Goal: Task Accomplishment & Management: Use online tool/utility

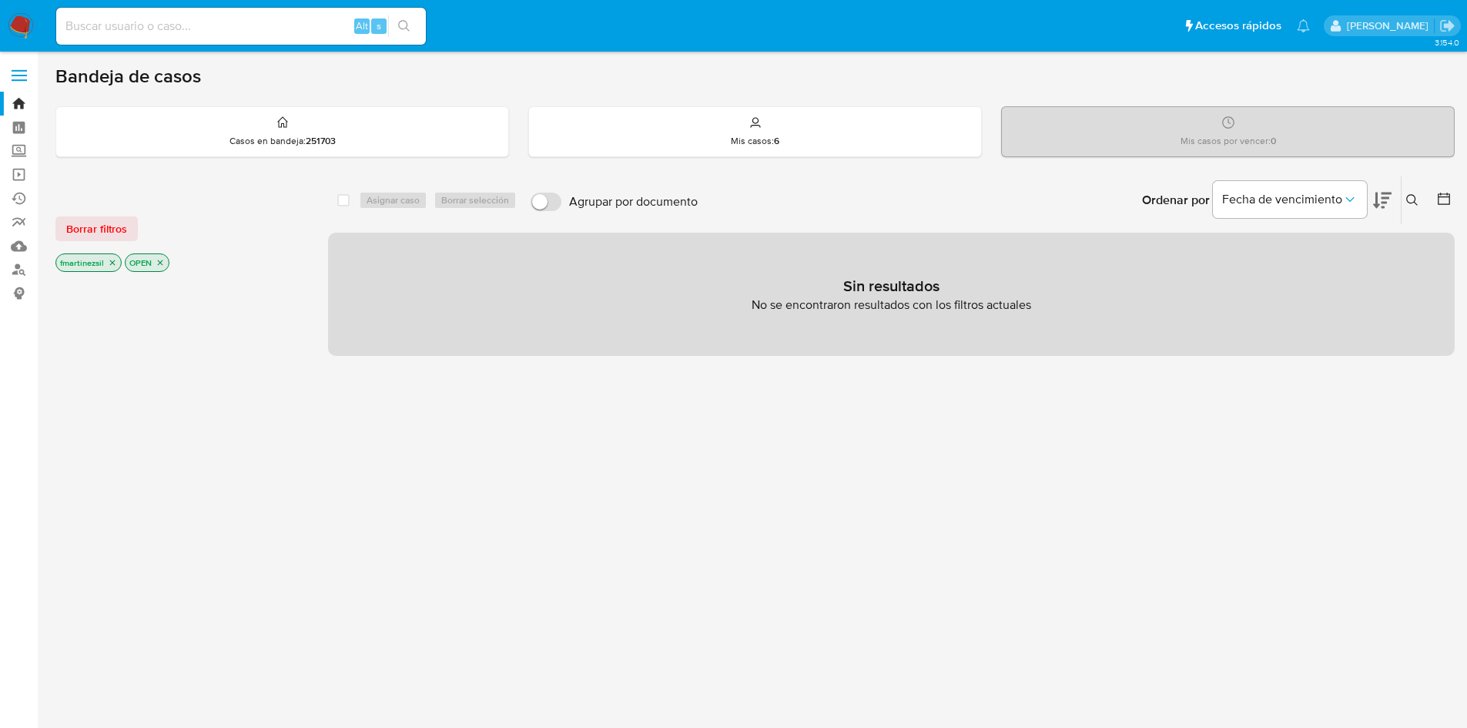
click at [87, 236] on span "Borrar filtros" at bounding box center [96, 229] width 61 height 22
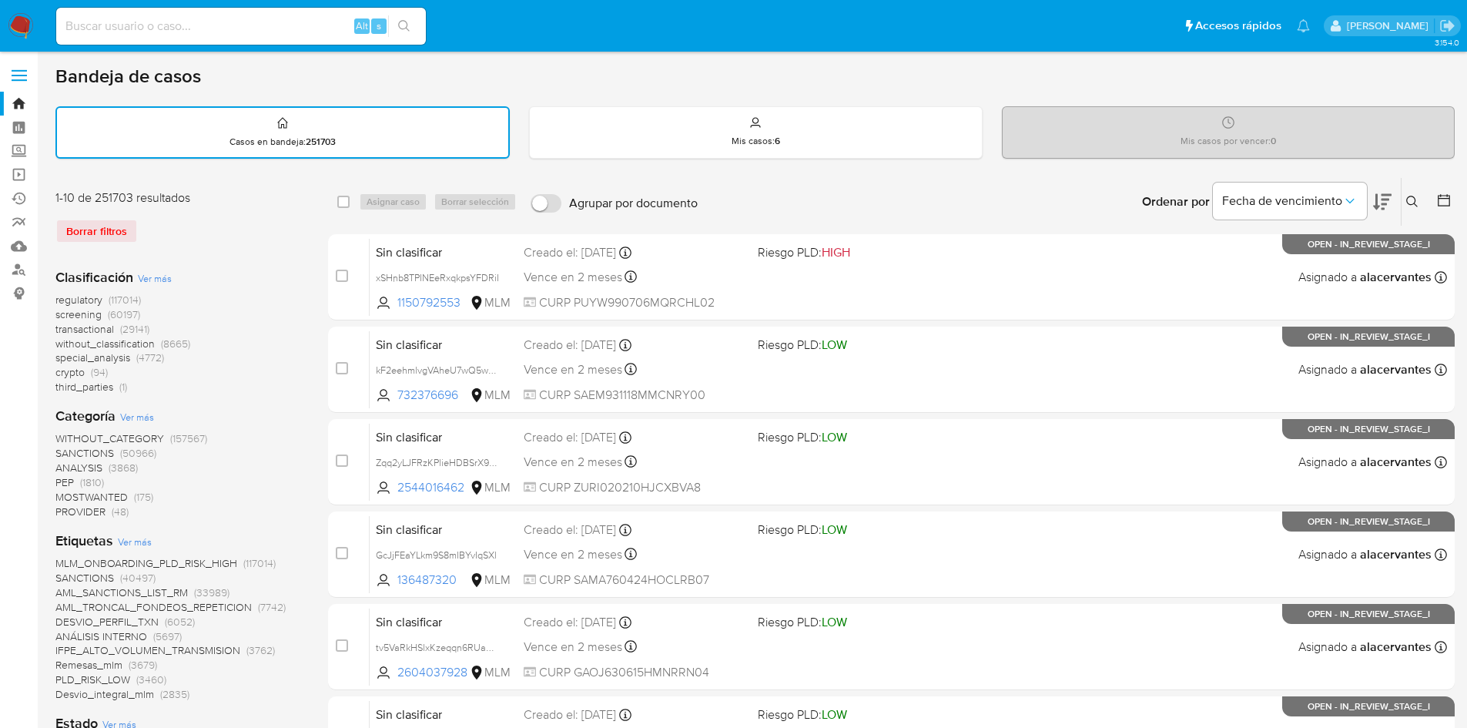
click at [26, 69] on span at bounding box center [19, 70] width 15 height 2
click at [0, 0] on input "checkbox" at bounding box center [0, 0] width 0 height 0
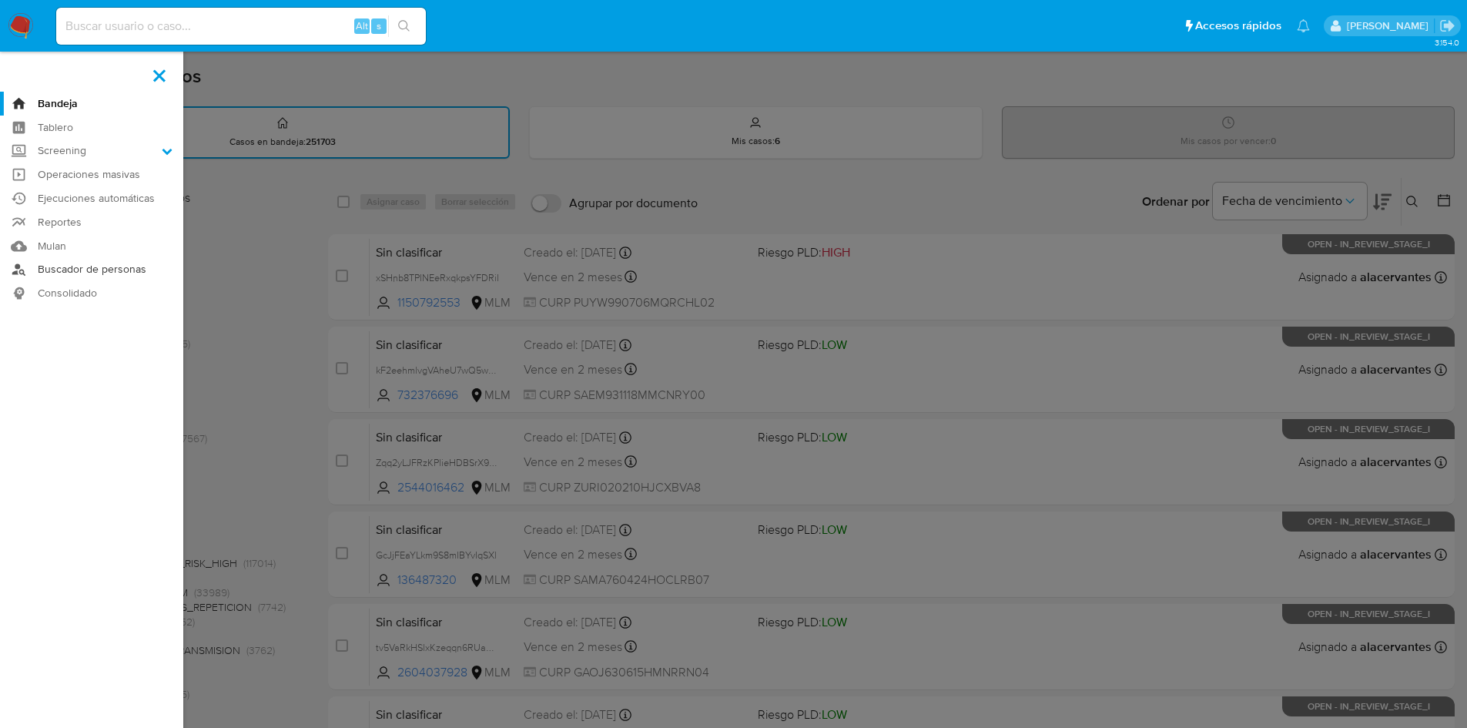
click at [115, 276] on link "Buscador de personas" at bounding box center [91, 270] width 183 height 24
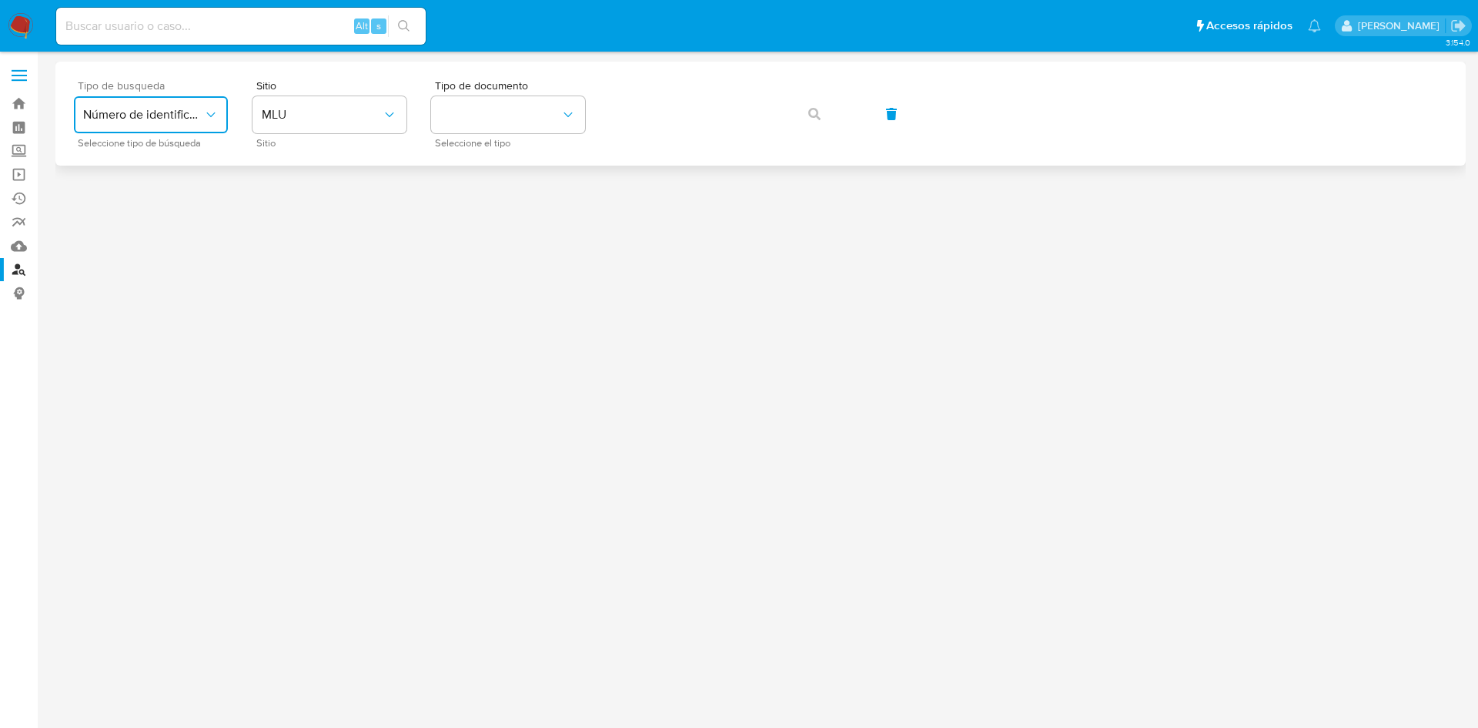
click at [221, 118] on button "Número de identificación" at bounding box center [151, 114] width 154 height 37
click at [175, 166] on span "Número de identificación" at bounding box center [146, 164] width 126 height 31
click at [343, 117] on button "site_id" at bounding box center [330, 114] width 154 height 37
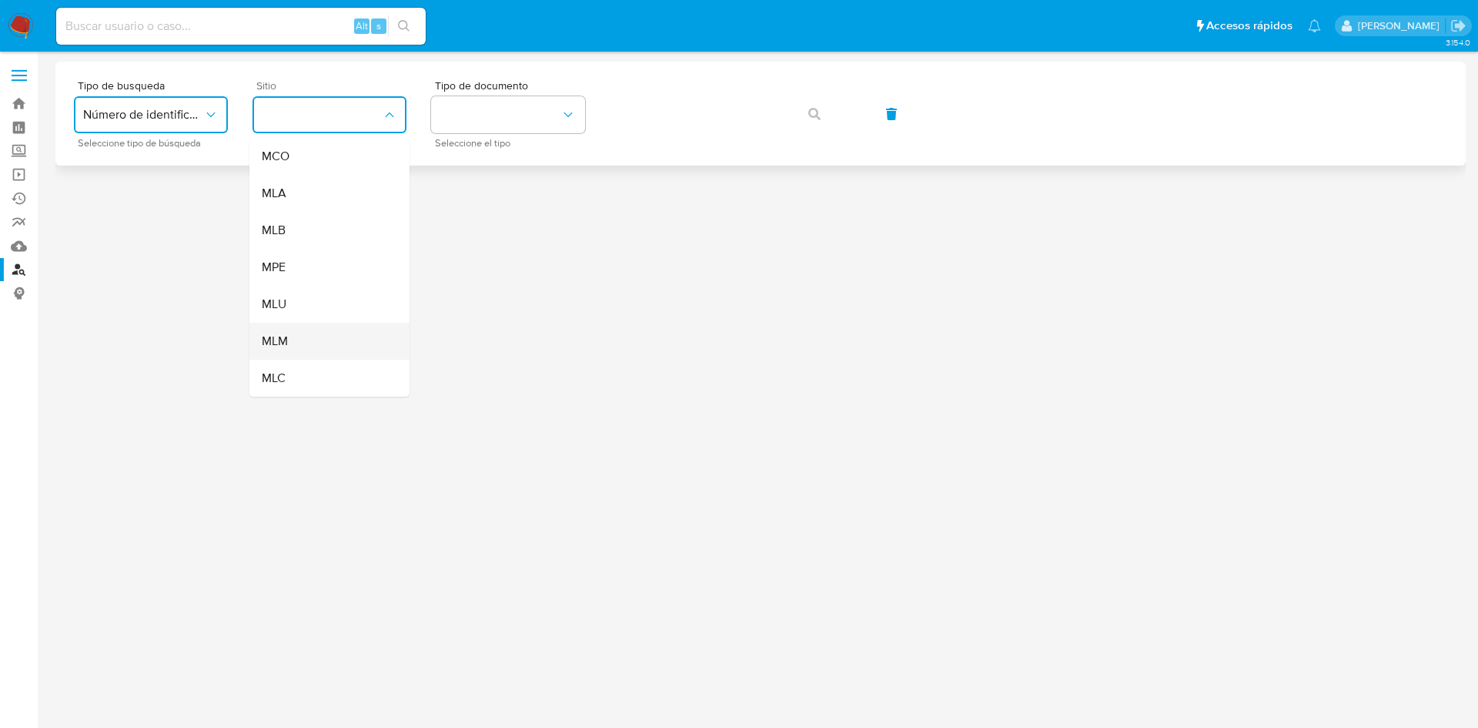
click at [306, 336] on div "MLM" at bounding box center [325, 341] width 126 height 37
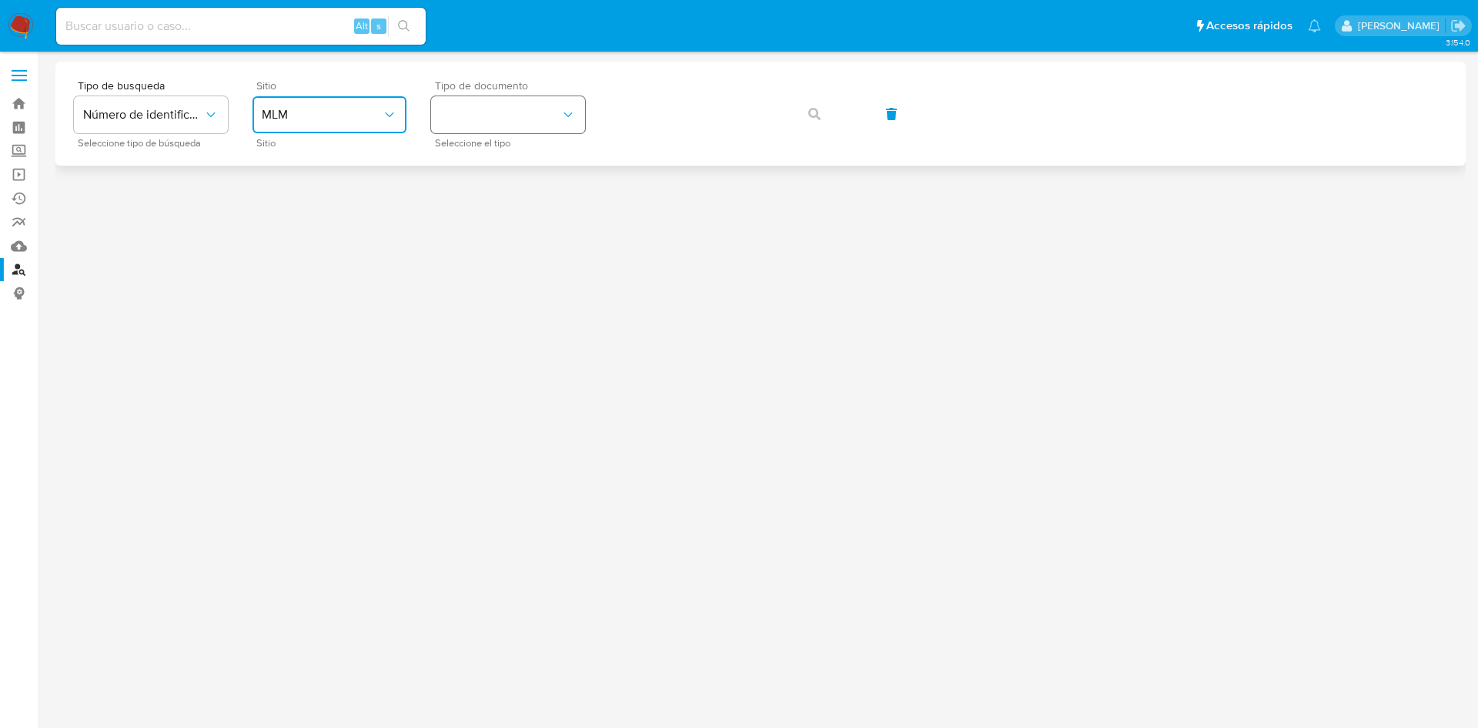
click at [531, 119] on button "identificationType" at bounding box center [508, 114] width 154 height 37
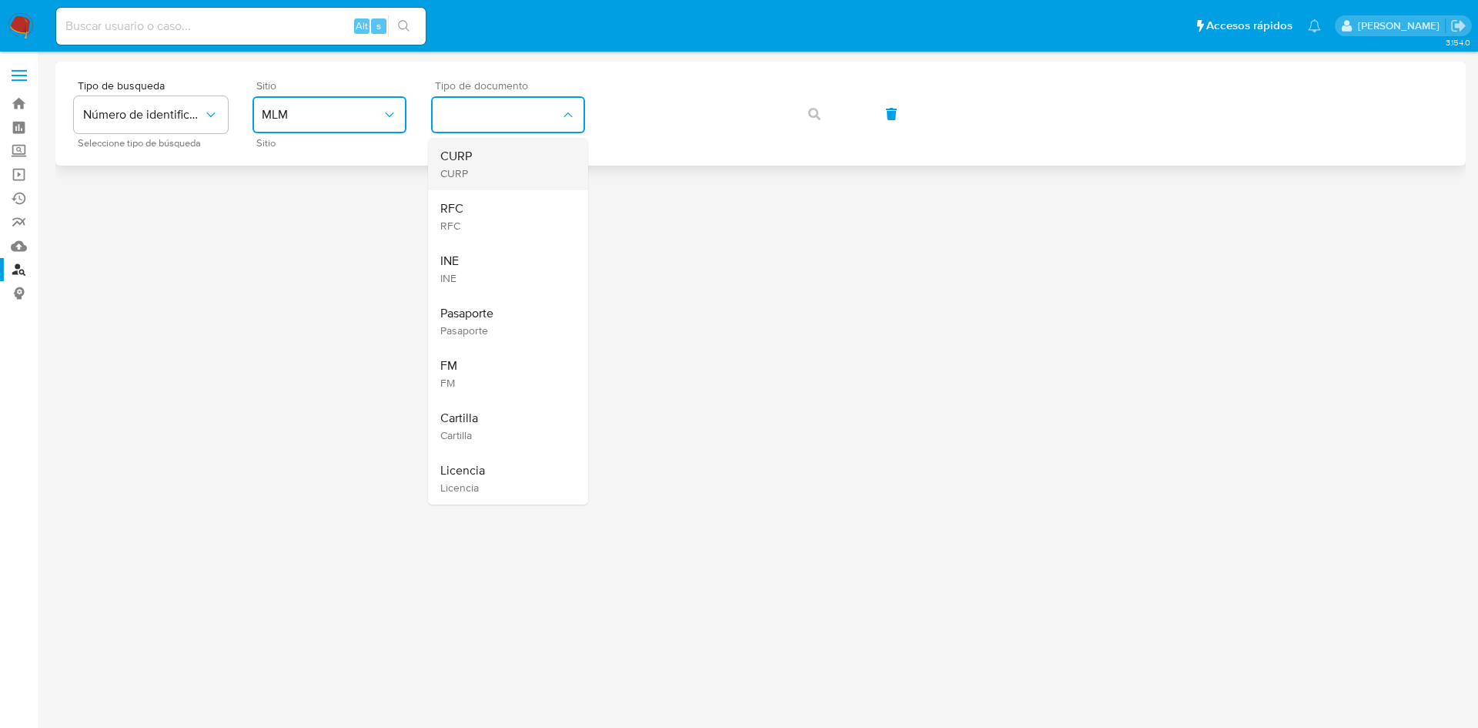
click at [496, 171] on div "CURP CURP" at bounding box center [503, 164] width 126 height 52
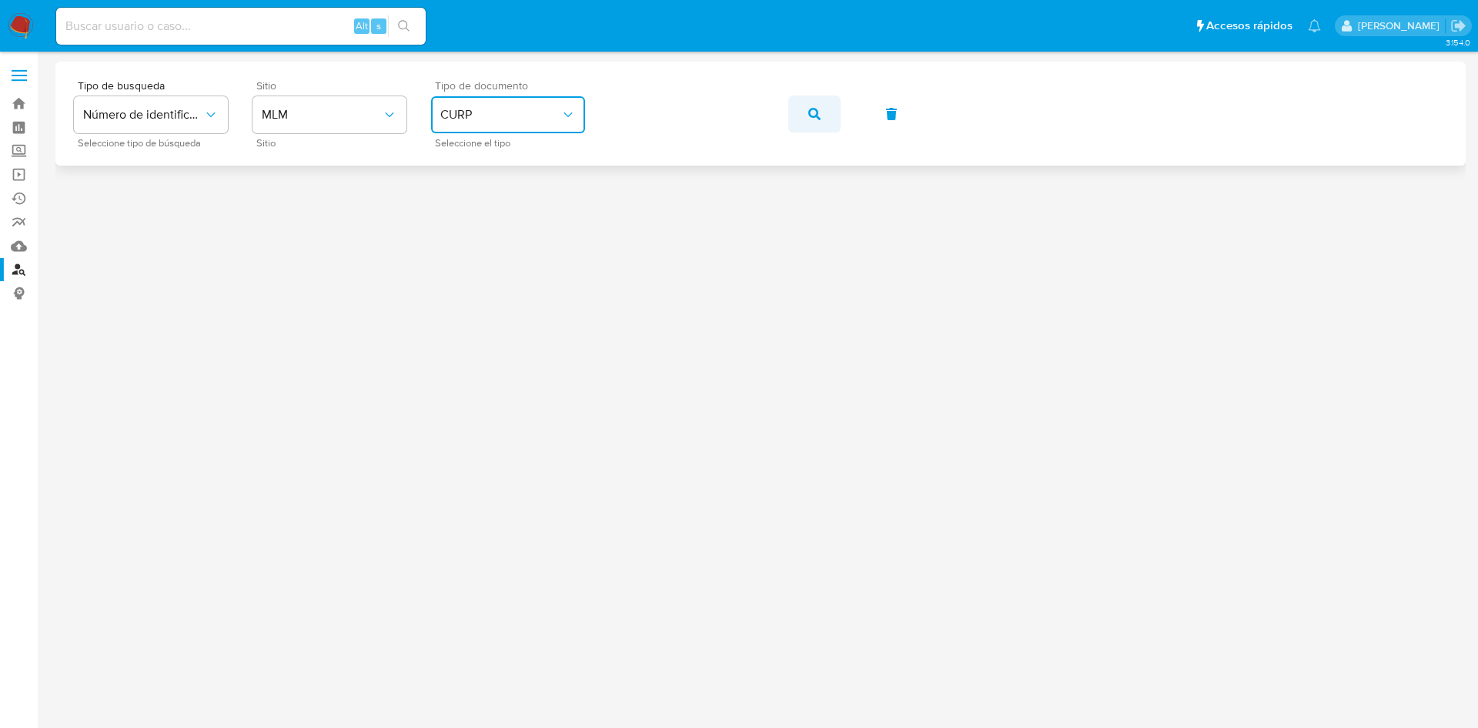
click at [808, 110] on icon "button" at bounding box center [814, 114] width 12 height 12
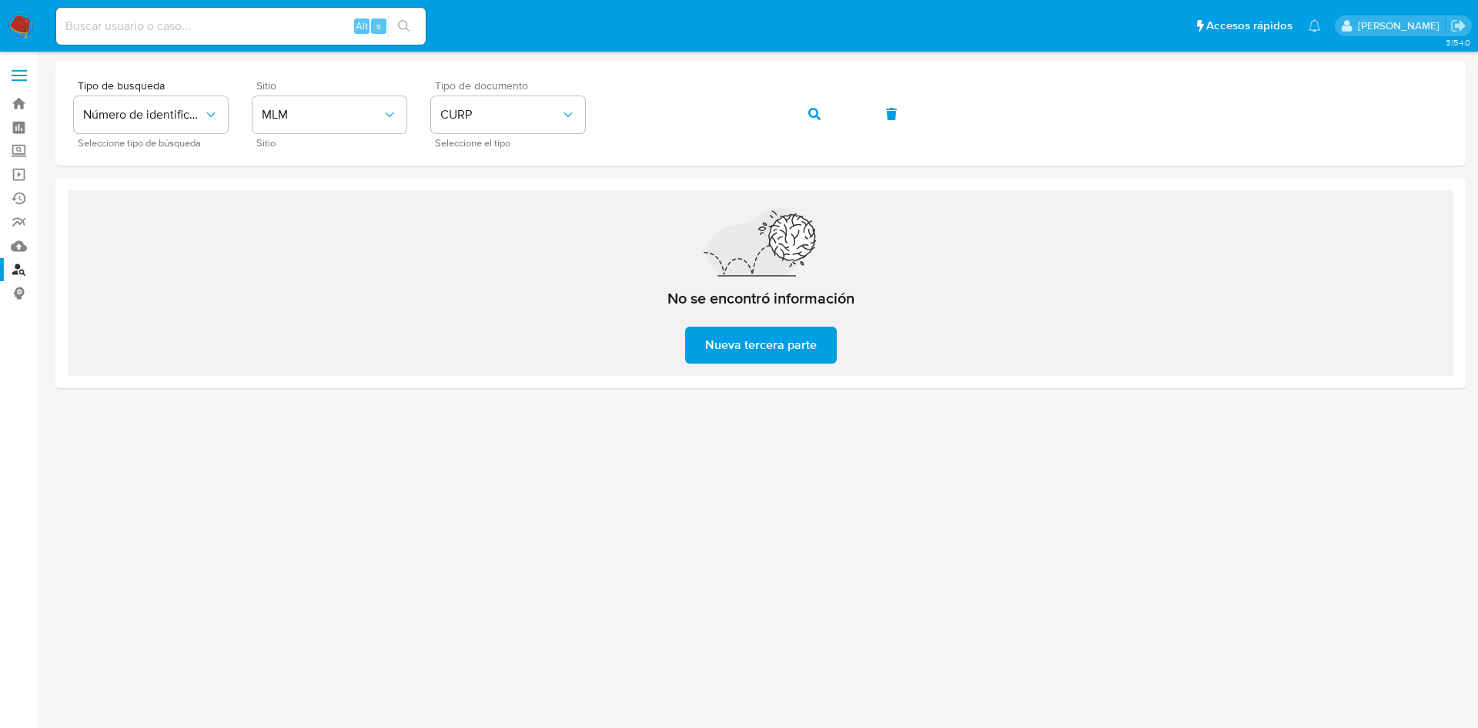
click at [23, 77] on label at bounding box center [19, 75] width 38 height 32
click at [0, 0] on input "checkbox" at bounding box center [0, 0] width 0 height 0
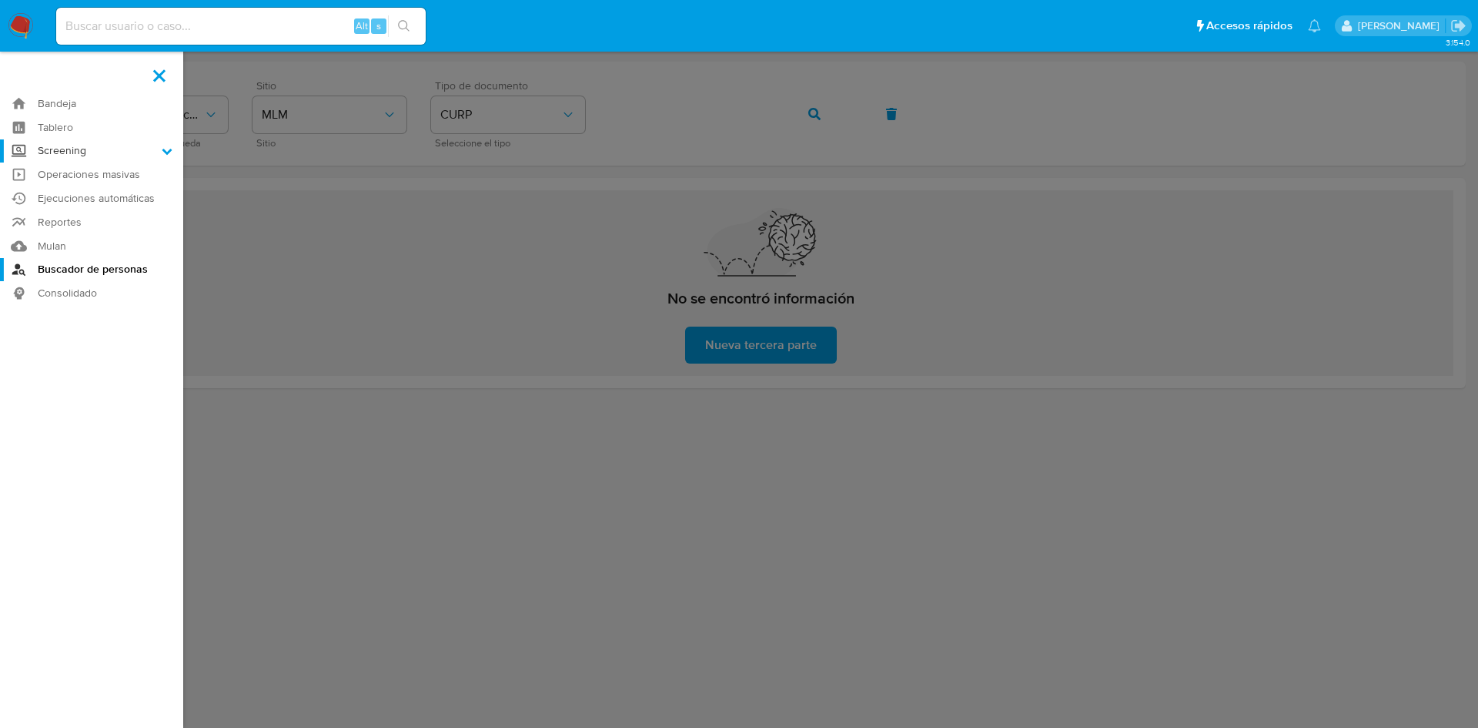
click at [139, 152] on label "Screening" at bounding box center [91, 151] width 183 height 24
click at [0, 0] on input "Screening" at bounding box center [0, 0] width 0 height 0
click at [72, 210] on link "Herramientas" at bounding box center [91, 211] width 183 height 19
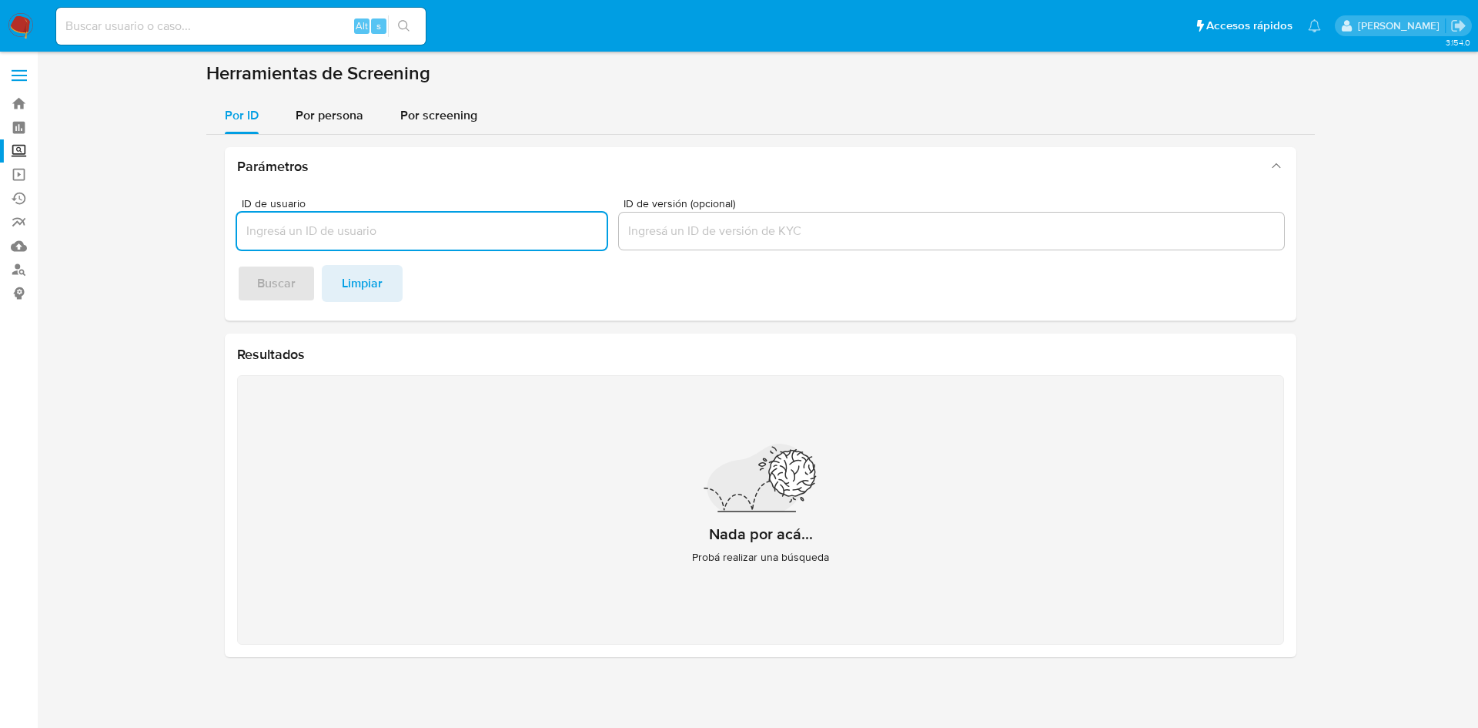
paste input "[PERSON_NAME]"
click at [403, 236] on input "[PERSON_NAME]" at bounding box center [422, 231] width 370 height 20
type input "[PERSON_NAME]"
click at [277, 286] on footer "Buscar Limpiar" at bounding box center [760, 283] width 1047 height 37
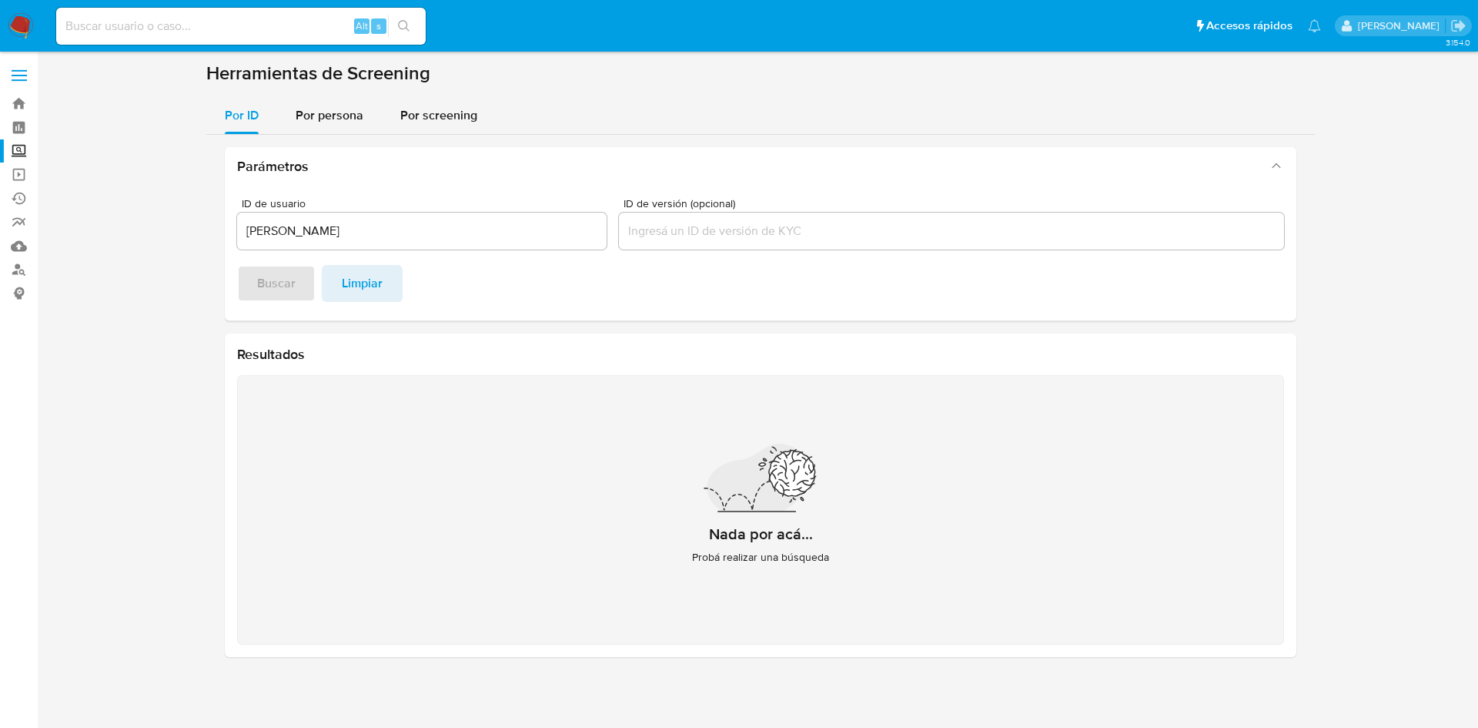
click at [340, 93] on section "Herramientas de Screening Por ID Por persona Por screening Parámetros ID de usu…" at bounding box center [760, 366] width 1109 height 608
click at [339, 106] on span "Por persona" at bounding box center [330, 115] width 68 height 18
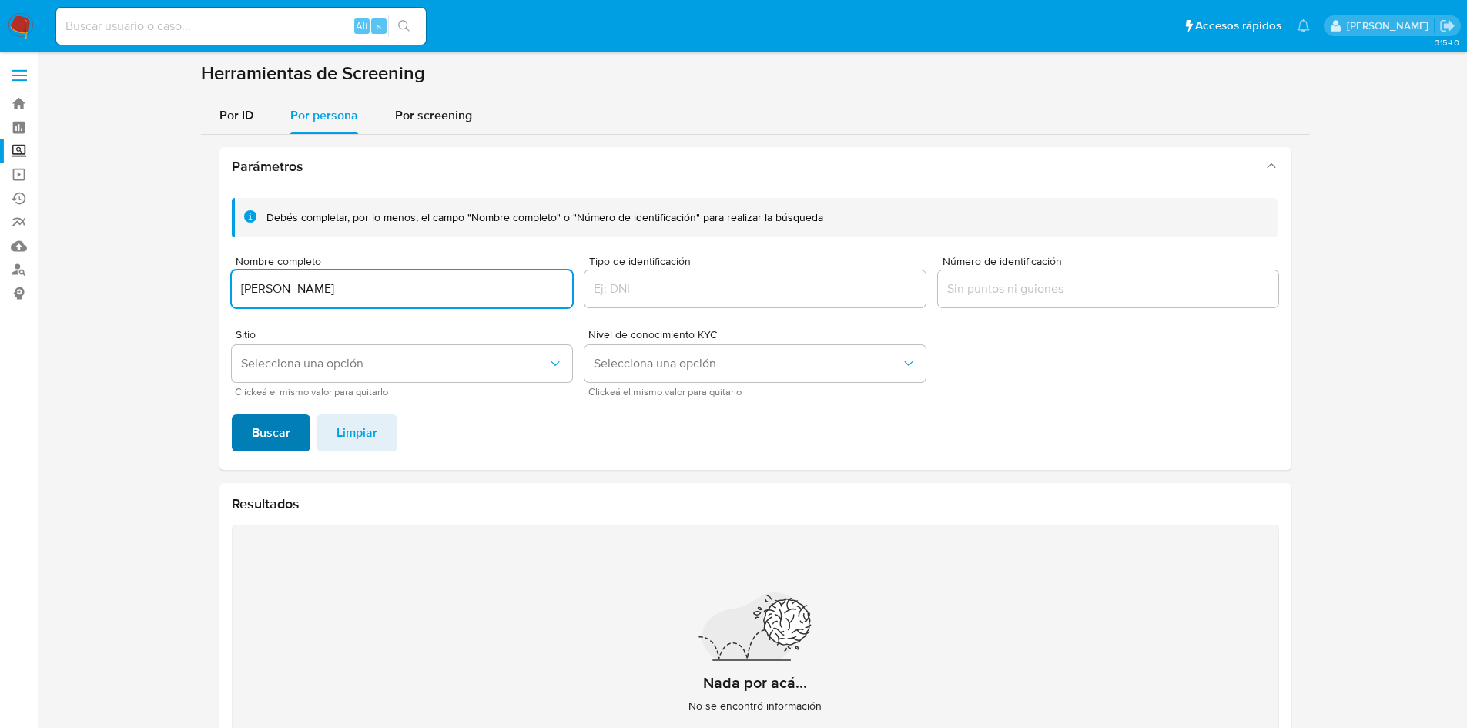
click at [283, 422] on span "Buscar" at bounding box center [271, 433] width 38 height 34
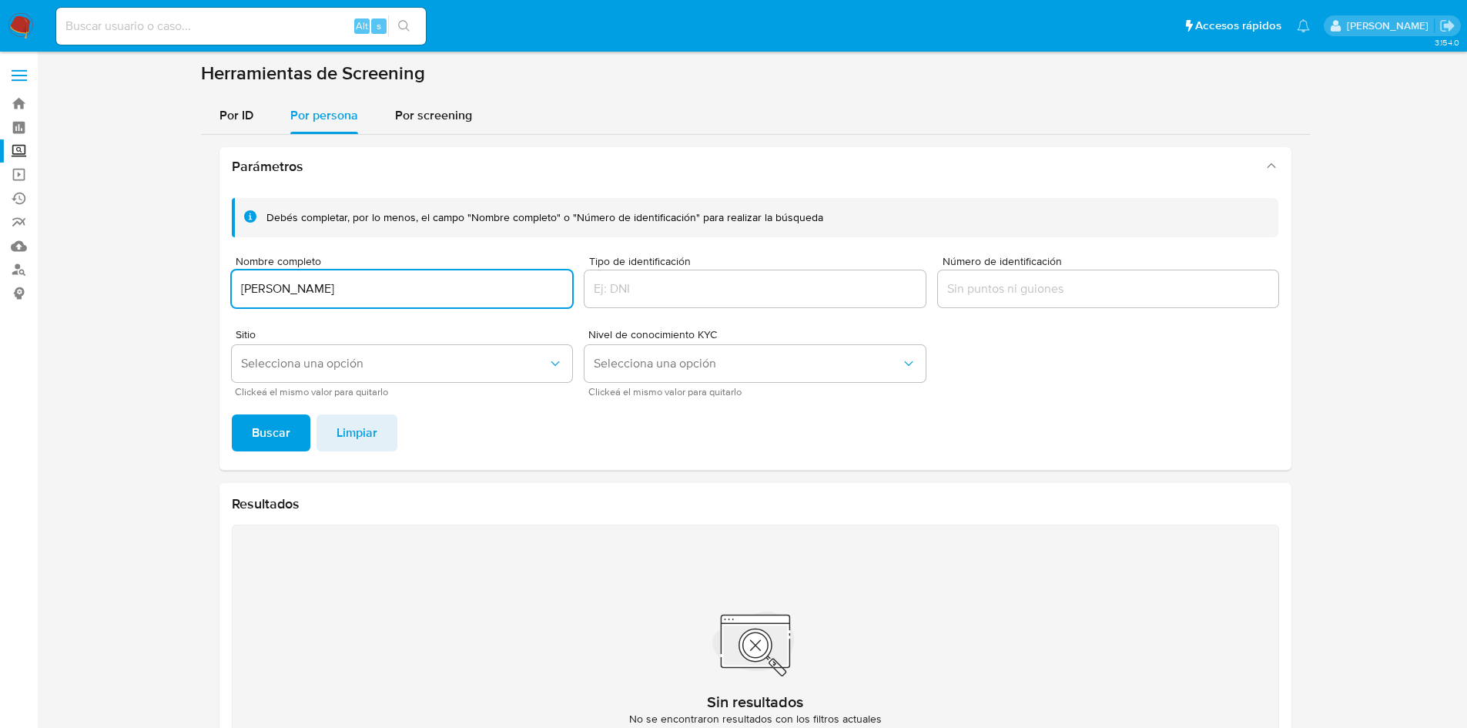
click at [504, 288] on input "JOSE ISRAEL CASTILLO" at bounding box center [402, 289] width 341 height 20
click at [401, 289] on input "JOSE ISRAEL CASTILLO" at bounding box center [402, 289] width 341 height 20
paste input "RICARDO GABRIEL PEREZ"
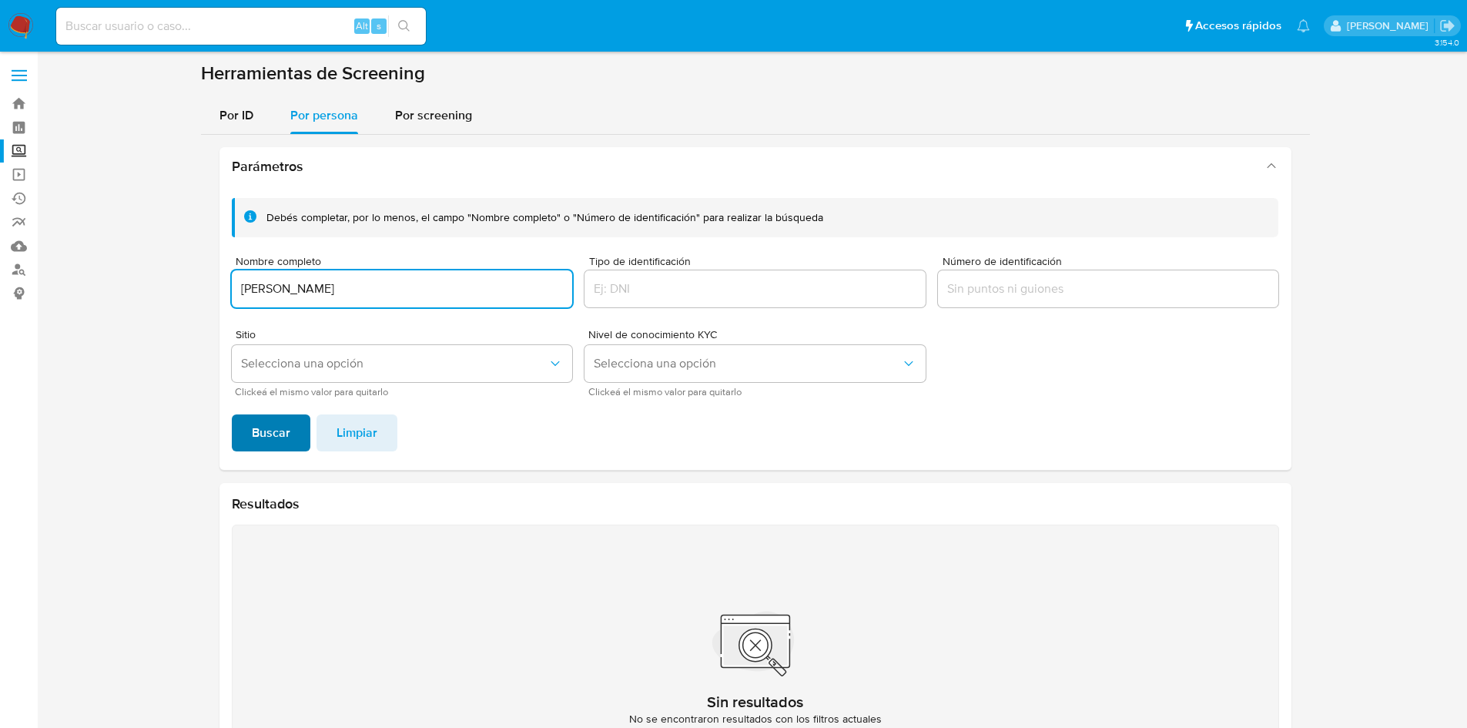
type input "RICARDO GABRIEL PEREZ"
click at [266, 443] on span "Buscar" at bounding box center [271, 433] width 38 height 34
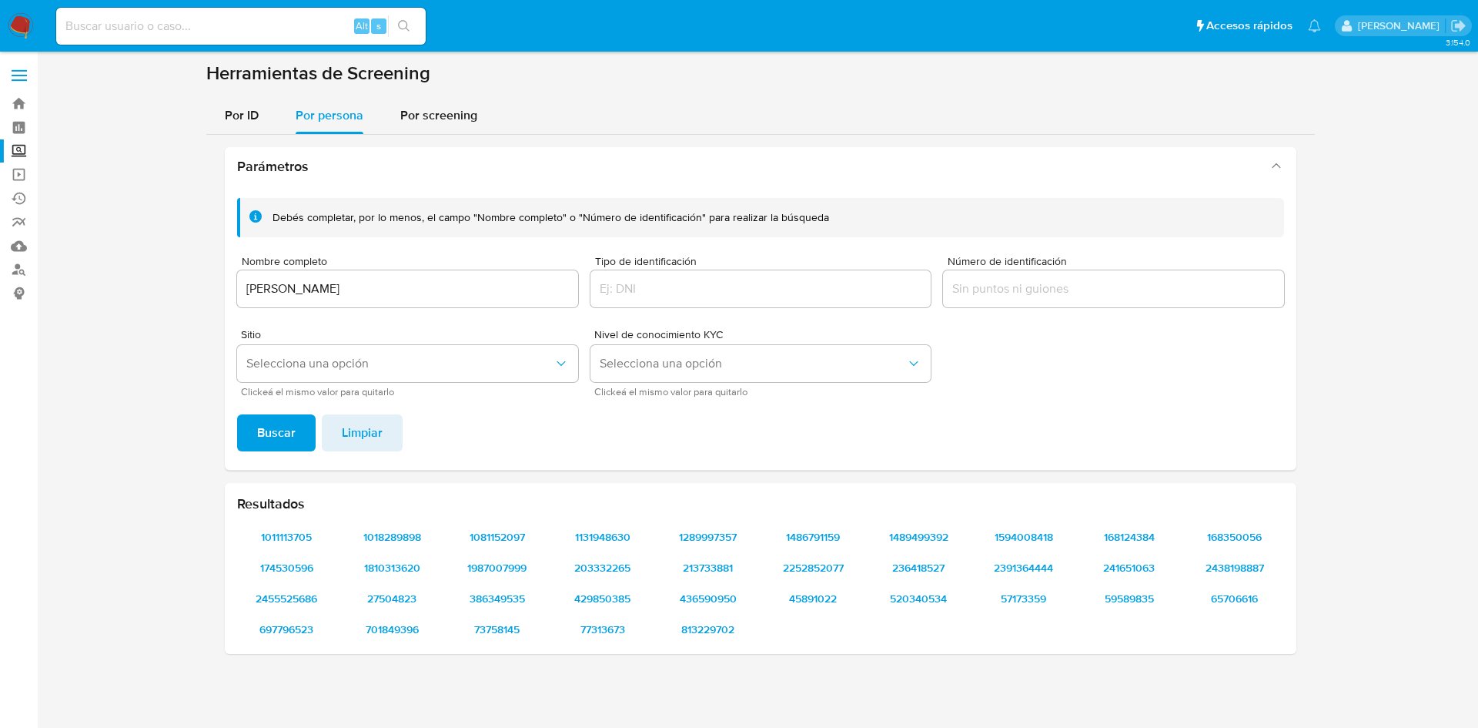
click at [10, 82] on label at bounding box center [19, 75] width 38 height 32
click at [0, 0] on input "checkbox" at bounding box center [0, 0] width 0 height 0
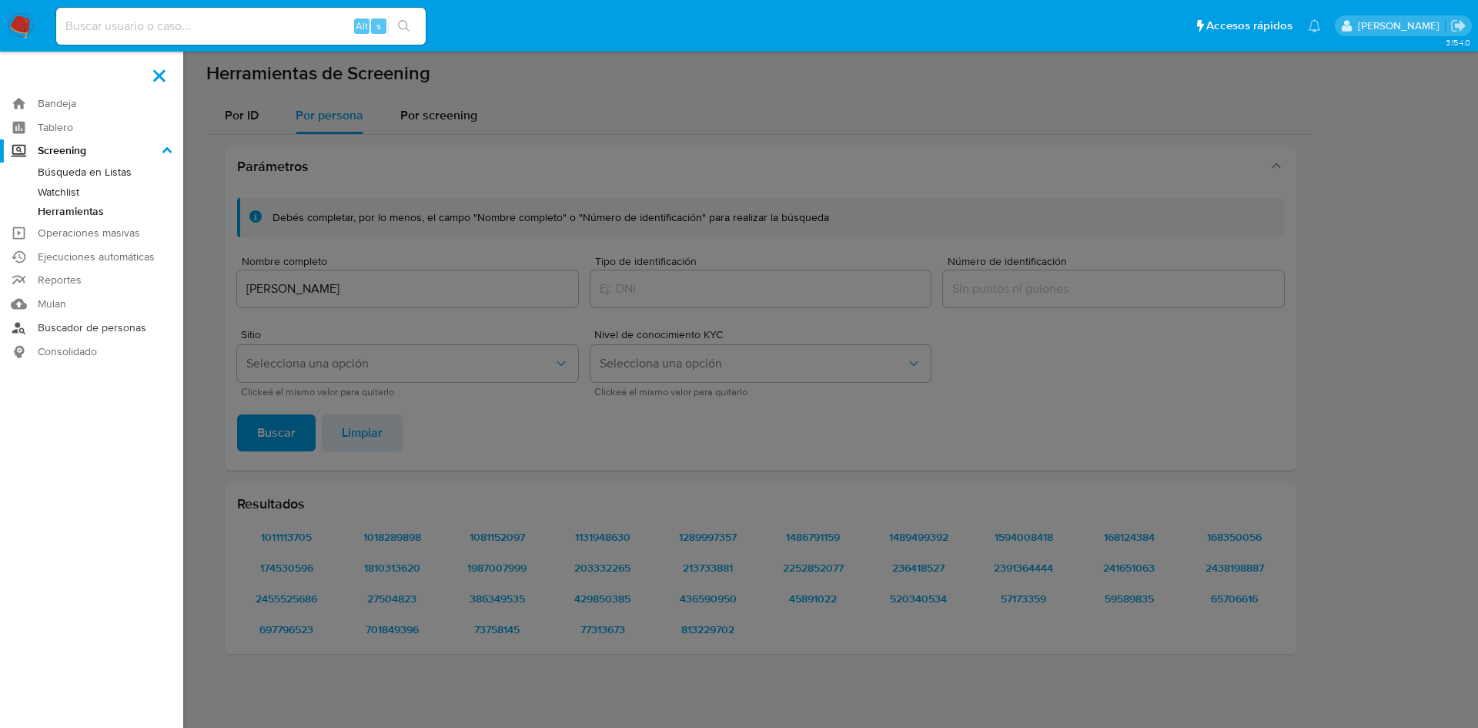
click at [79, 333] on link "Buscador de personas" at bounding box center [91, 328] width 183 height 24
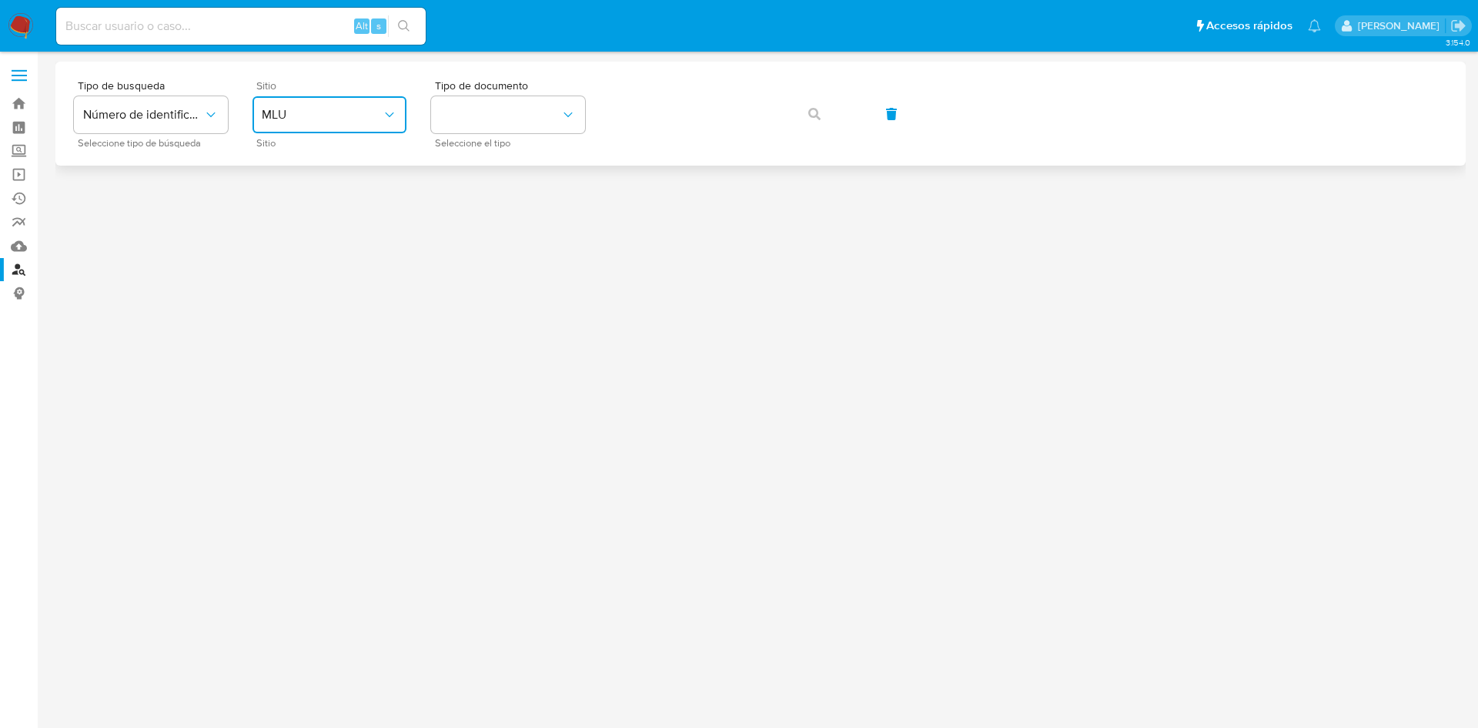
click at [314, 111] on span "MLU" at bounding box center [322, 114] width 120 height 15
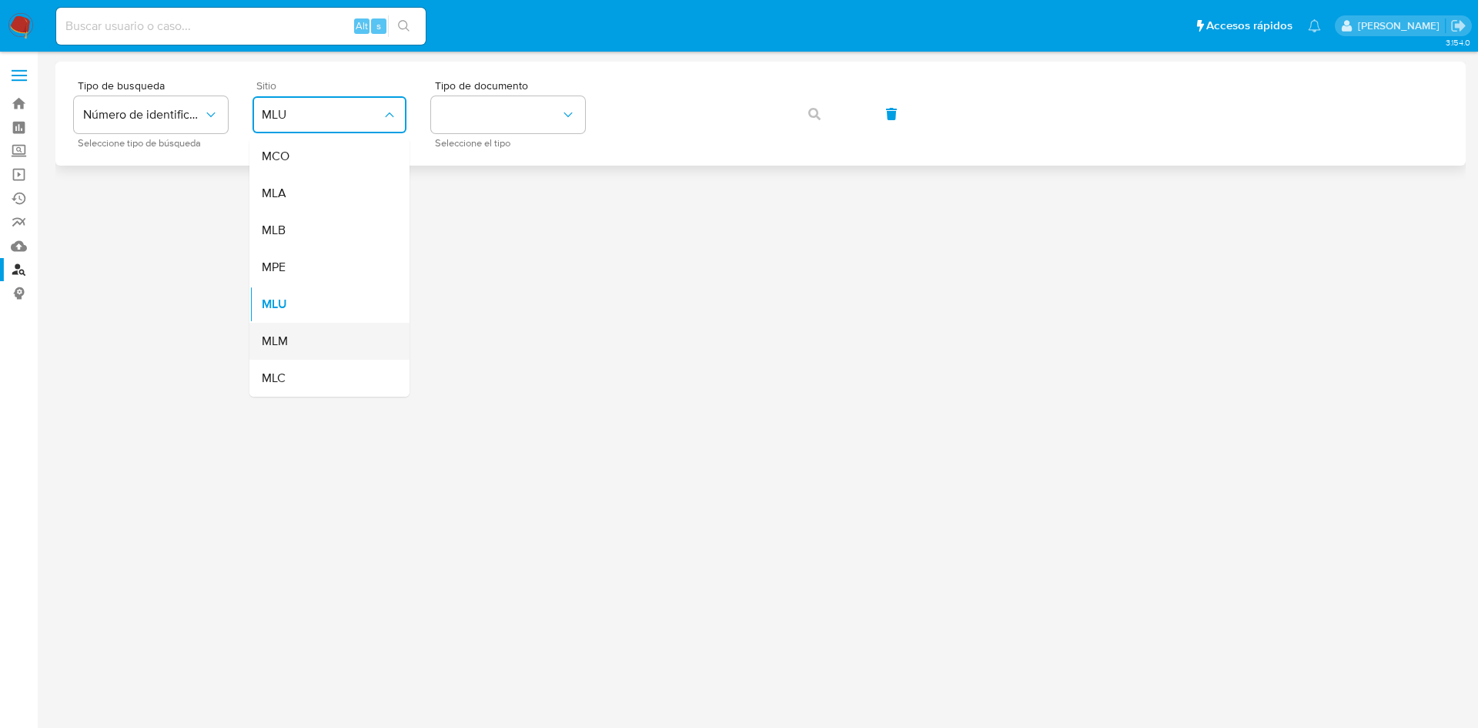
click at [316, 332] on div "MLM" at bounding box center [325, 341] width 126 height 37
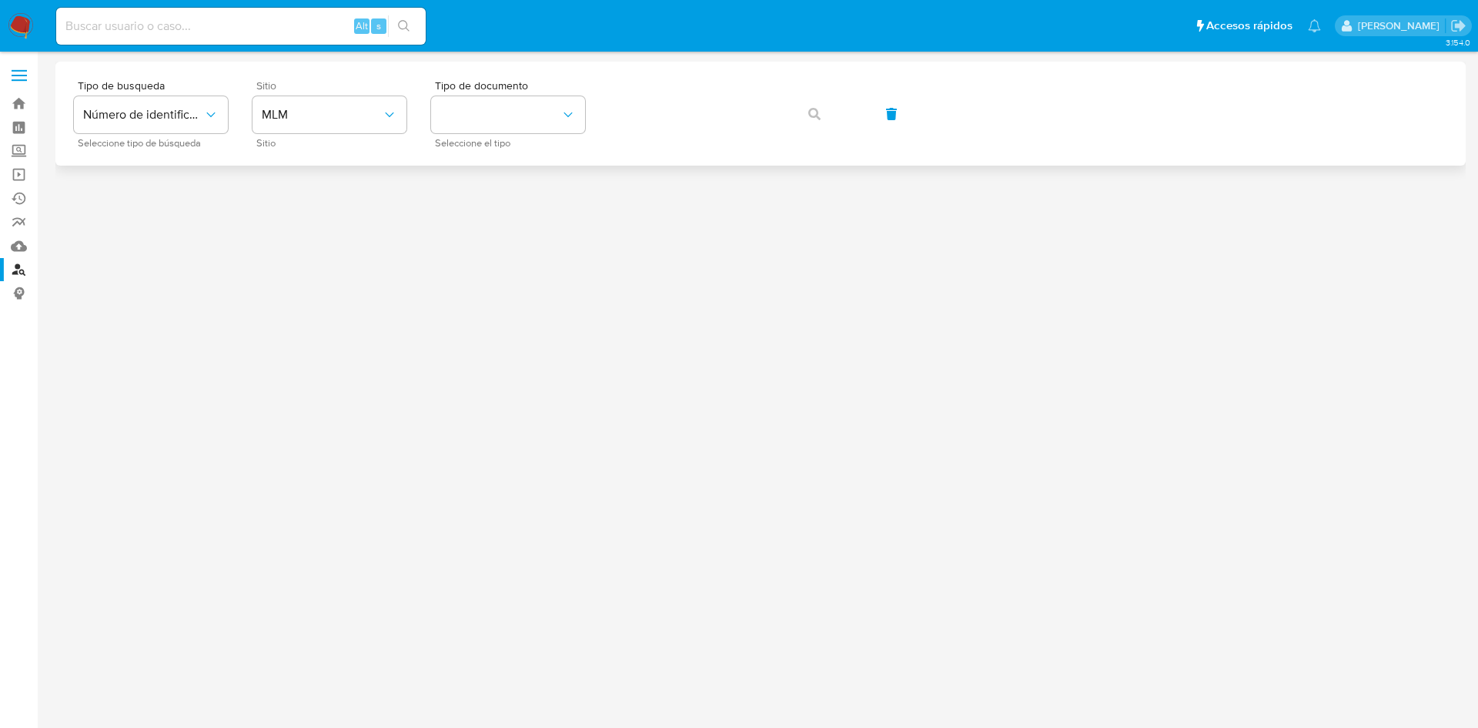
click at [316, 332] on div at bounding box center [760, 390] width 1411 height 656
click at [176, 130] on button "Número de identificación" at bounding box center [151, 114] width 154 height 37
click at [133, 205] on div "User ID" at bounding box center [146, 208] width 126 height 37
click at [156, 117] on span "User ID" at bounding box center [143, 114] width 120 height 15
click at [142, 166] on span "Número de identificación" at bounding box center [146, 164] width 126 height 31
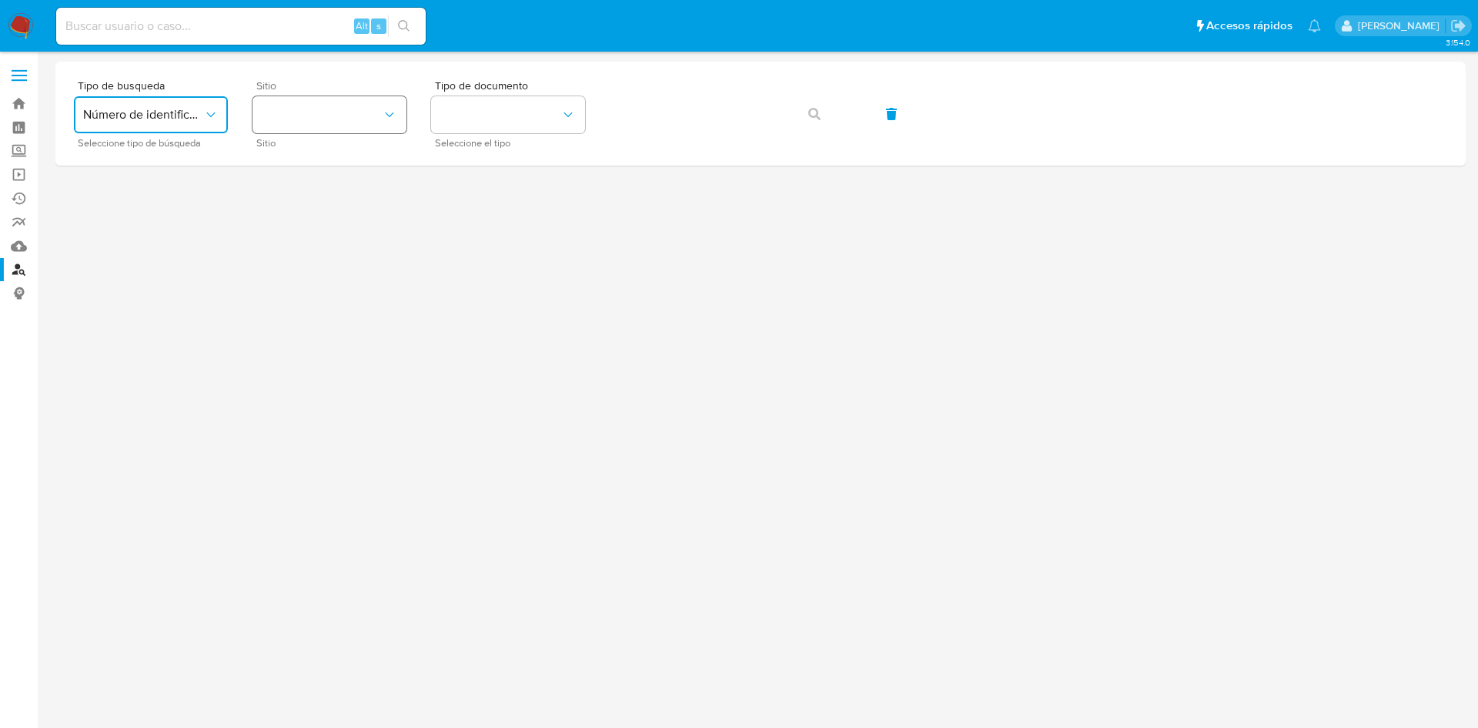
click at [393, 115] on icon "site_id" at bounding box center [389, 114] width 15 height 15
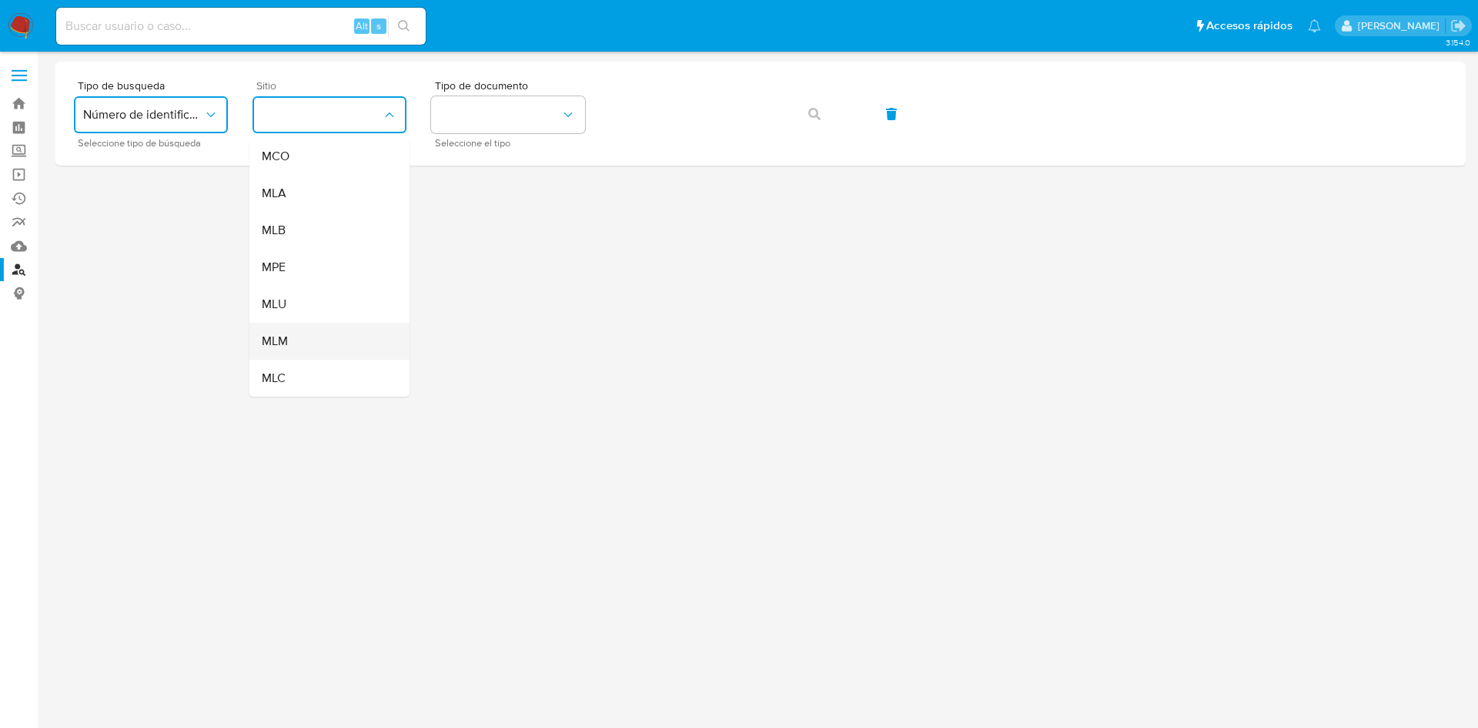
click at [309, 353] on div "MLM" at bounding box center [325, 341] width 126 height 37
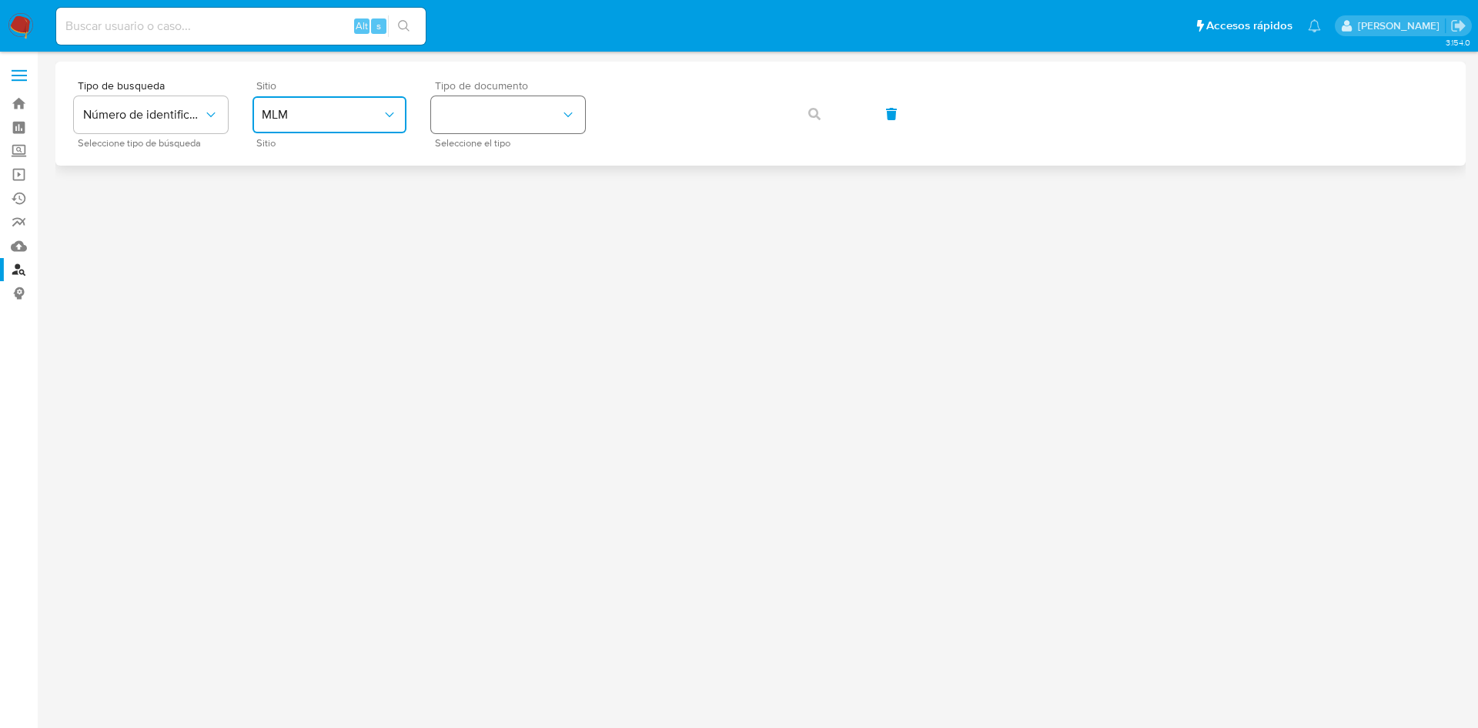
click at [534, 112] on button "identificationType" at bounding box center [508, 114] width 154 height 37
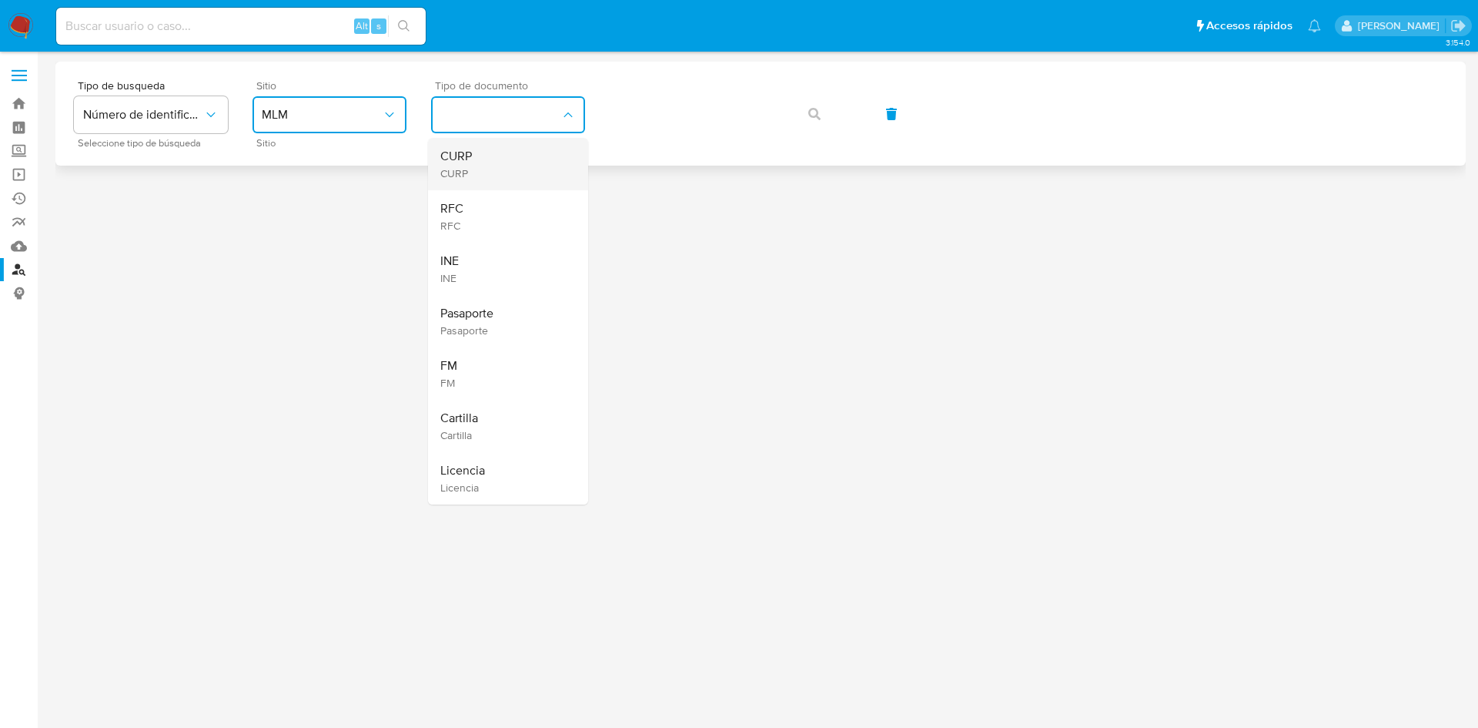
click at [526, 161] on div "CURP CURP" at bounding box center [503, 164] width 126 height 52
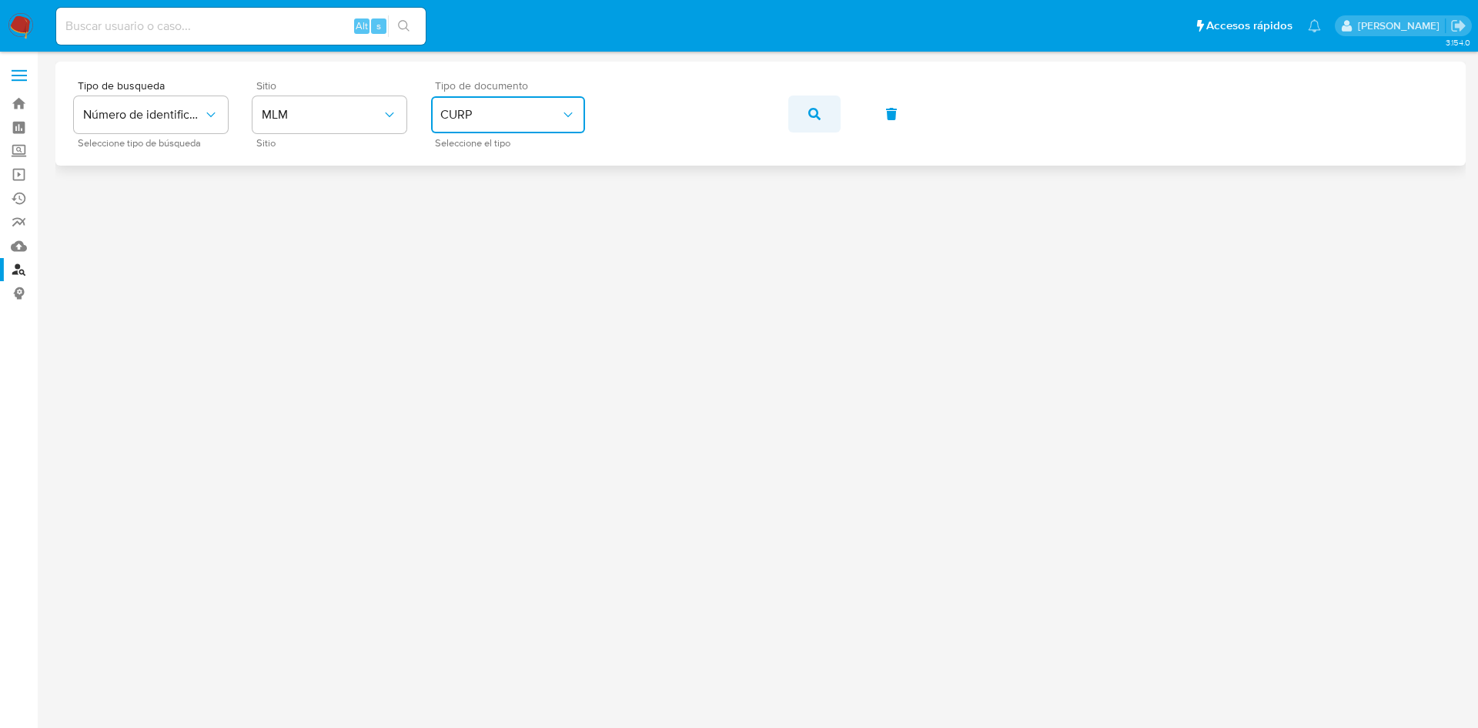
click at [821, 115] on button "button" at bounding box center [814, 113] width 52 height 37
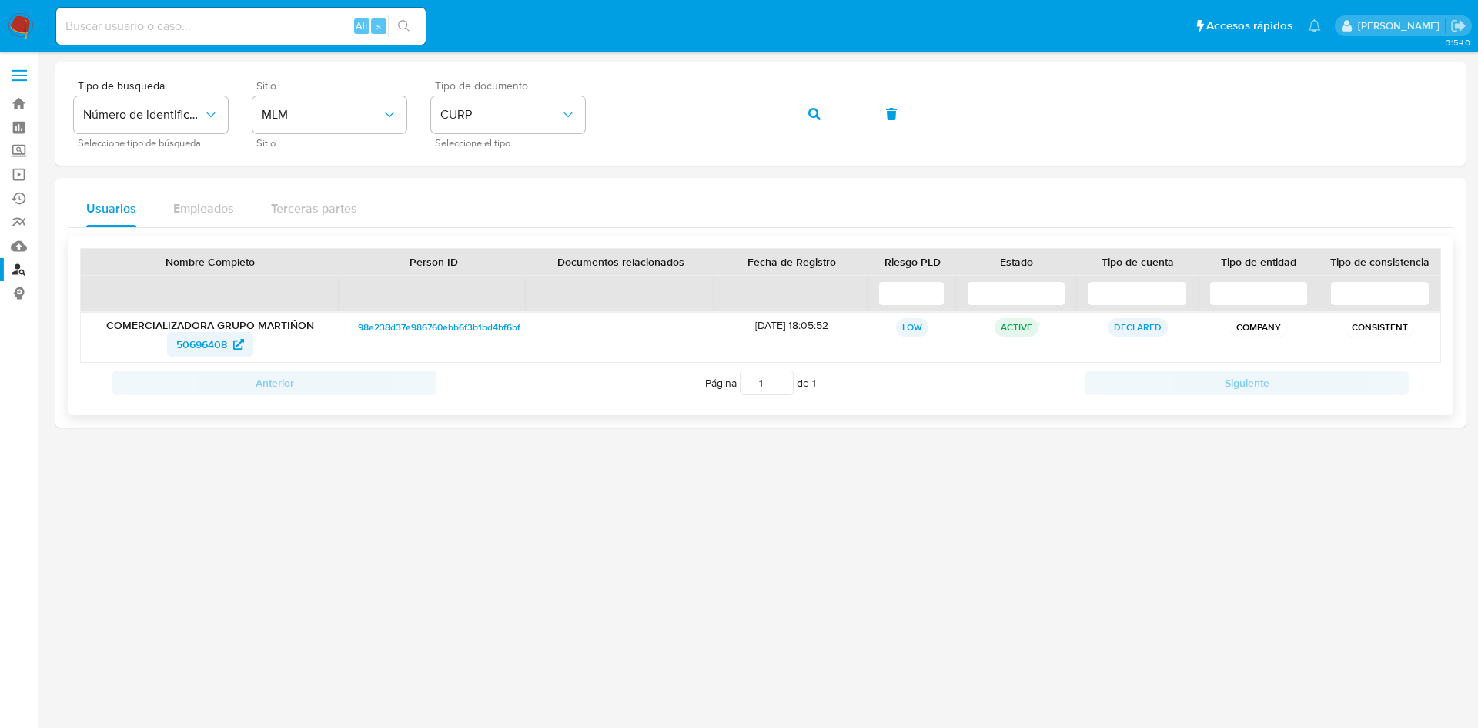
click at [192, 348] on span "50696408" at bounding box center [201, 344] width 51 height 25
click at [18, 75] on span at bounding box center [19, 76] width 15 height 2
click at [0, 0] on input "checkbox" at bounding box center [0, 0] width 0 height 0
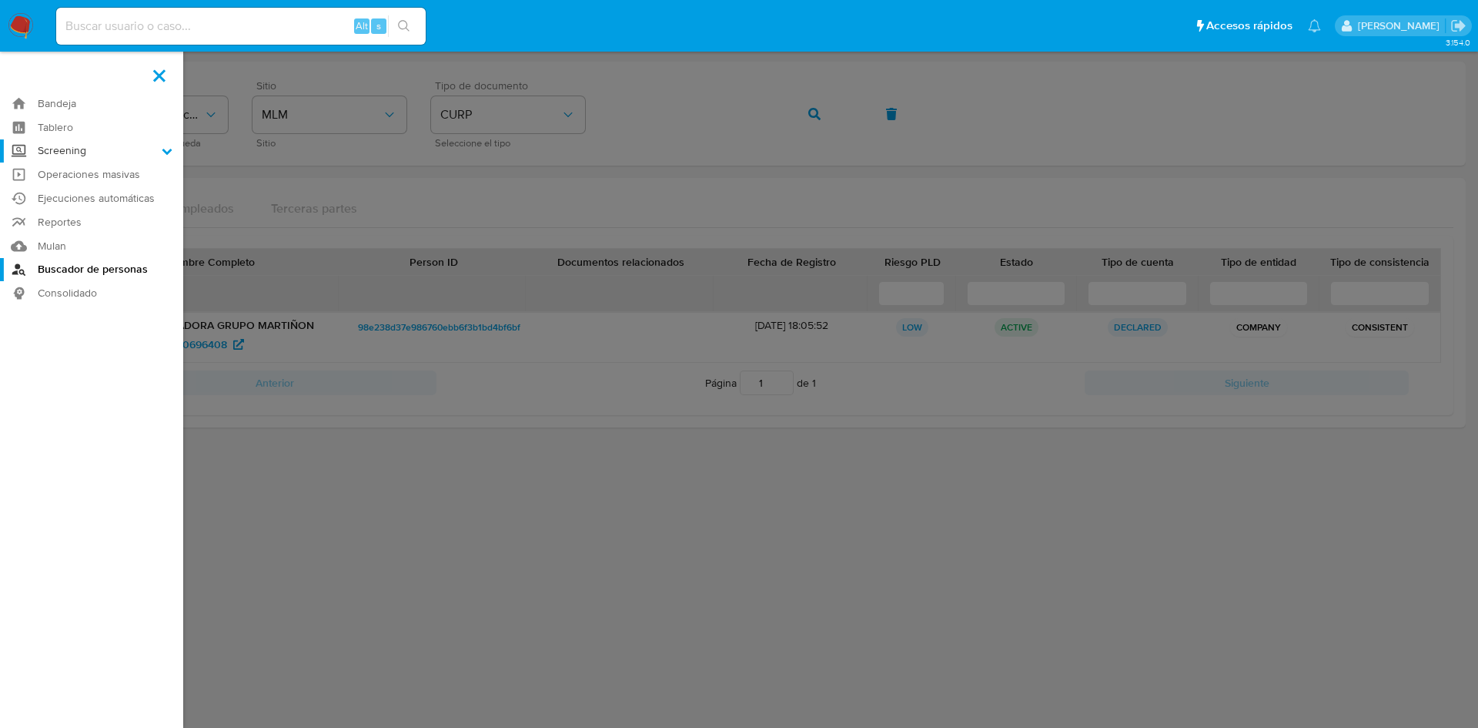
click at [160, 146] on label "Screening" at bounding box center [91, 151] width 183 height 24
click at [0, 0] on input "Screening" at bounding box center [0, 0] width 0 height 0
click at [135, 172] on link "Búsqueda en Listas" at bounding box center [91, 171] width 183 height 19
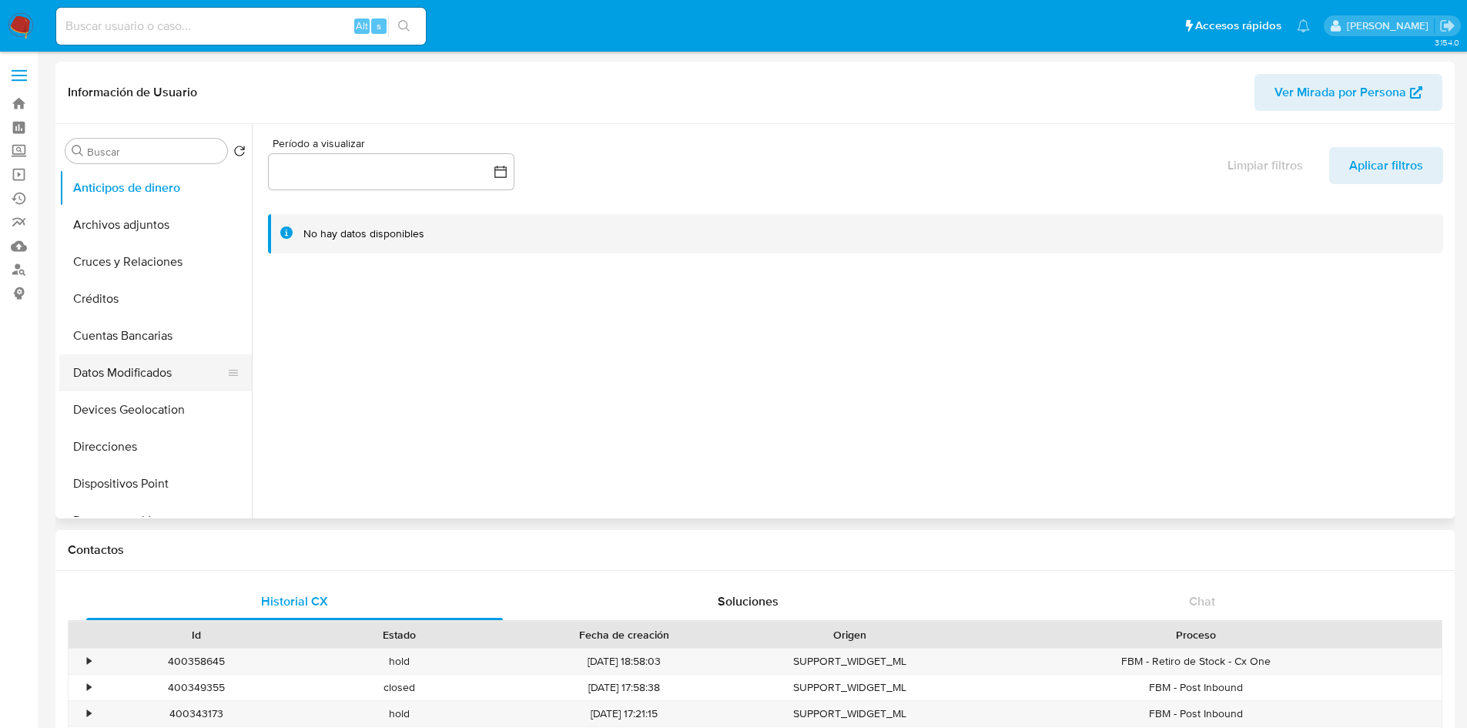
select select "10"
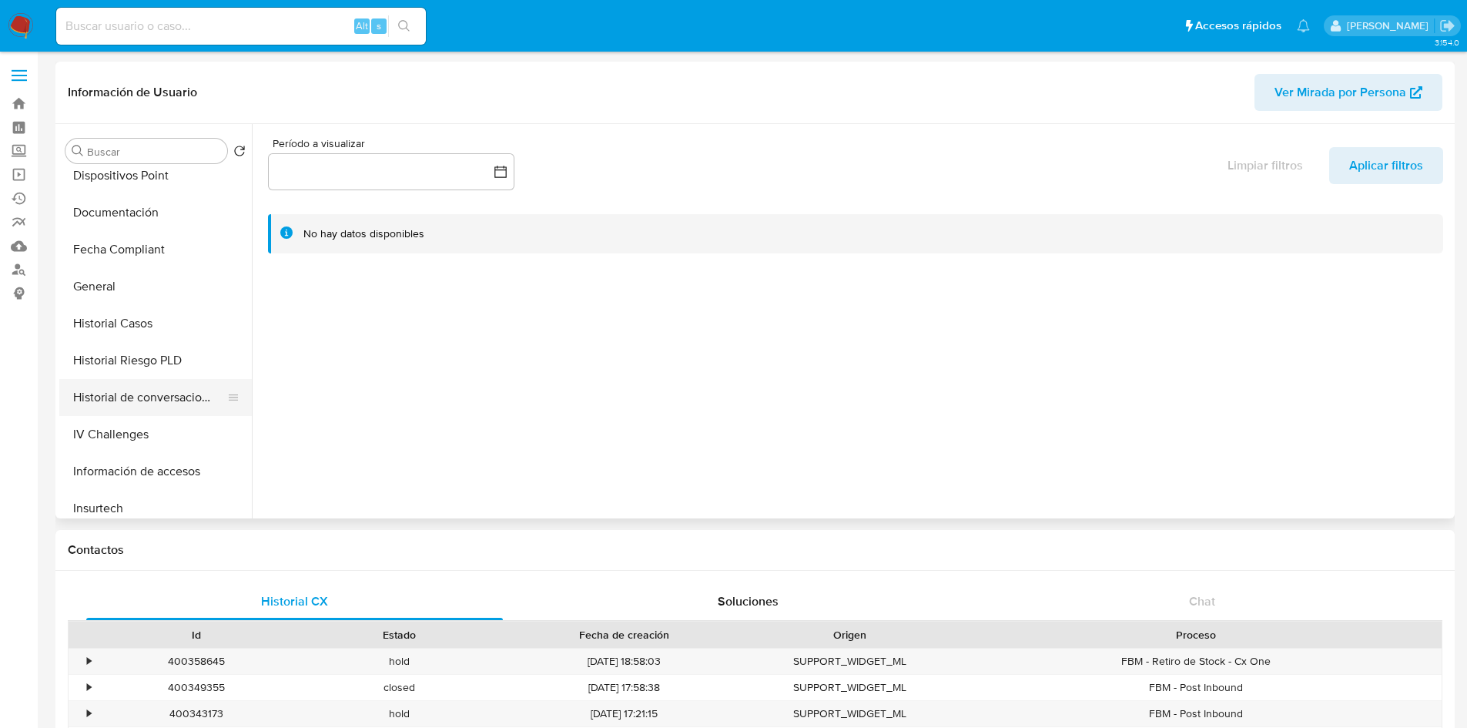
scroll to position [651, 0]
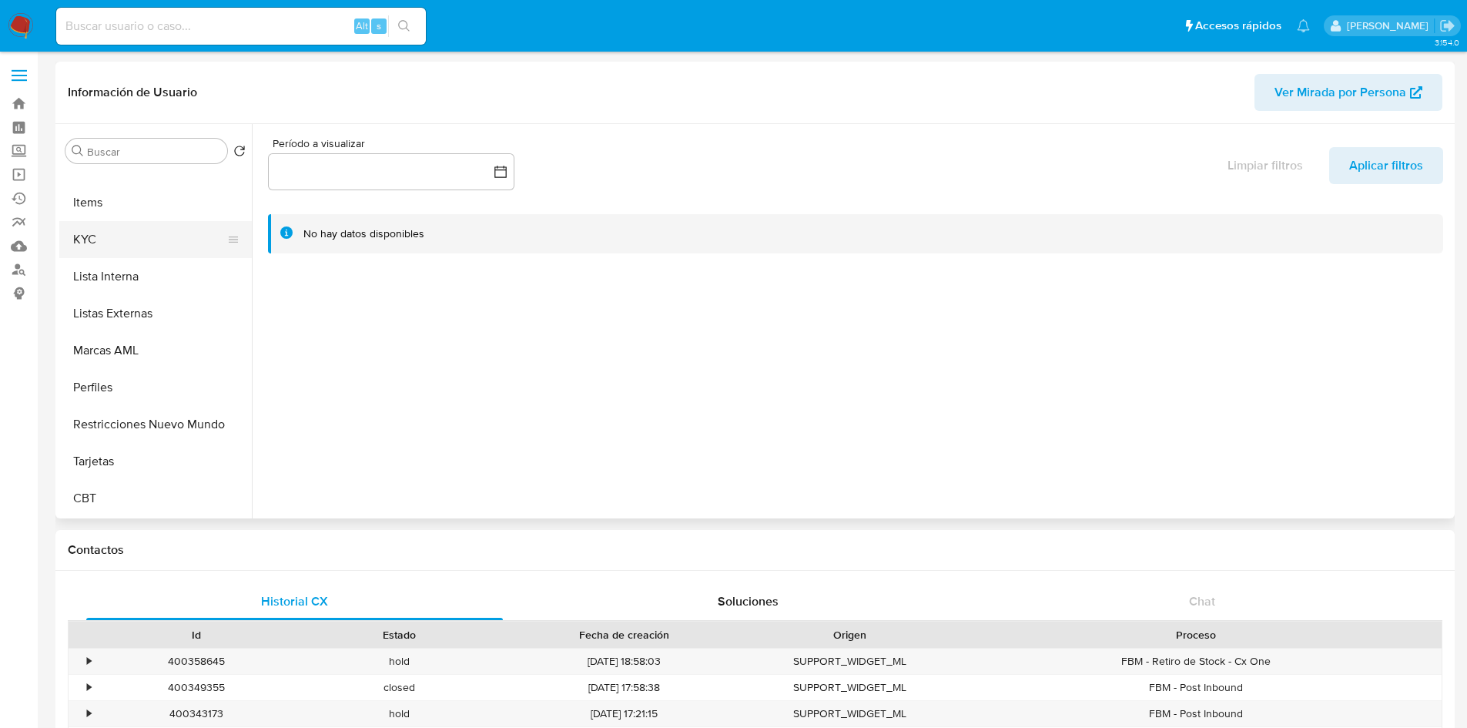
click at [121, 245] on button "KYC" at bounding box center [149, 239] width 180 height 37
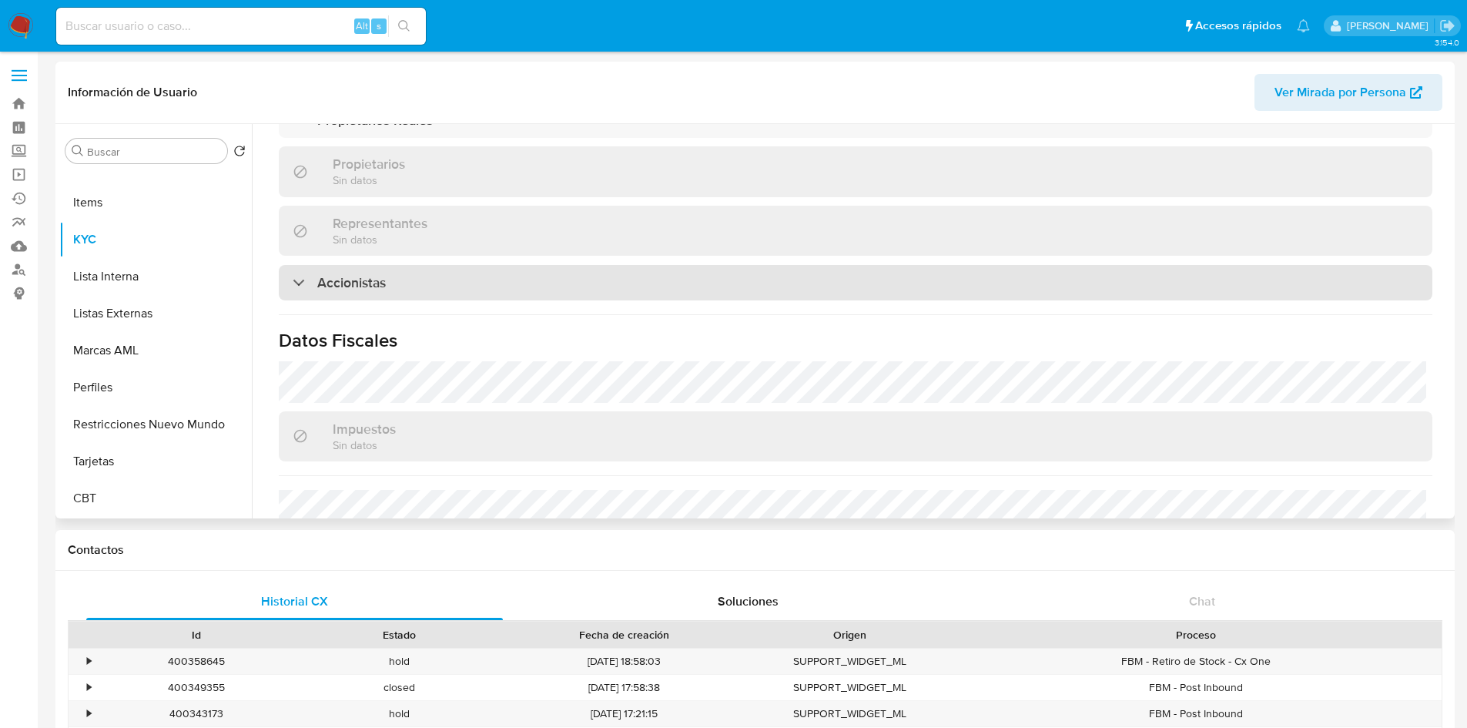
scroll to position [795, 0]
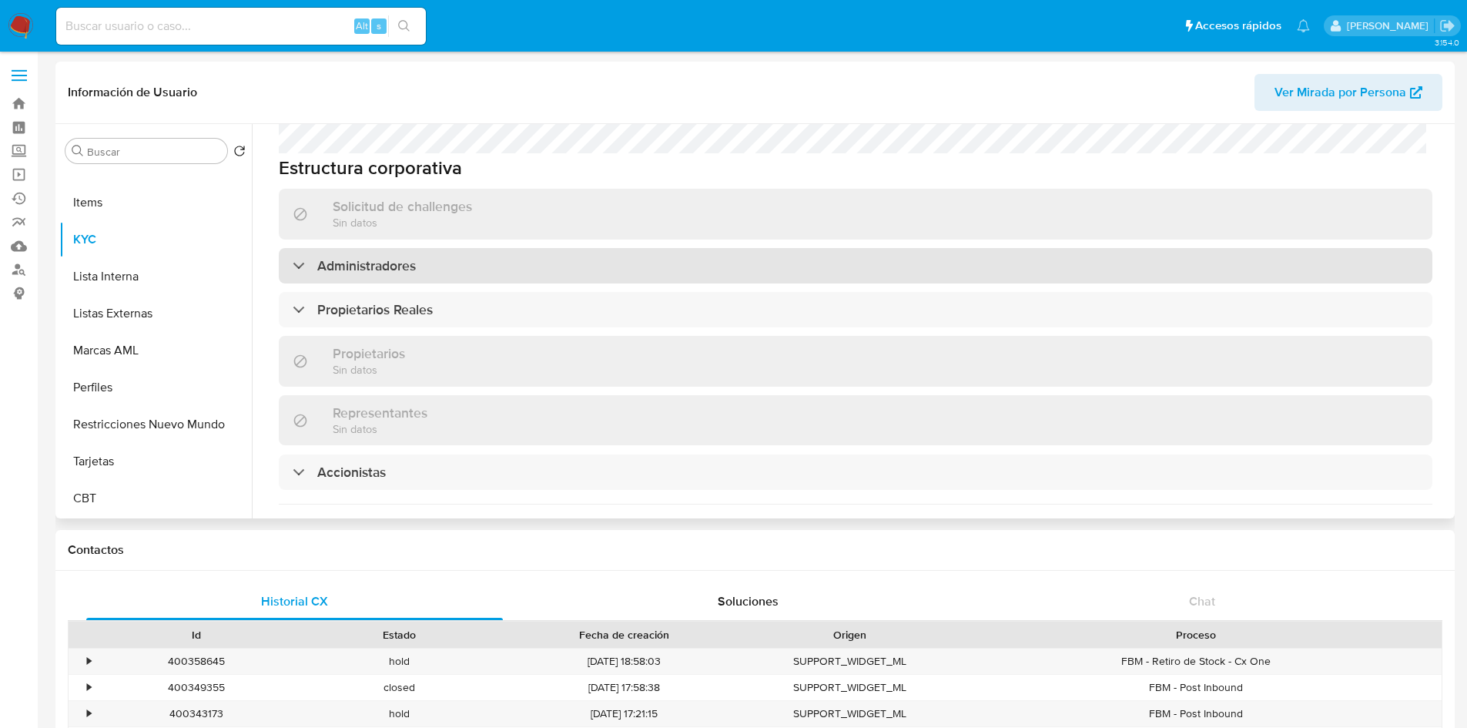
click at [297, 257] on div "Administradores" at bounding box center [354, 265] width 123 height 17
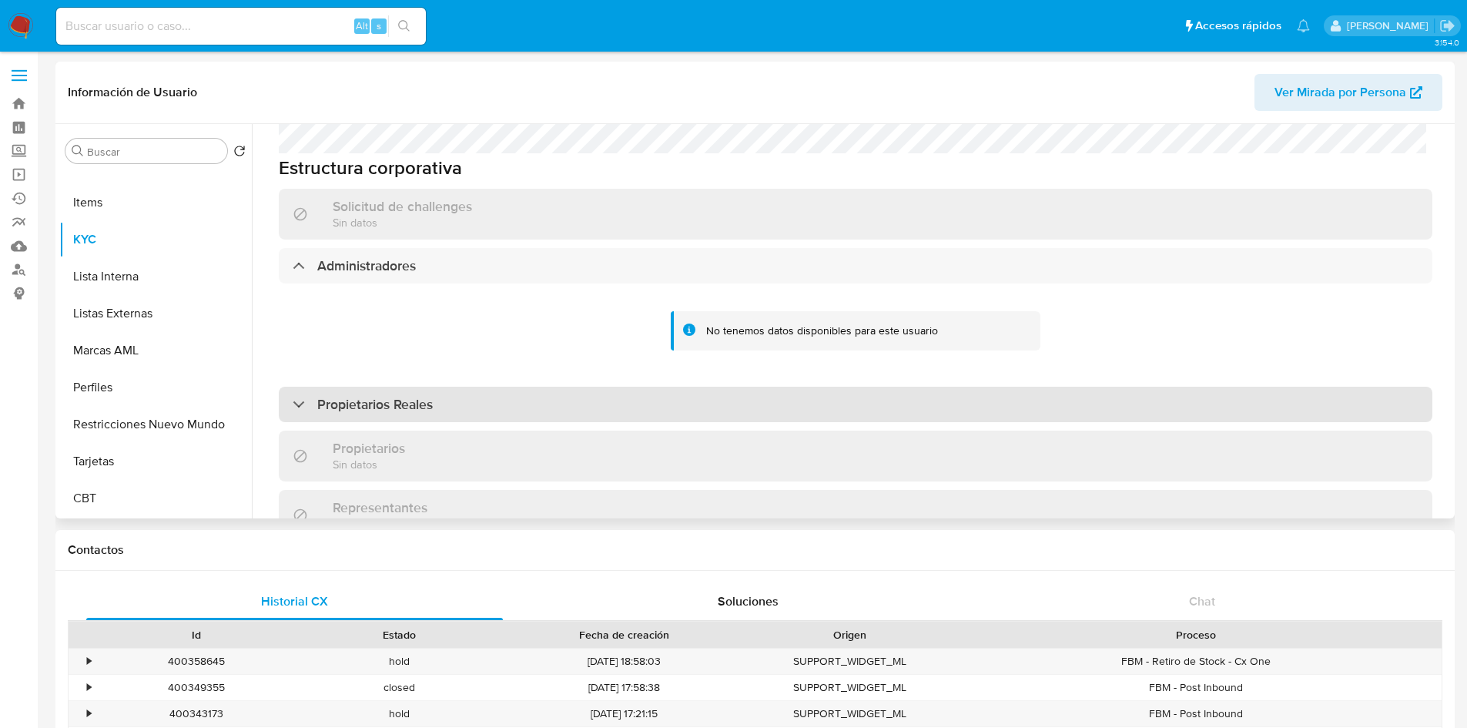
click at [290, 387] on div "Propietarios Reales" at bounding box center [855, 404] width 1153 height 35
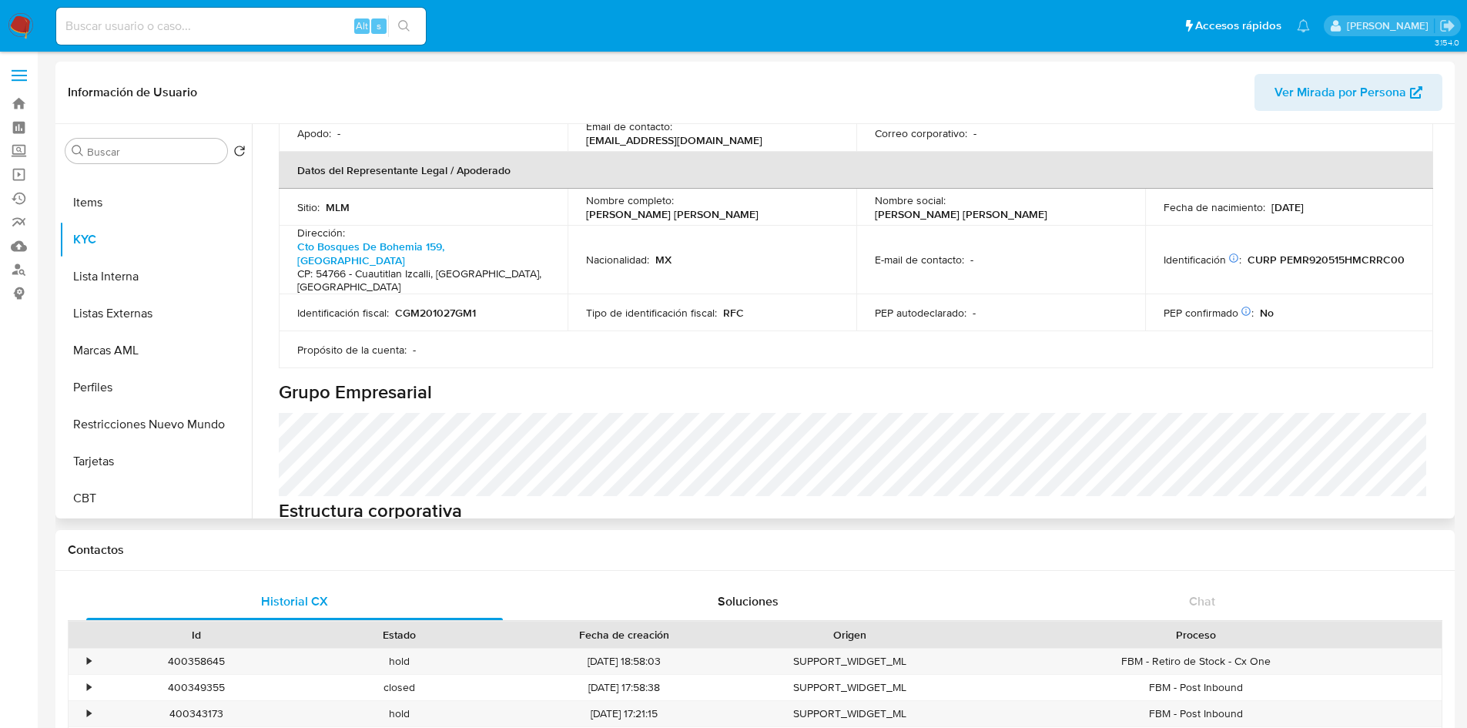
scroll to position [385, 0]
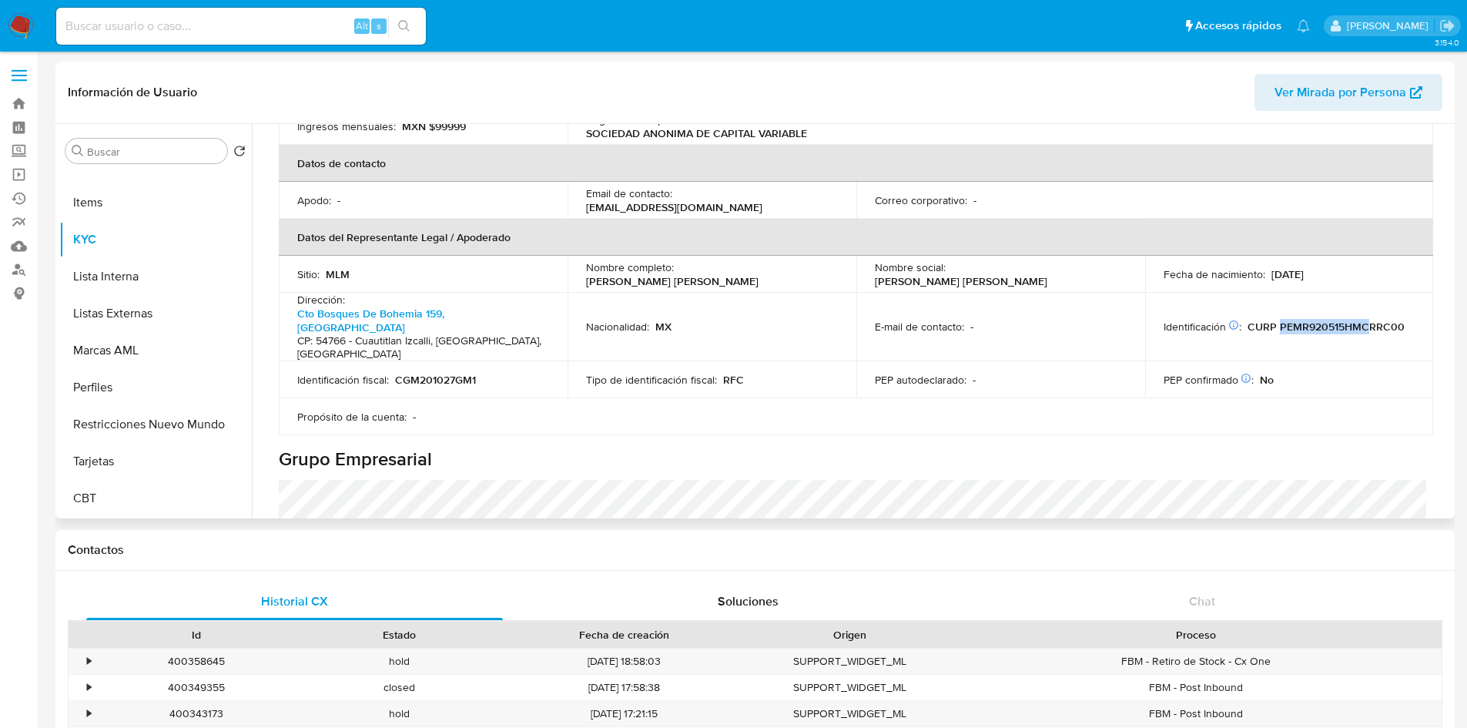
drag, startPoint x: 1363, startPoint y: 304, endPoint x: 1275, endPoint y: 303, distance: 87.8
click at [1275, 320] on p "CURP PEMR920515HMCRRC00" at bounding box center [1325, 327] width 157 height 14
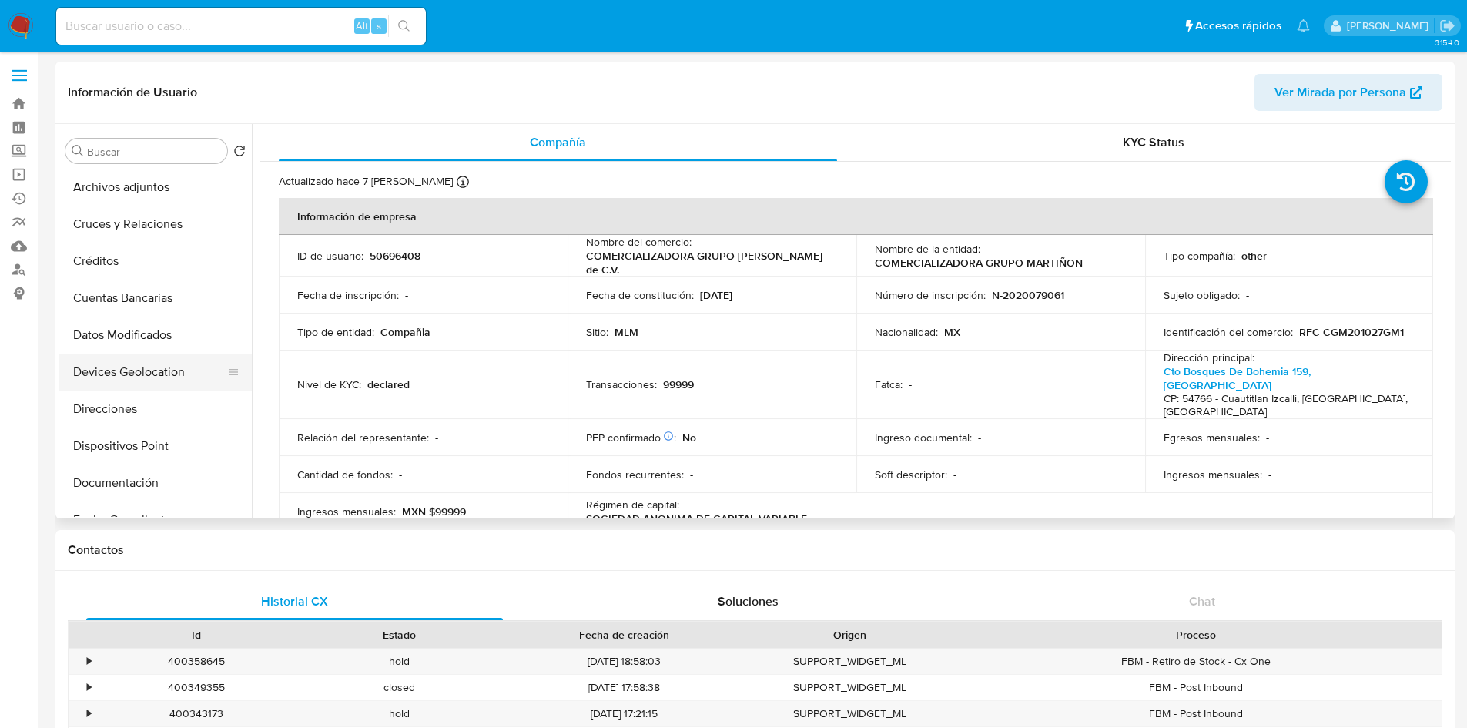
scroll to position [35, 0]
click at [156, 213] on button "Cruces y Relaciones" at bounding box center [149, 227] width 180 height 37
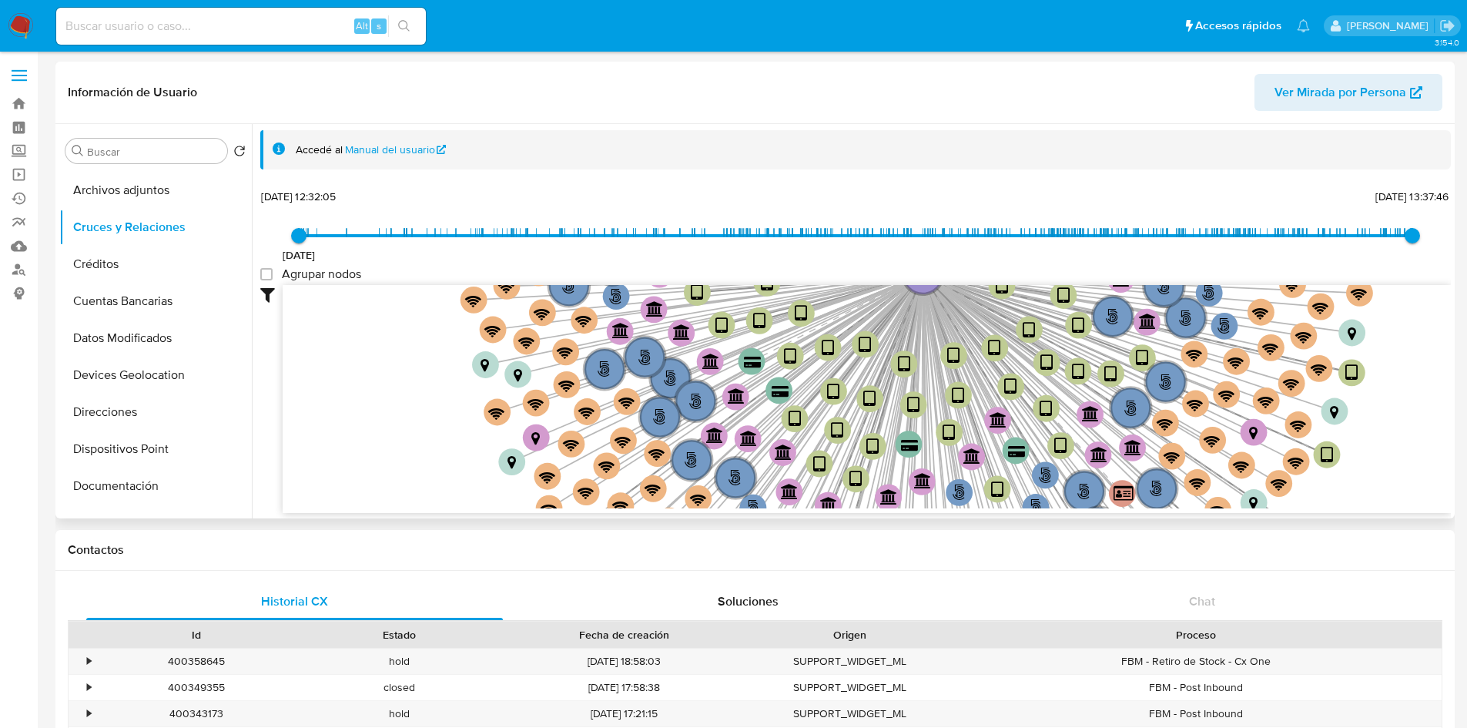
drag, startPoint x: 960, startPoint y: 457, endPoint x: 919, endPoint y: 322, distance: 141.0
click at [919, 322] on icon at bounding box center [910, 433] width 23 height 318
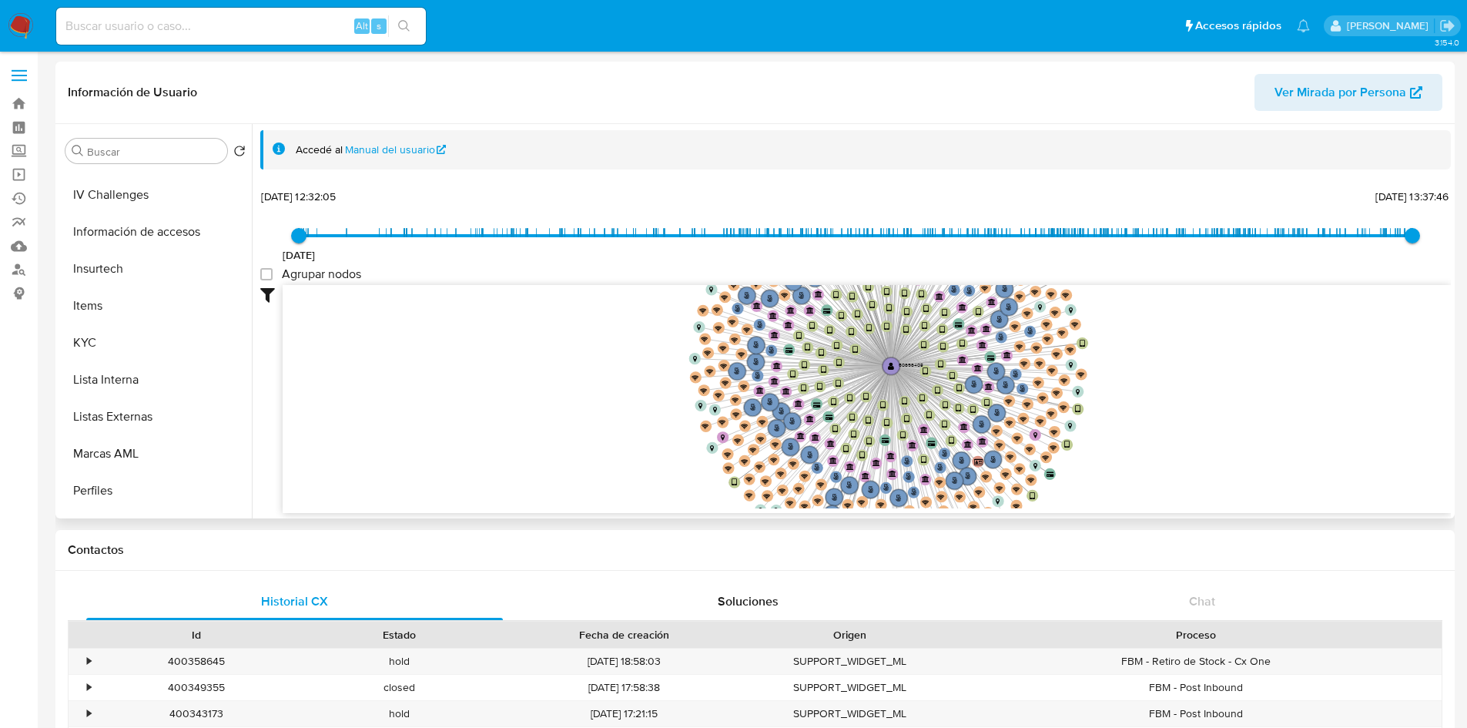
scroll to position [574, 0]
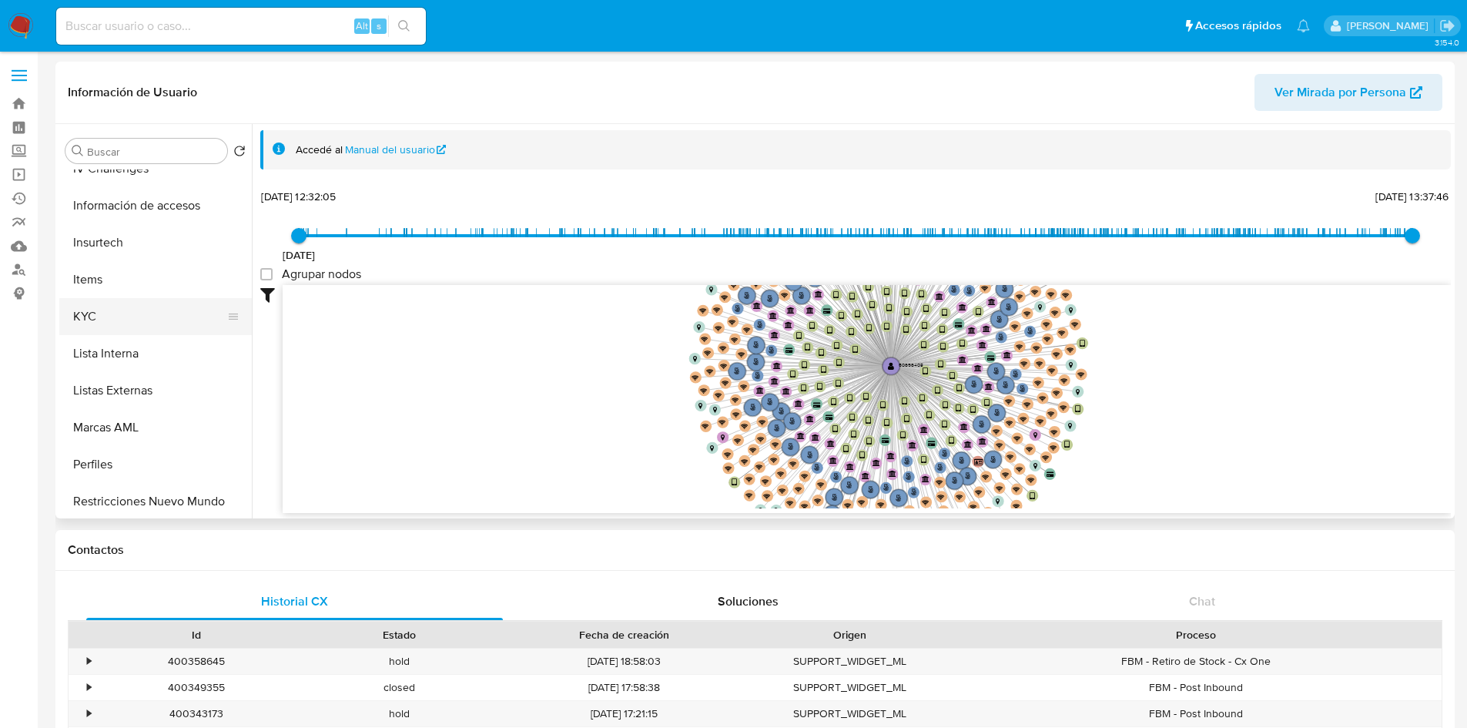
click at [161, 306] on button "KYC" at bounding box center [149, 316] width 180 height 37
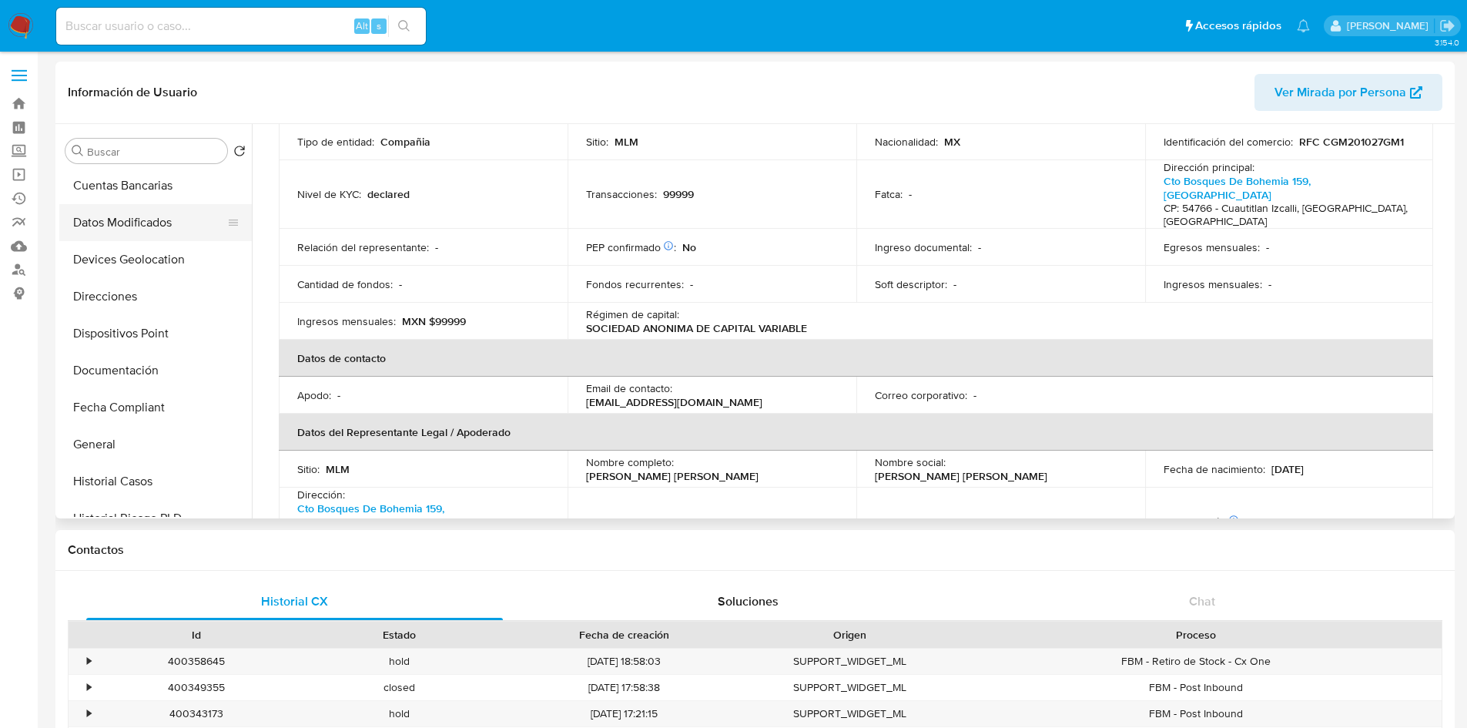
scroll to position [154, 0]
click at [106, 440] on button "General" at bounding box center [149, 440] width 180 height 37
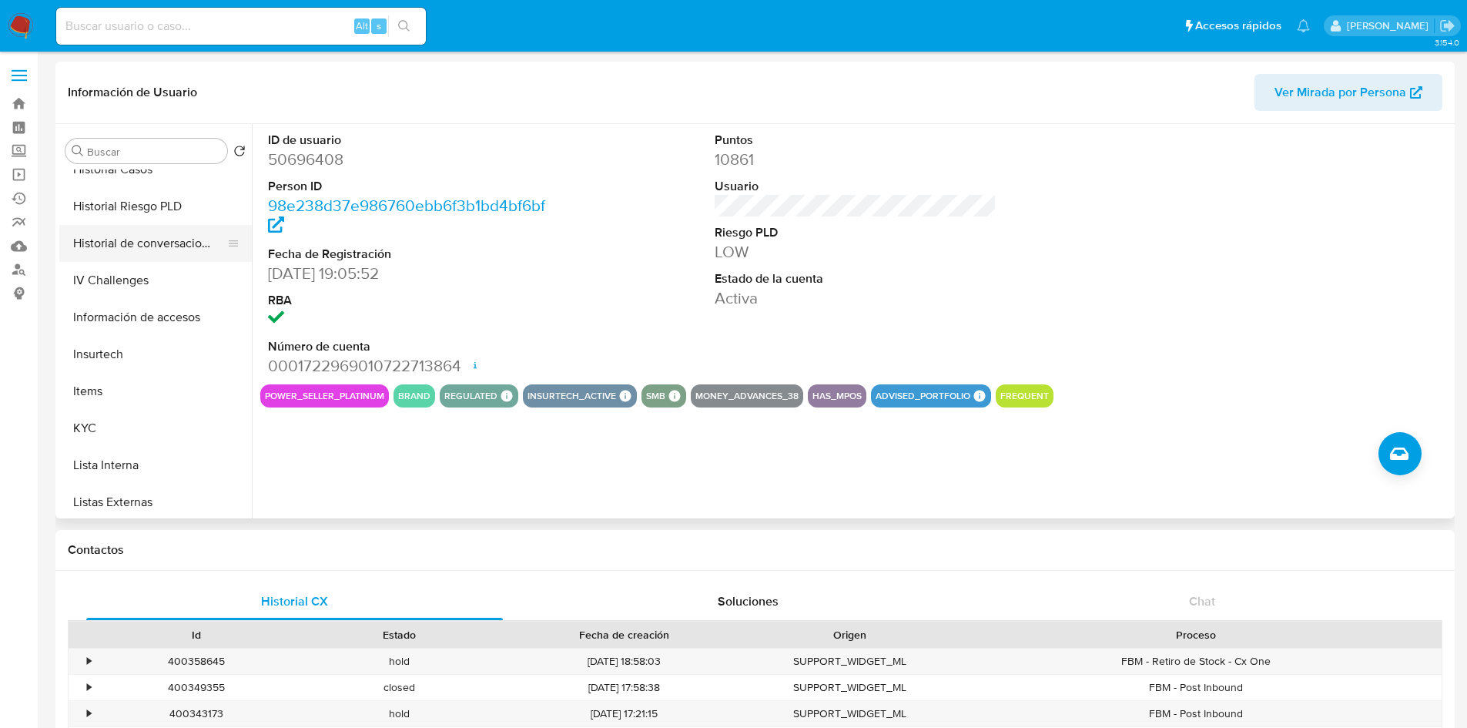
scroll to position [616, 0]
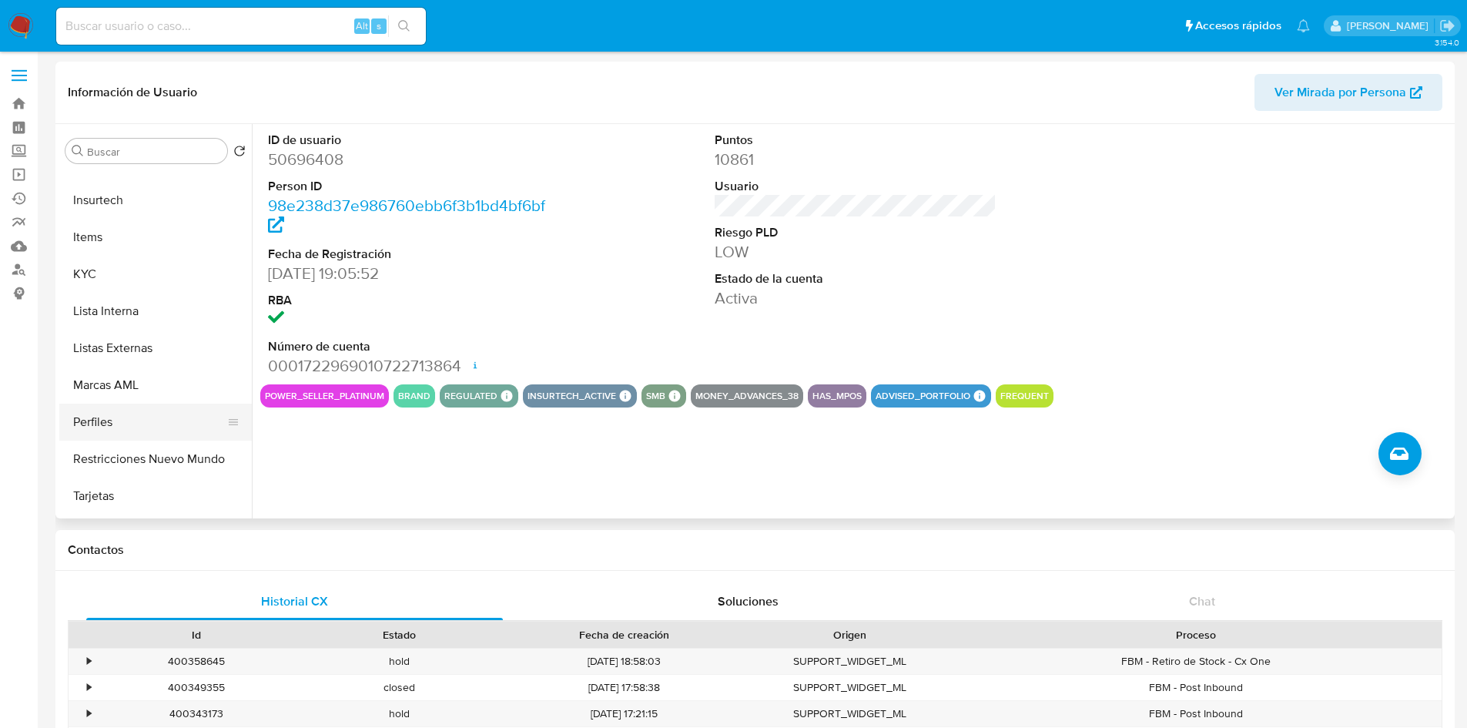
click at [129, 431] on button "Perfiles" at bounding box center [149, 421] width 180 height 37
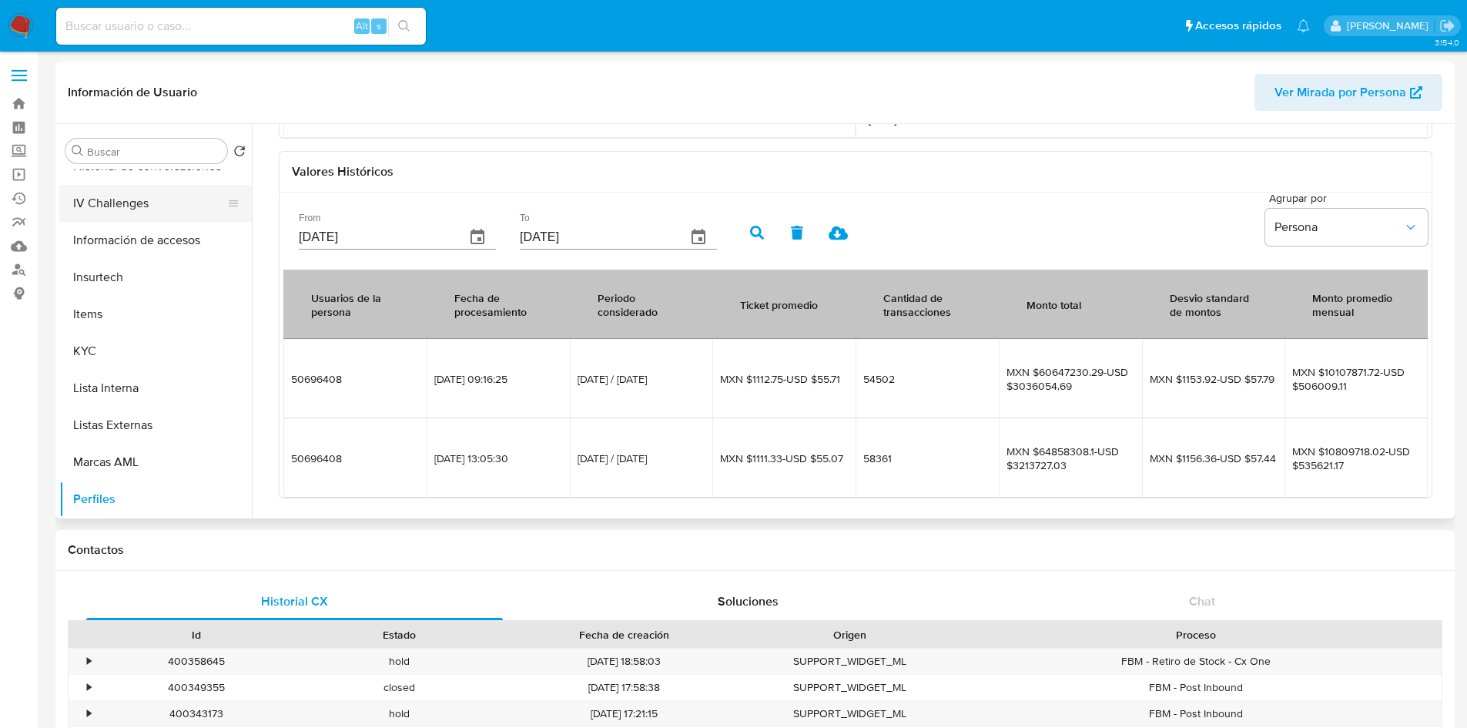
scroll to position [462, 0]
click at [162, 209] on button "Historial Riesgo PLD" at bounding box center [149, 206] width 180 height 37
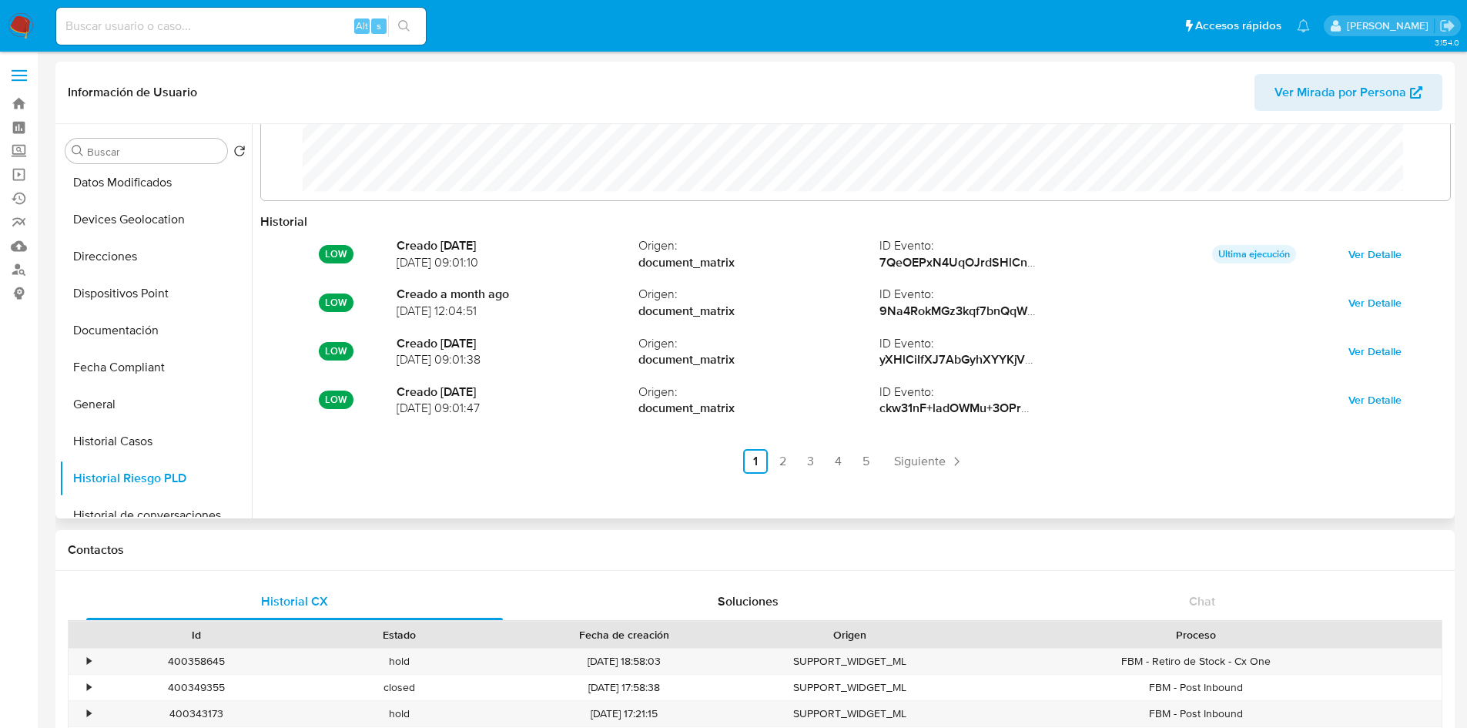
scroll to position [189, 0]
click at [129, 342] on button "Documentación" at bounding box center [149, 331] width 180 height 37
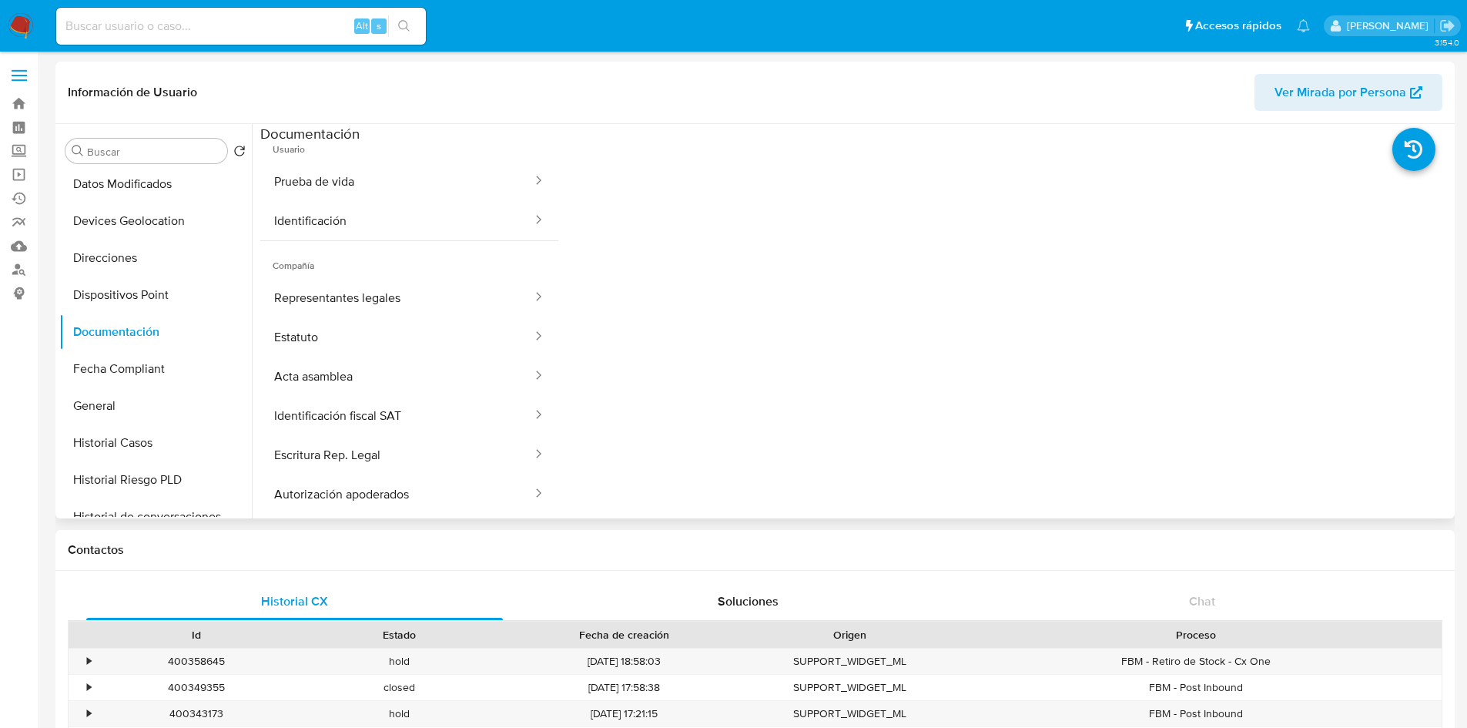
scroll to position [0, 0]
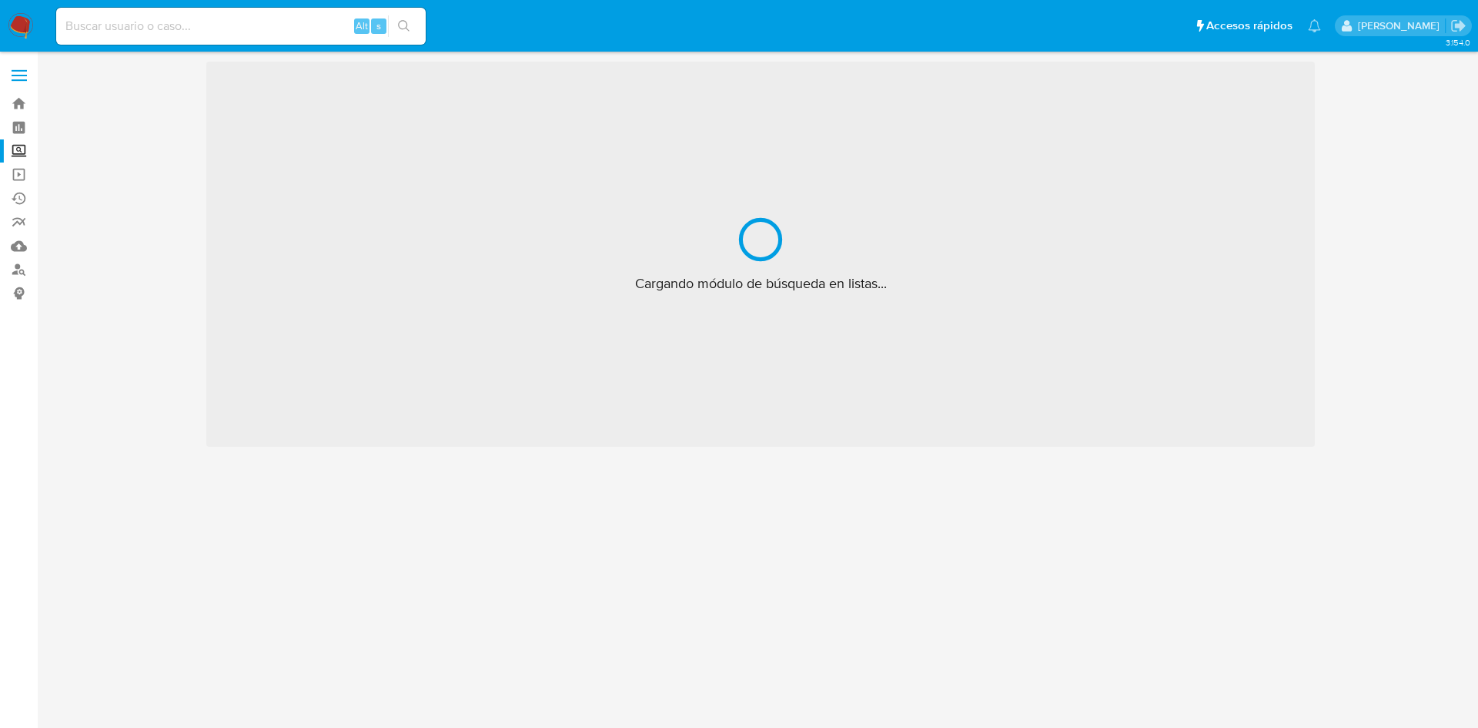
click at [29, 75] on label at bounding box center [19, 75] width 38 height 32
click at [0, 0] on input "checkbox" at bounding box center [0, 0] width 0 height 0
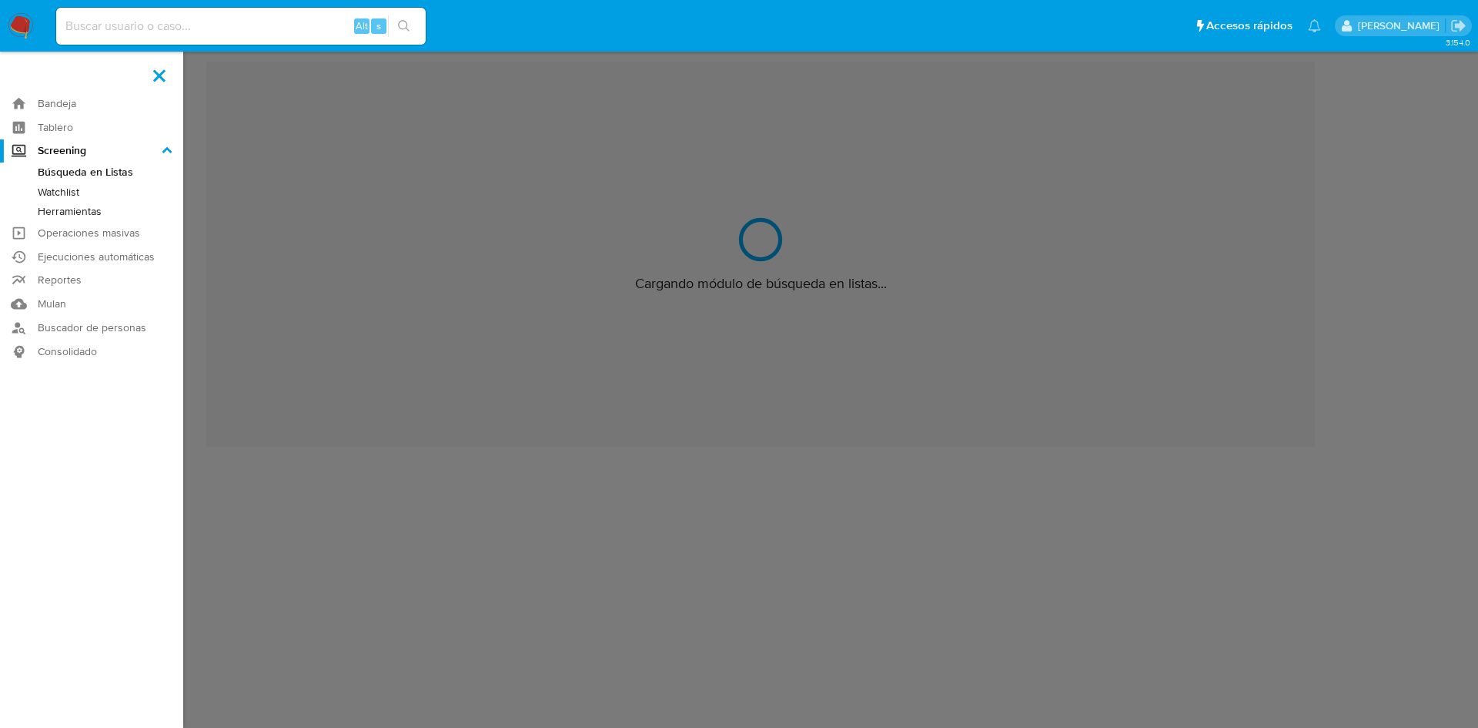
click at [78, 206] on link "Herramientas" at bounding box center [91, 211] width 183 height 19
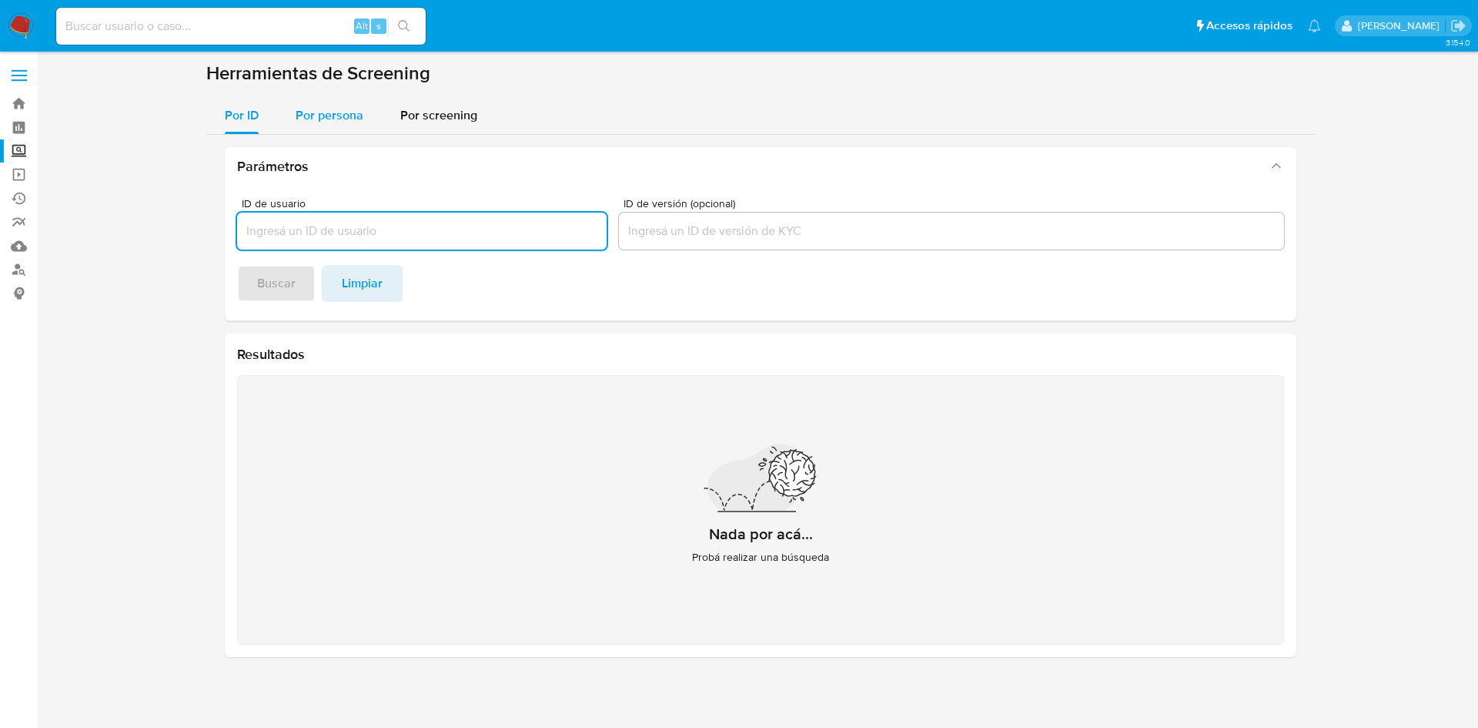
click at [342, 122] on span "Por persona" at bounding box center [330, 115] width 68 height 18
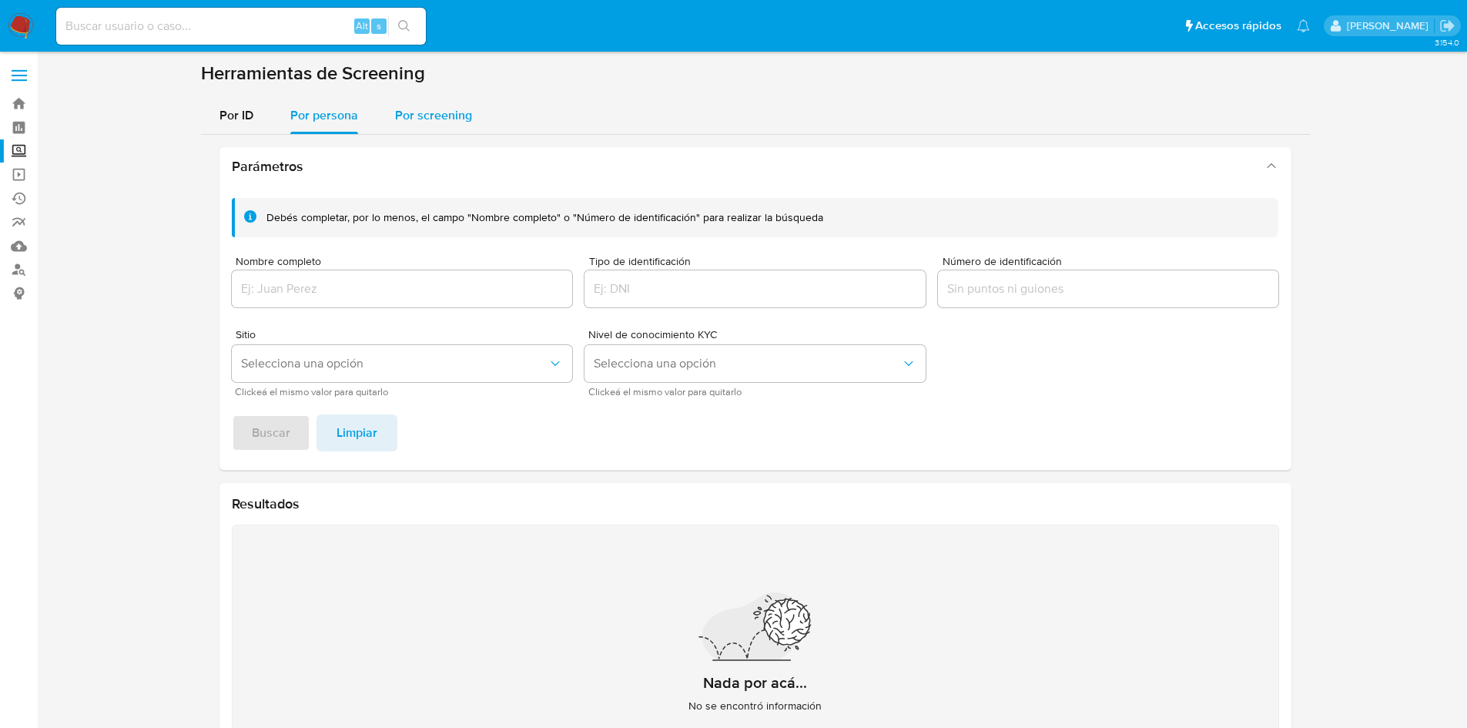
drag, startPoint x: 348, startPoint y: 285, endPoint x: 413, endPoint y: 115, distance: 181.6
click at [413, 115] on span "Por screening" at bounding box center [433, 115] width 77 height 18
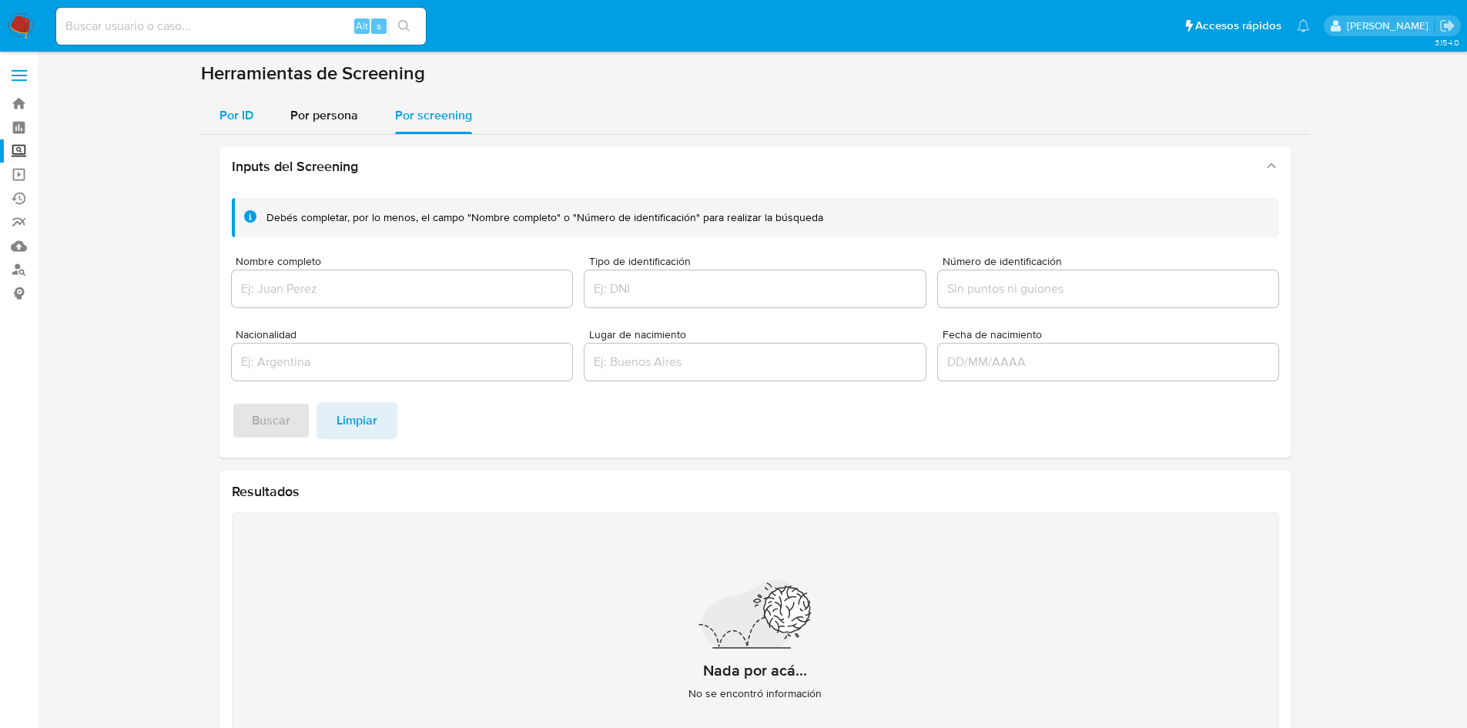
click at [232, 128] on div "Por ID" at bounding box center [236, 115] width 34 height 37
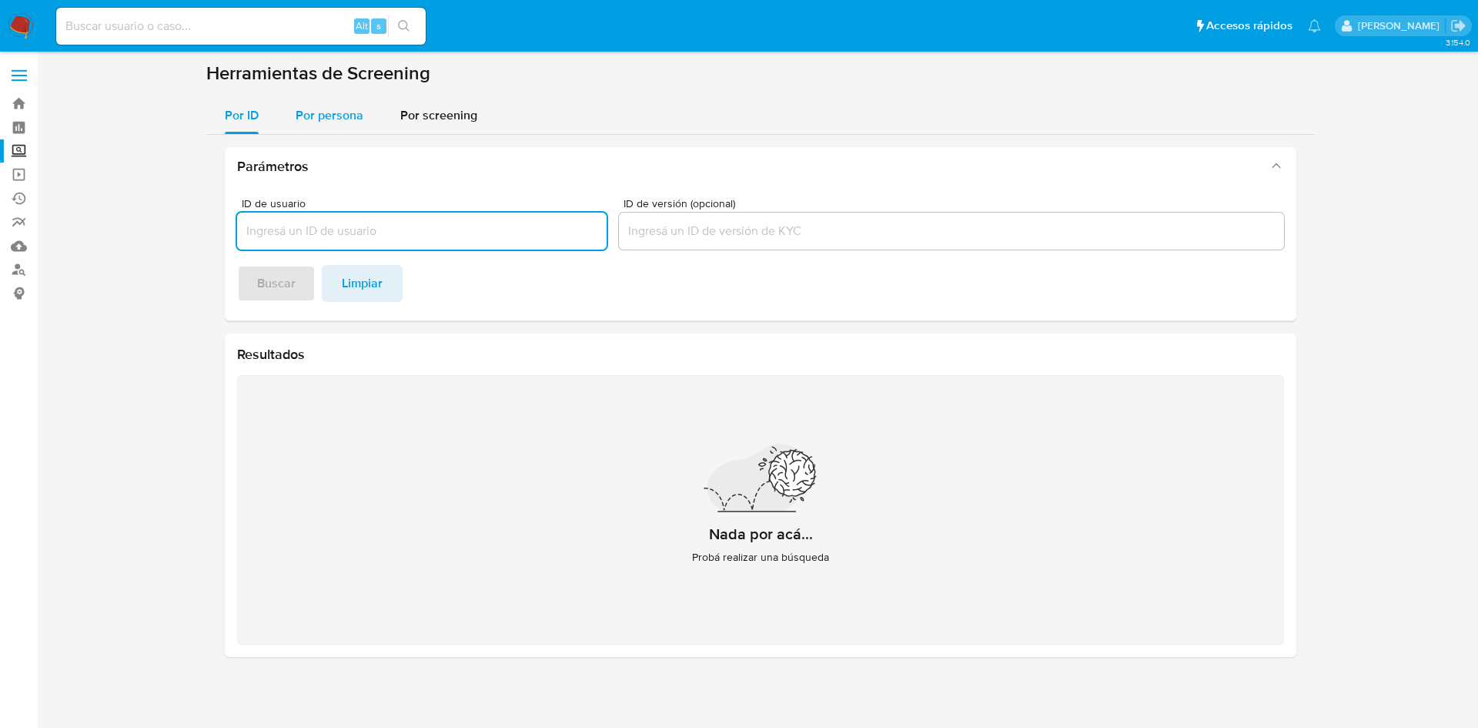
click at [333, 112] on span "Por persona" at bounding box center [330, 115] width 68 height 18
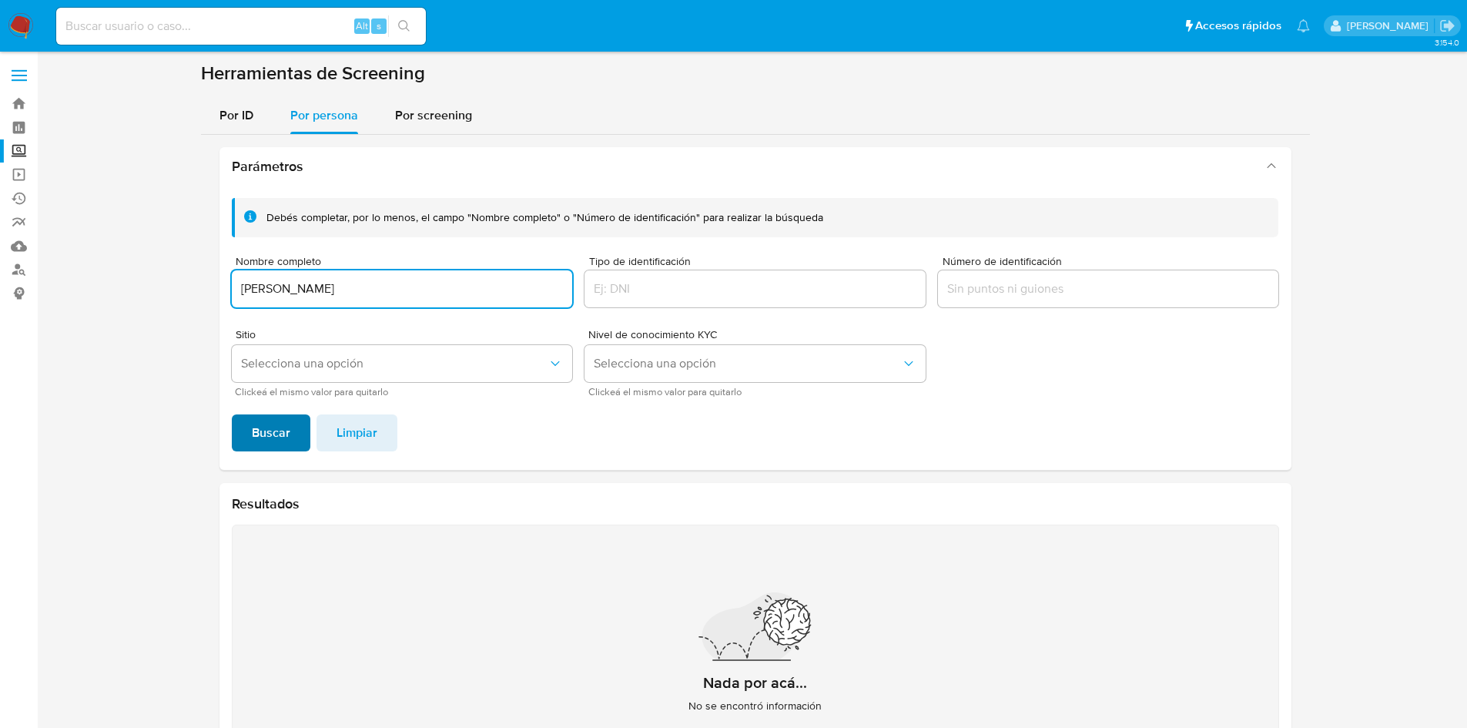
click at [263, 433] on span "Buscar" at bounding box center [271, 433] width 38 height 34
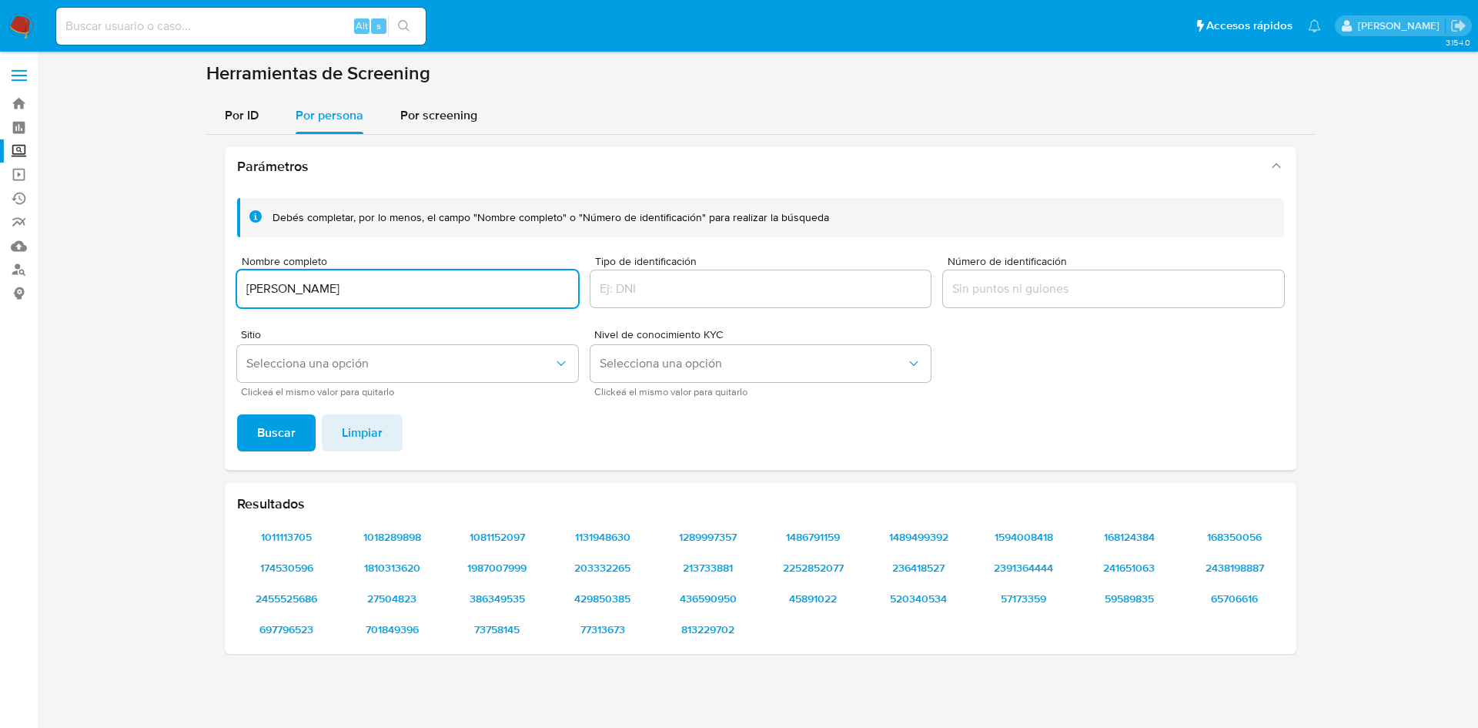
click at [438, 291] on input "RICARDO GABRIEL PEREZ" at bounding box center [407, 289] width 341 height 20
type input "RICARDO GABRIEL PEREZ"
click at [278, 432] on span "Buscar" at bounding box center [276, 433] width 38 height 34
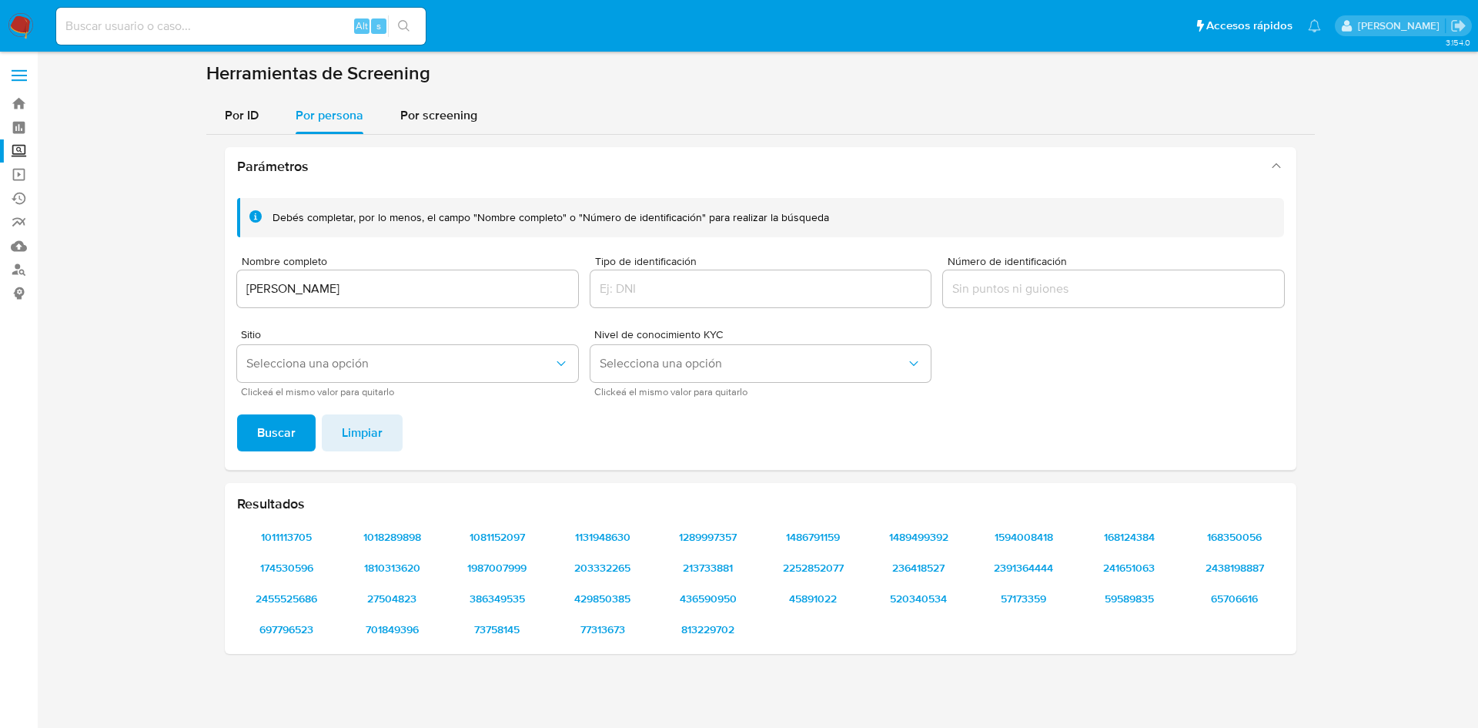
click at [464, 292] on input "RICARDO GABRIEL PEREZ" at bounding box center [407, 289] width 341 height 20
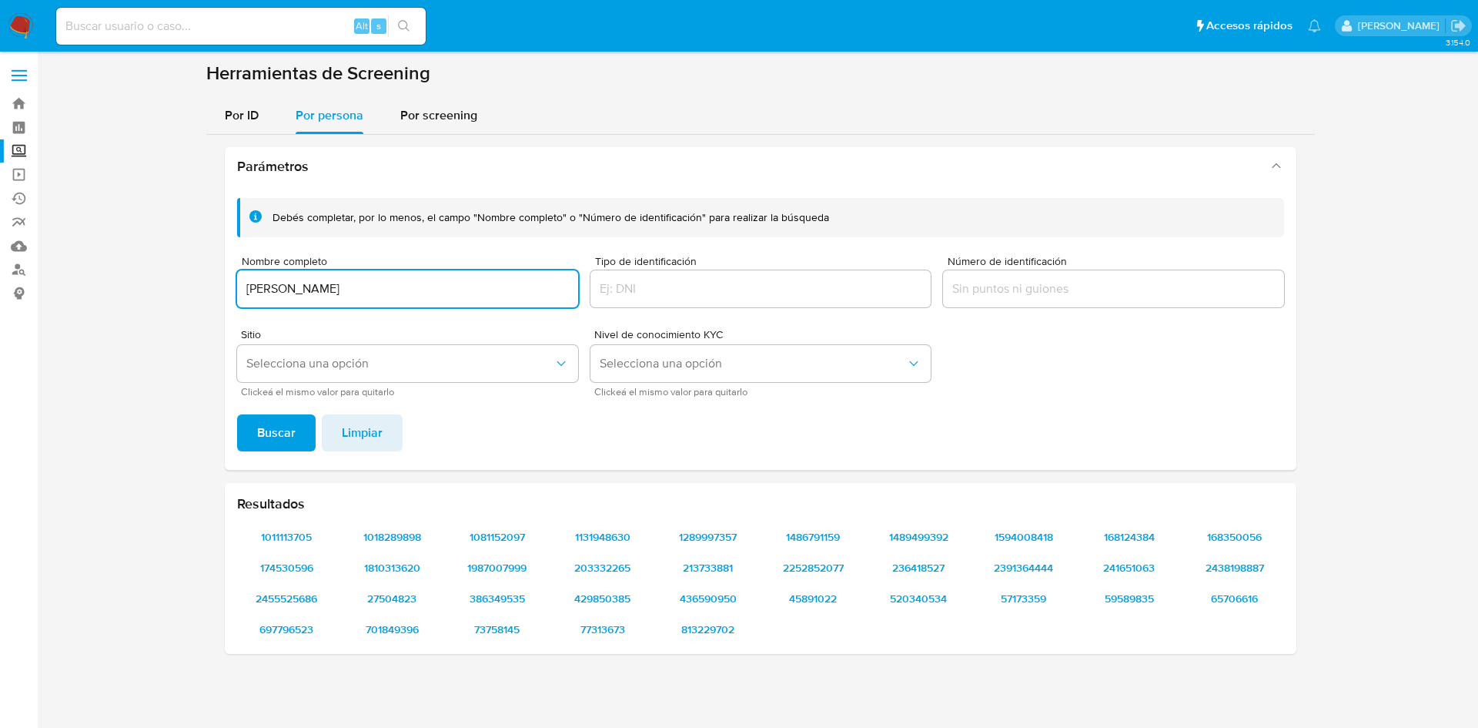
click at [464, 292] on input "RICARDO GABRIEL PEREZ" at bounding box center [407, 289] width 341 height 20
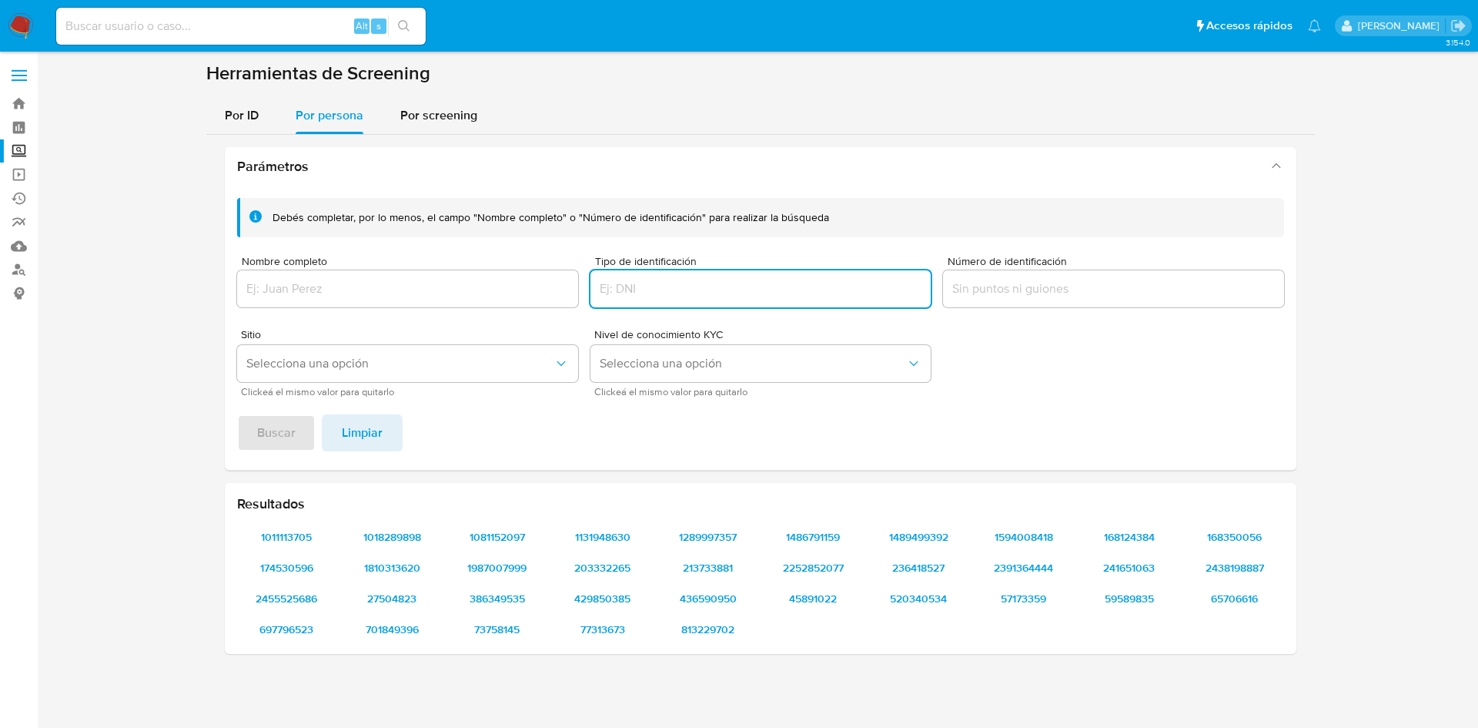
click at [640, 283] on input "Tipo de identificación" at bounding box center [761, 289] width 341 height 20
click at [707, 296] on input "LOSE820518HOCPNN04" at bounding box center [761, 289] width 341 height 20
type input "LOSE820518HOCPNN04"
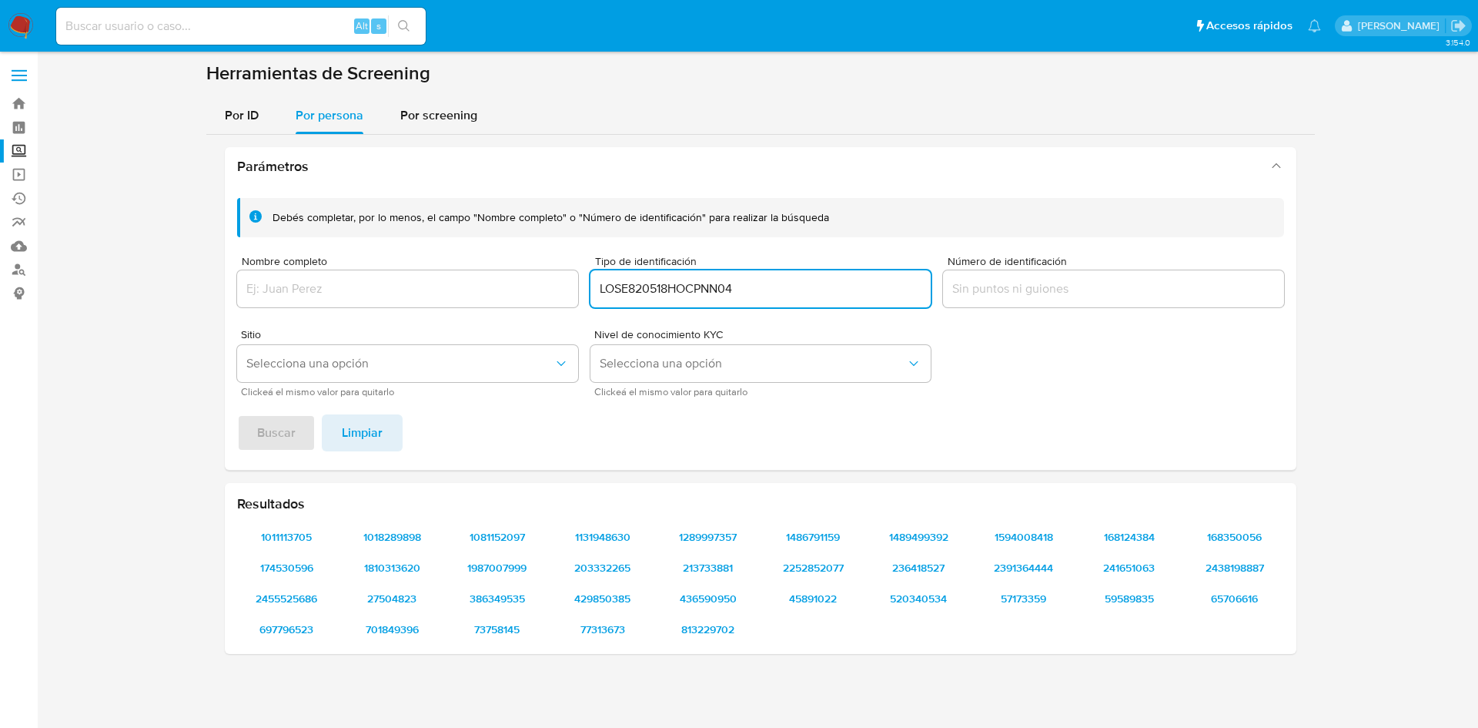
click at [9, 75] on label at bounding box center [19, 75] width 38 height 32
click at [0, 0] on input "checkbox" at bounding box center [0, 0] width 0 height 0
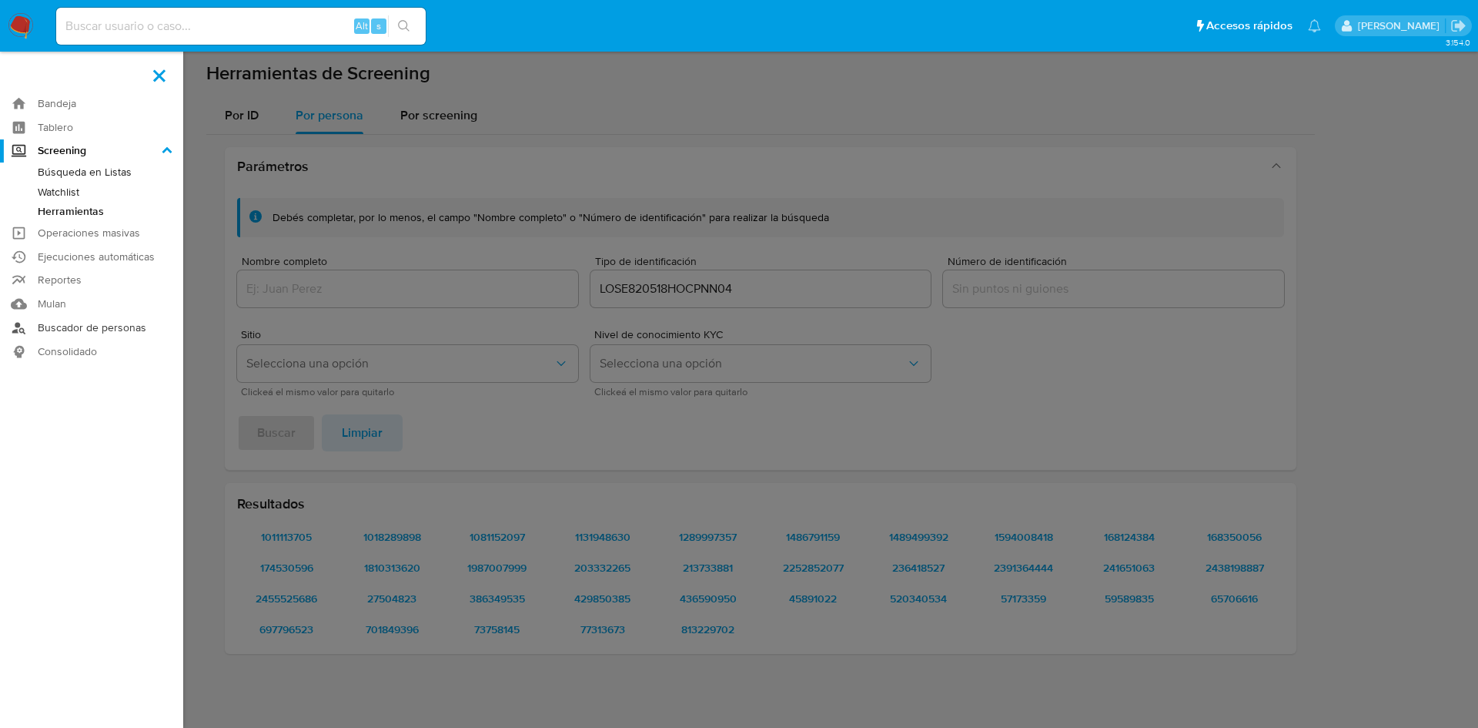
click at [111, 333] on link "Buscador de personas" at bounding box center [91, 328] width 183 height 24
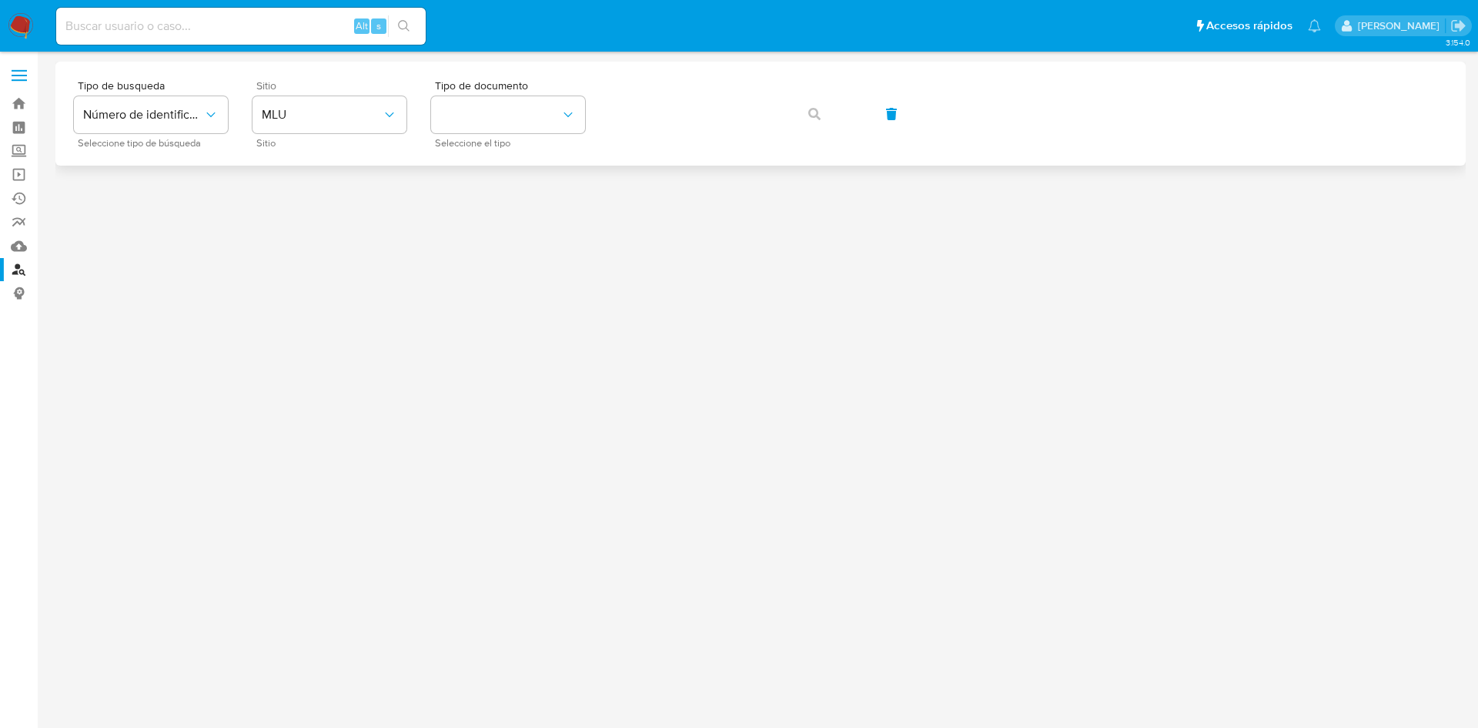
click at [305, 81] on span "Sitio" at bounding box center [333, 85] width 154 height 11
click at [313, 109] on span "MLU" at bounding box center [322, 114] width 120 height 15
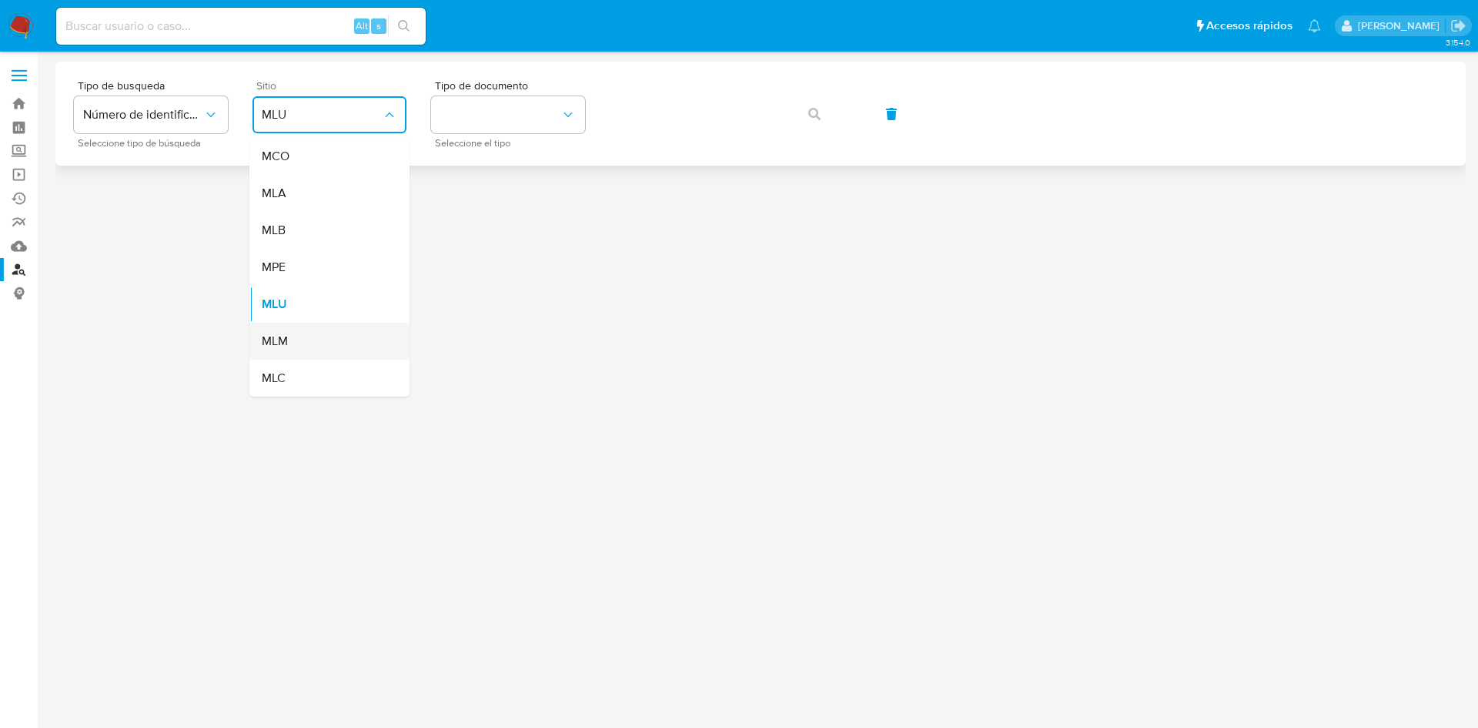
click at [269, 335] on span "MLM" at bounding box center [275, 340] width 26 height 15
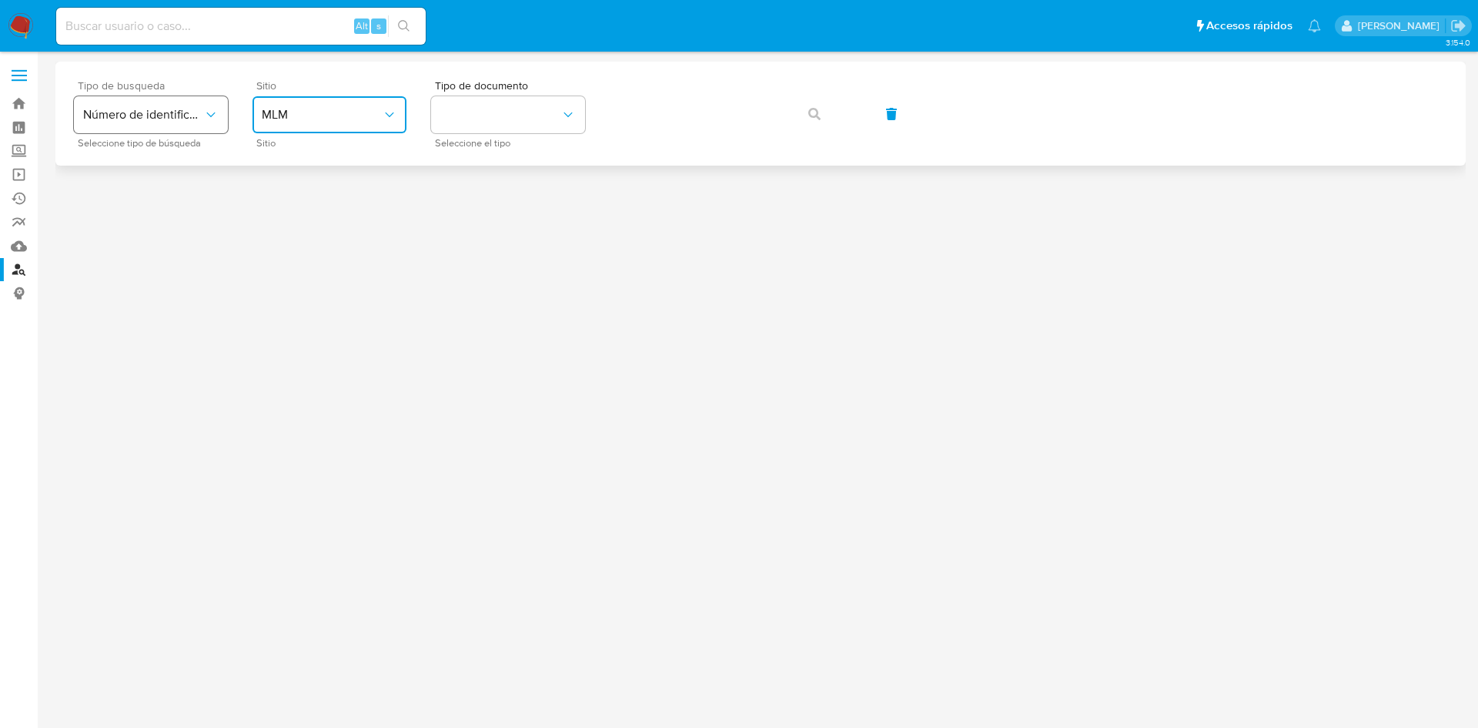
click at [172, 125] on button "Número de identificación" at bounding box center [151, 114] width 154 height 37
click at [179, 156] on span "Número de identificación" at bounding box center [146, 164] width 126 height 31
click at [502, 118] on button "identificationType" at bounding box center [508, 114] width 154 height 37
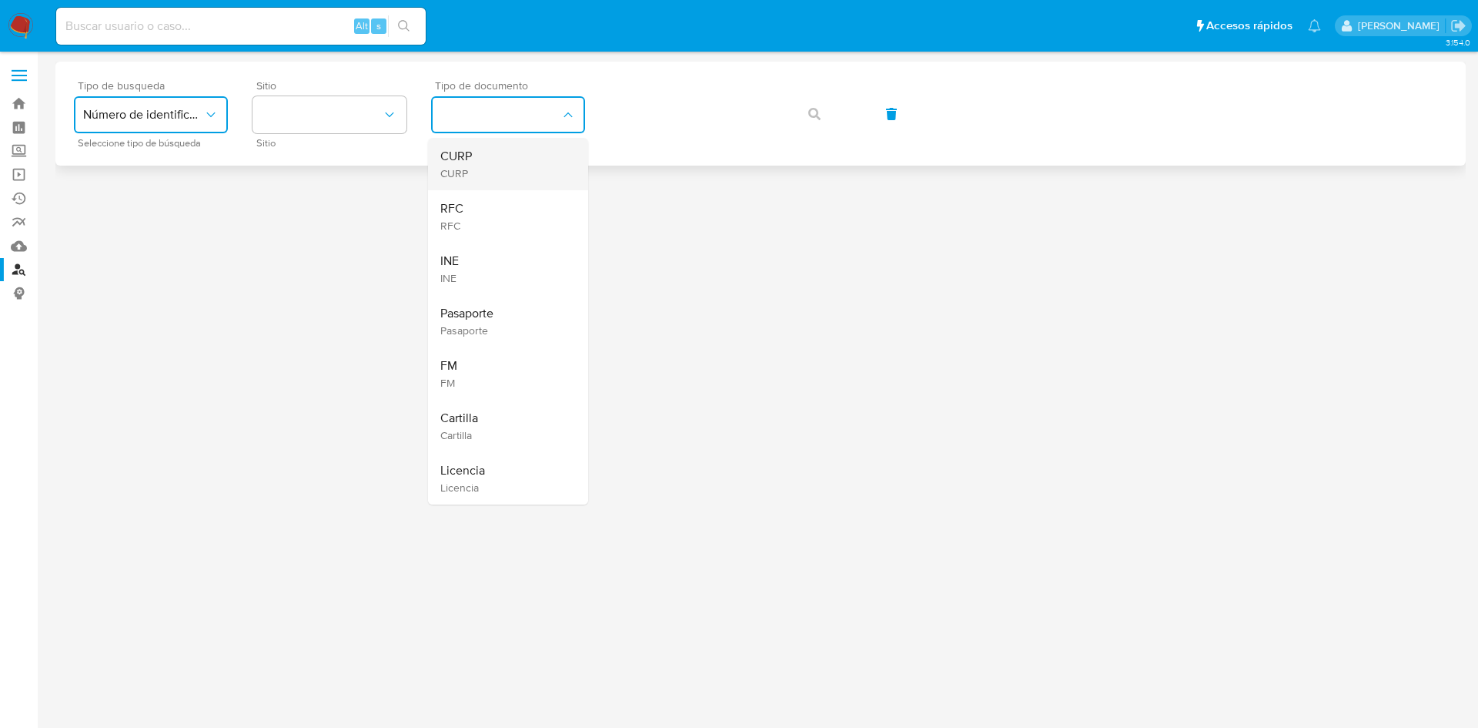
click at [480, 157] on div "CURP CURP" at bounding box center [503, 164] width 126 height 52
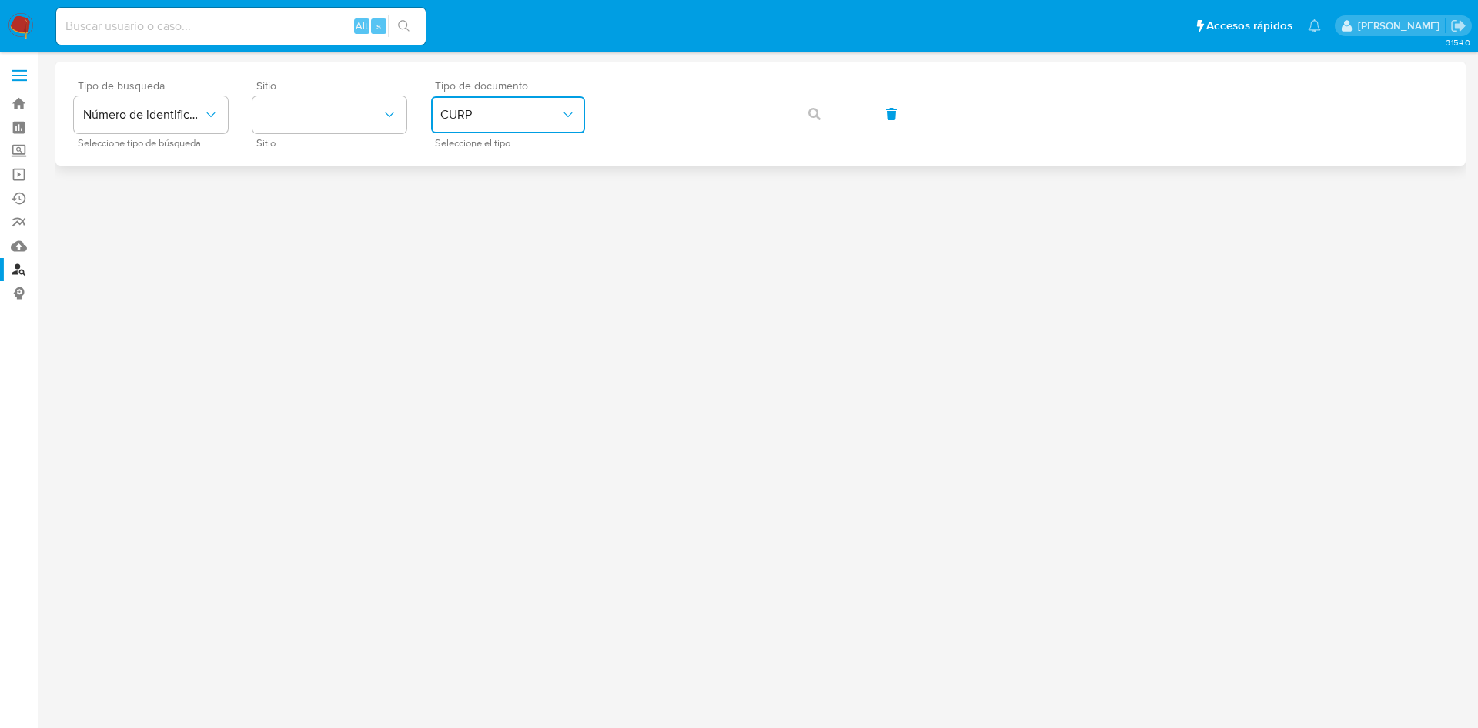
click at [814, 115] on div "Tipo de busqueda Número de identificación Seleccione tipo de búsqueda Sitio Sit…" at bounding box center [761, 113] width 1374 height 67
click at [809, 115] on div "Tipo de busqueda Número de identificación Seleccione tipo de búsqueda Sitio Sit…" at bounding box center [761, 113] width 1374 height 67
click at [354, 118] on button "site_id" at bounding box center [330, 114] width 154 height 37
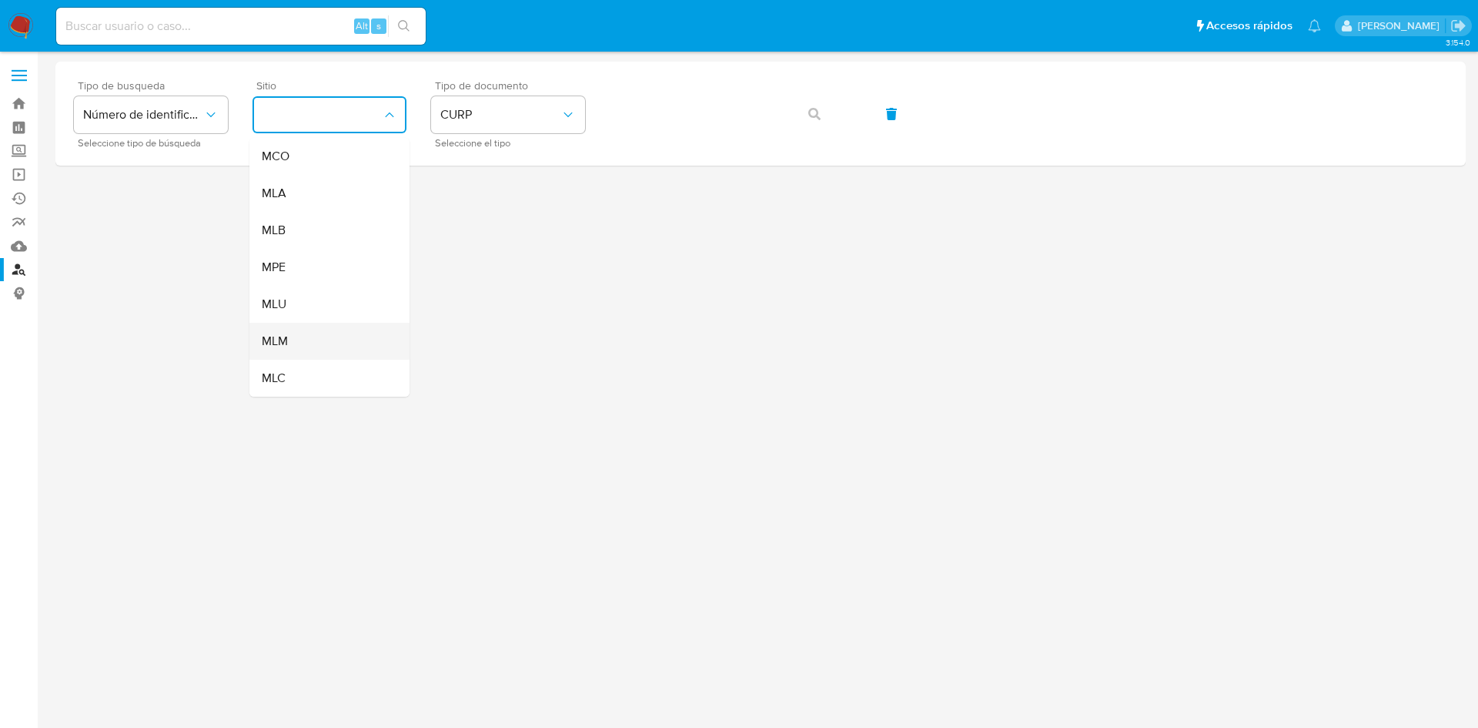
click at [283, 330] on div "MLM" at bounding box center [325, 341] width 126 height 37
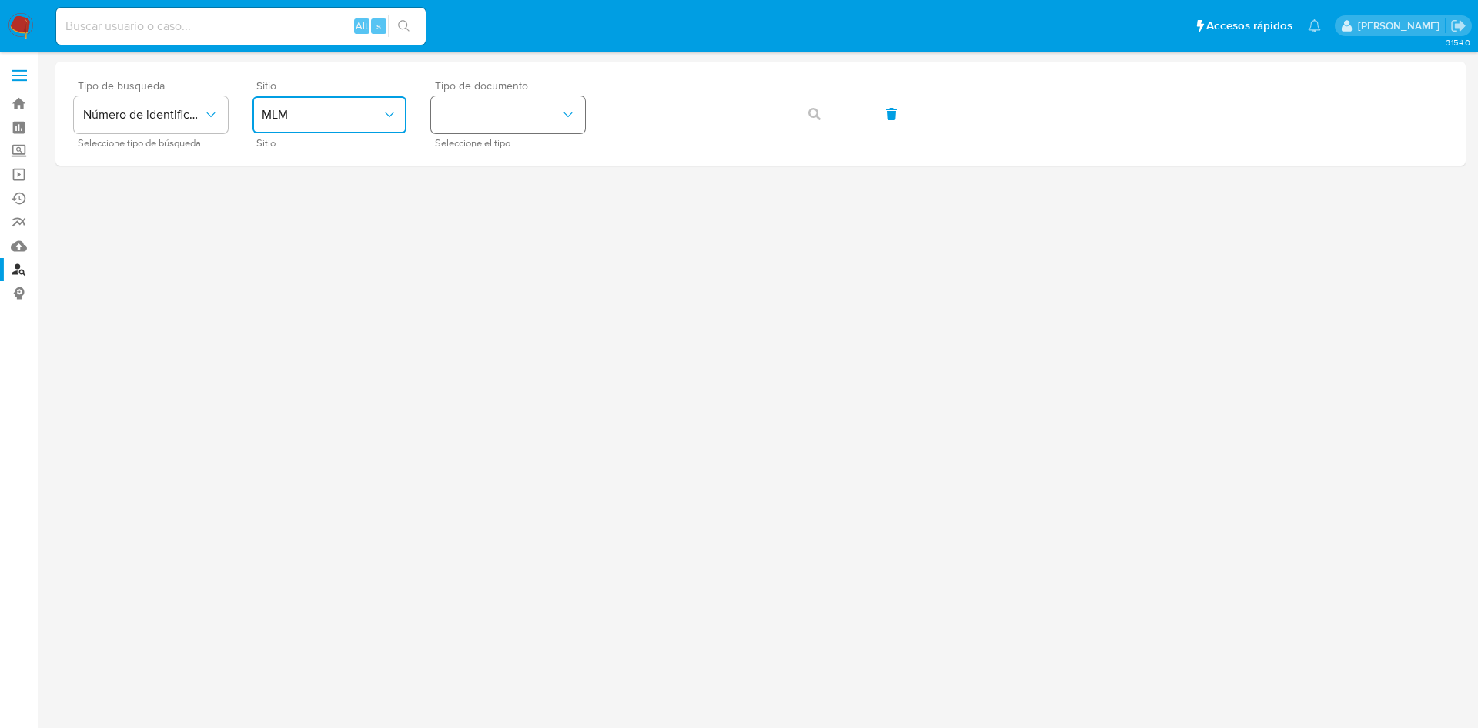
click at [534, 119] on button "identificationType" at bounding box center [508, 114] width 154 height 37
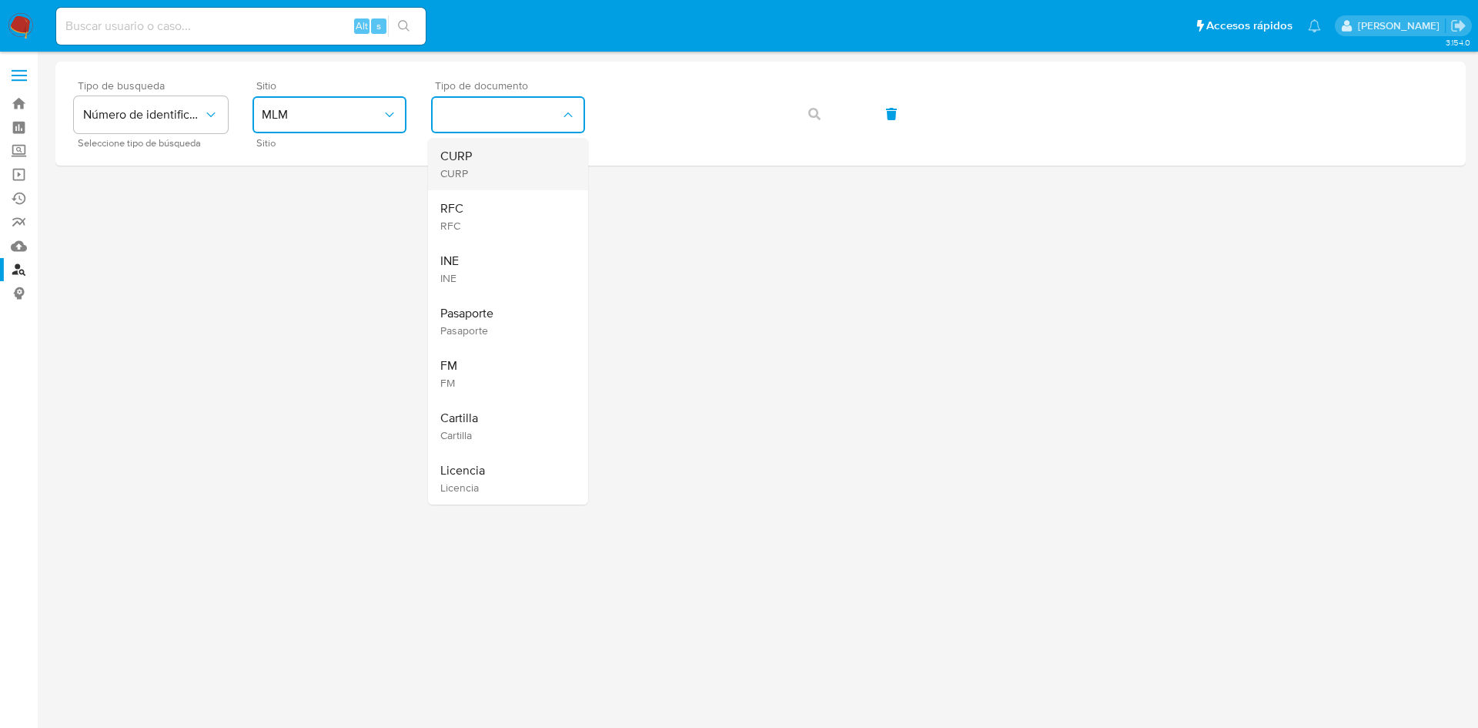
click at [490, 166] on div "CURP CURP" at bounding box center [503, 164] width 126 height 52
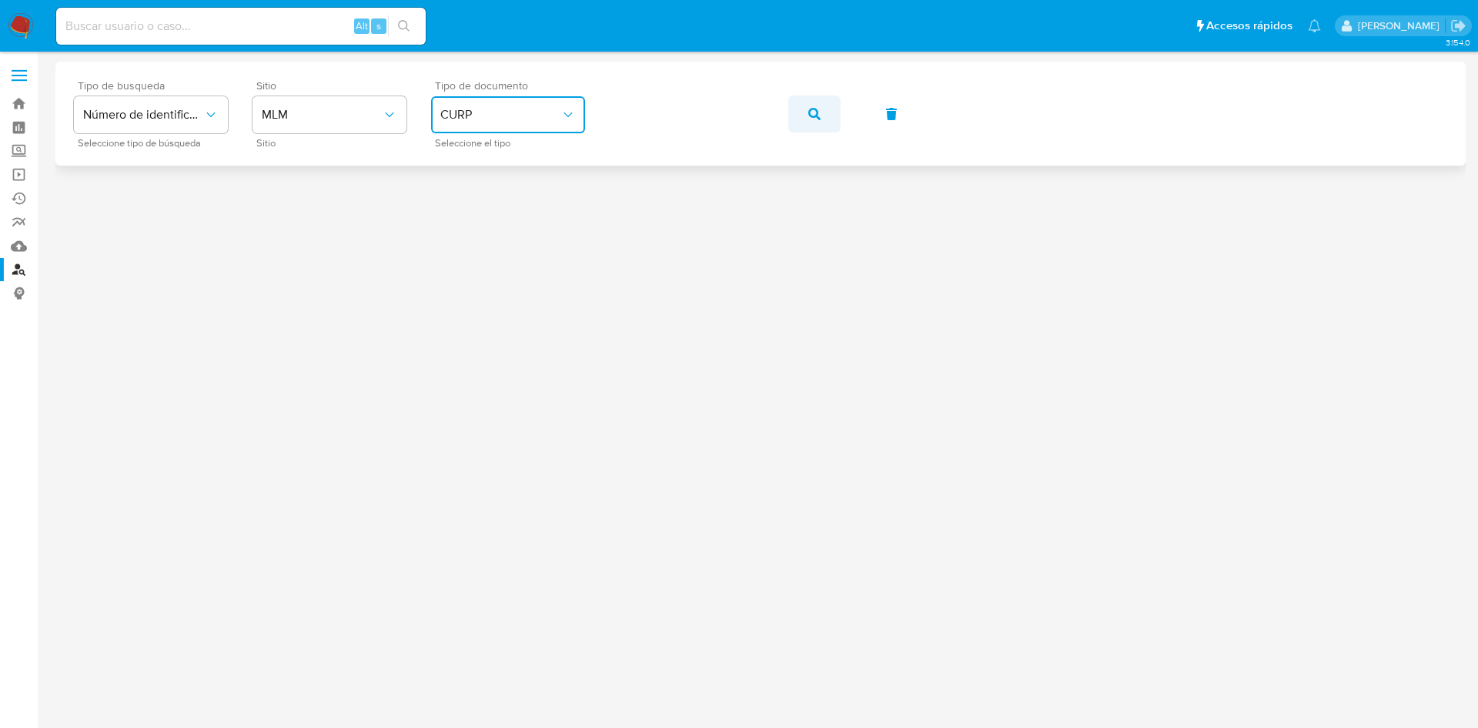
click at [810, 110] on icon "button" at bounding box center [814, 114] width 12 height 12
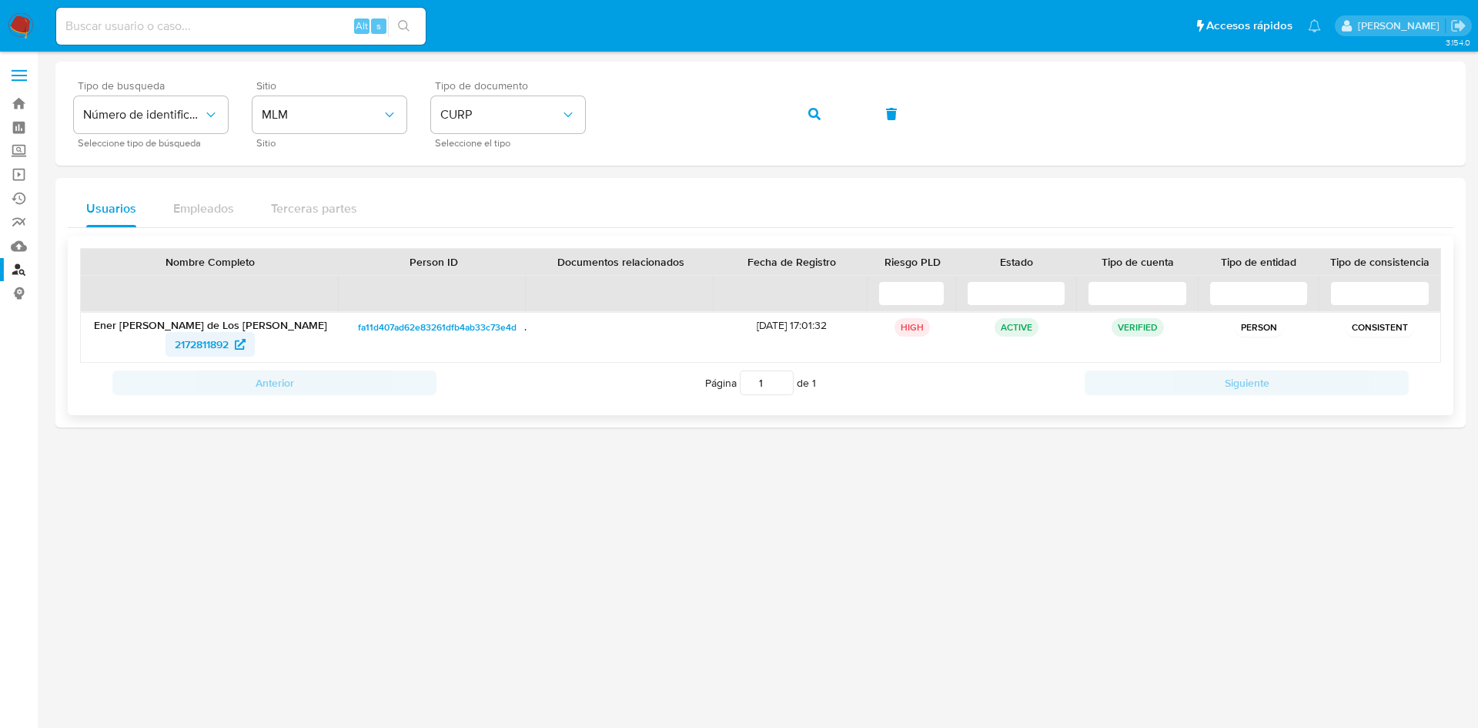
click at [192, 347] on span "2172811892" at bounding box center [202, 344] width 54 height 25
click at [13, 75] on span at bounding box center [19, 76] width 15 height 2
click at [0, 0] on input "checkbox" at bounding box center [0, 0] width 0 height 0
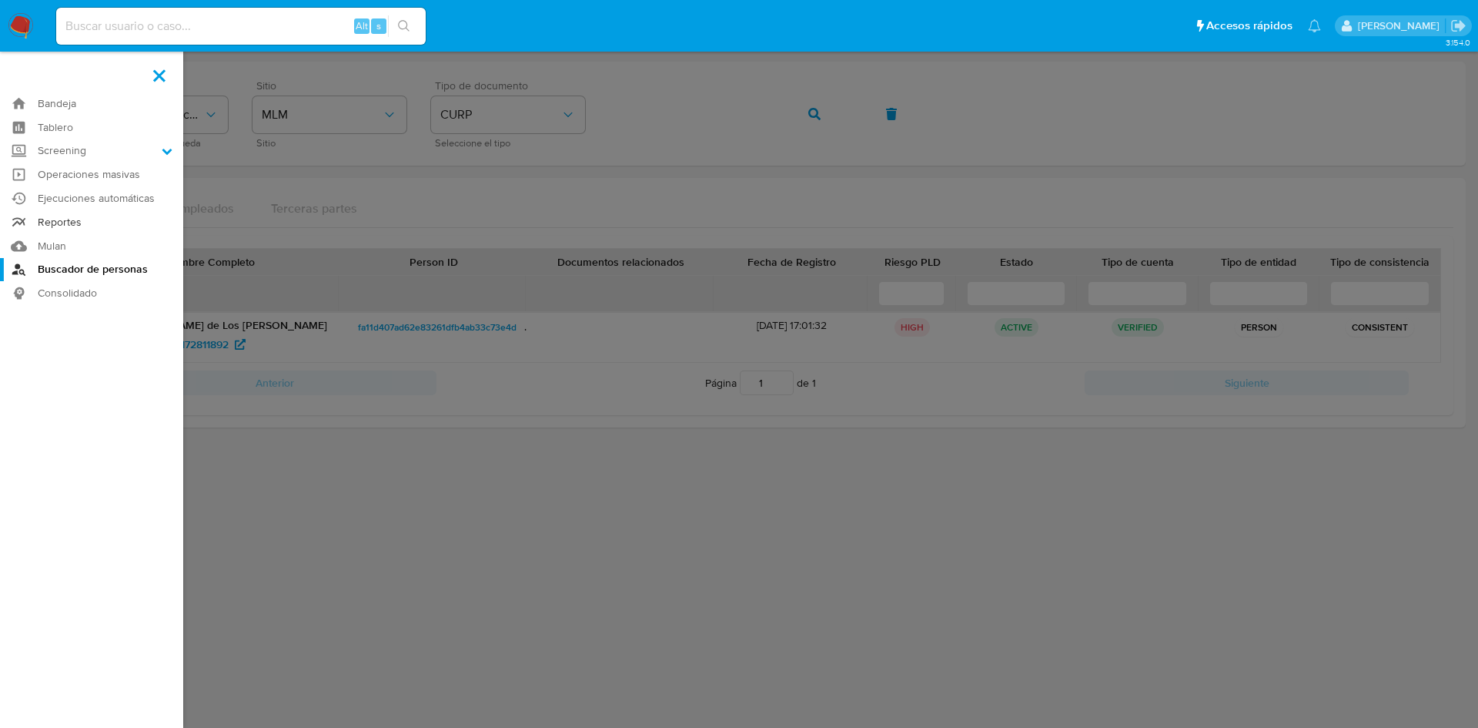
click at [79, 224] on link "Reportes" at bounding box center [91, 222] width 183 height 24
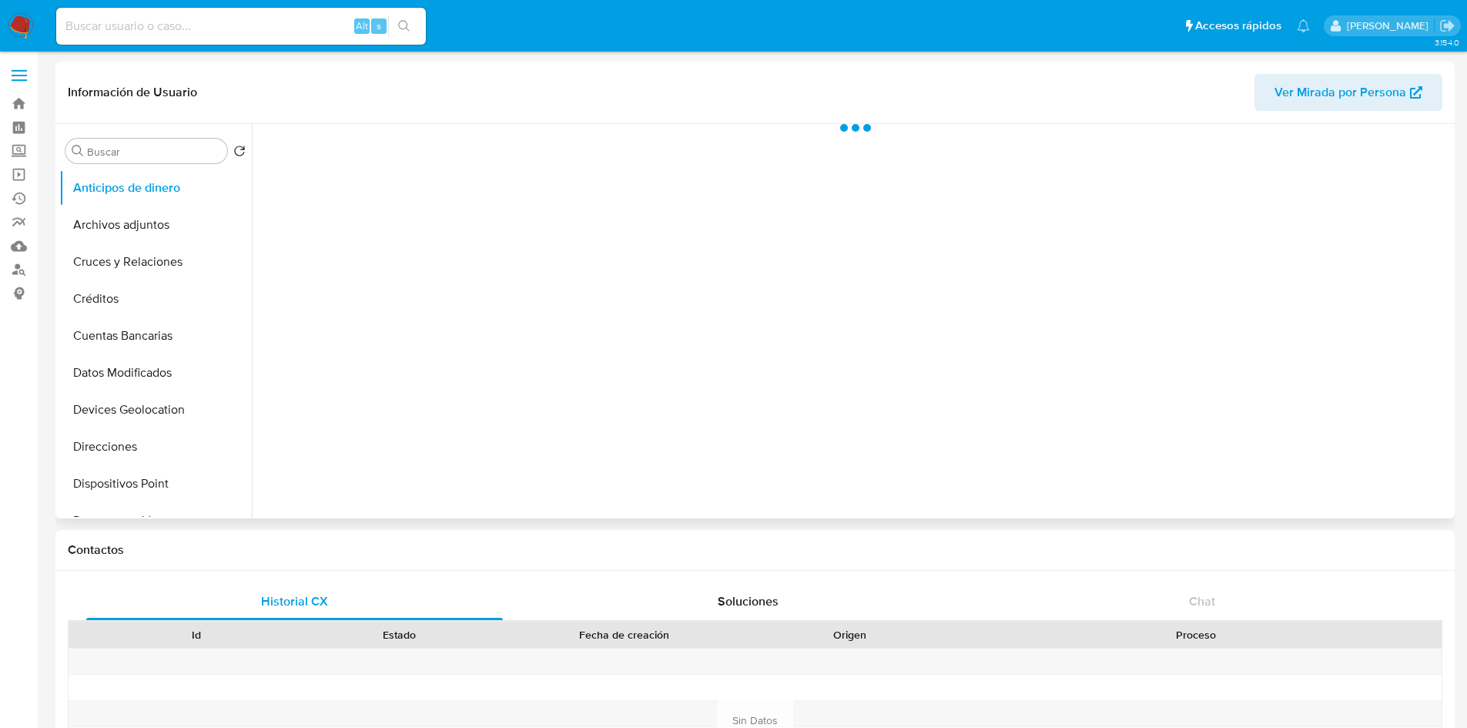
scroll to position [231, 0]
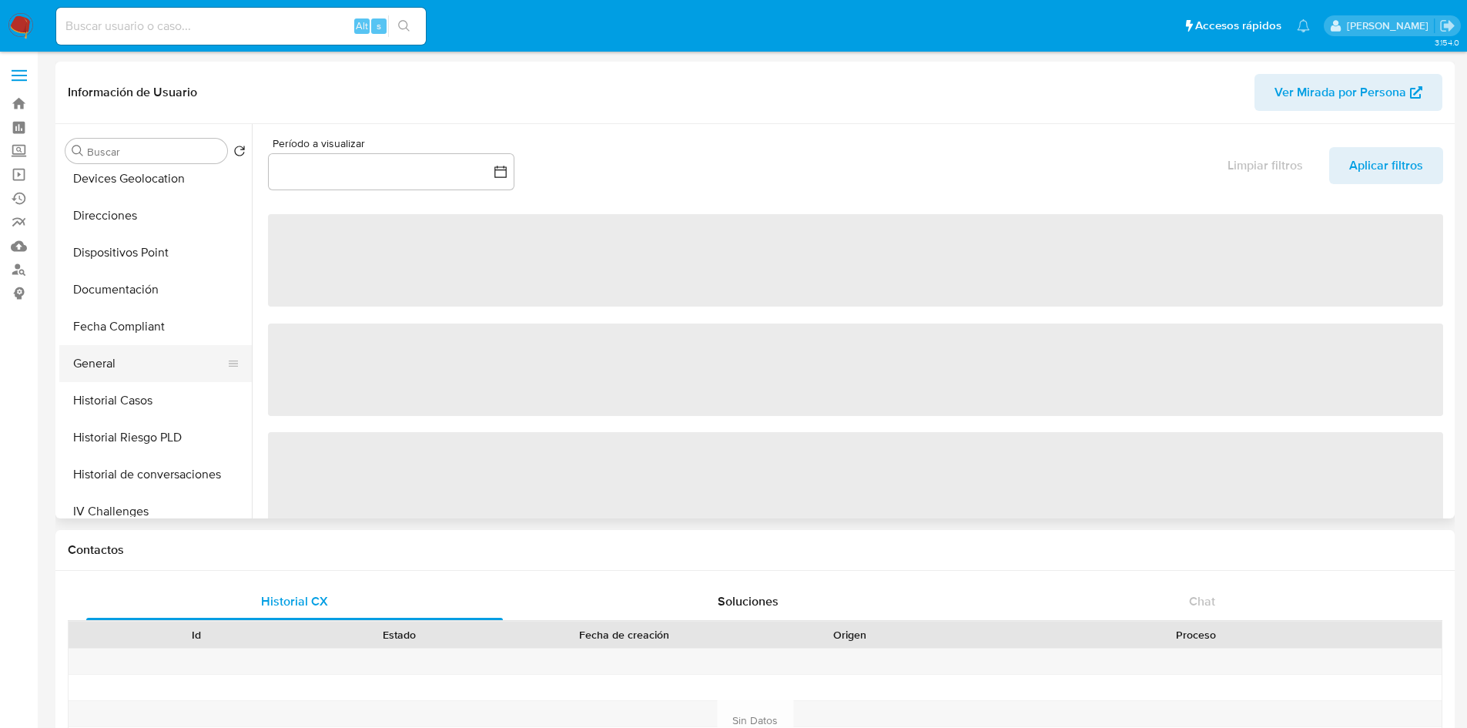
click at [133, 363] on button "General" at bounding box center [149, 363] width 180 height 37
select select "10"
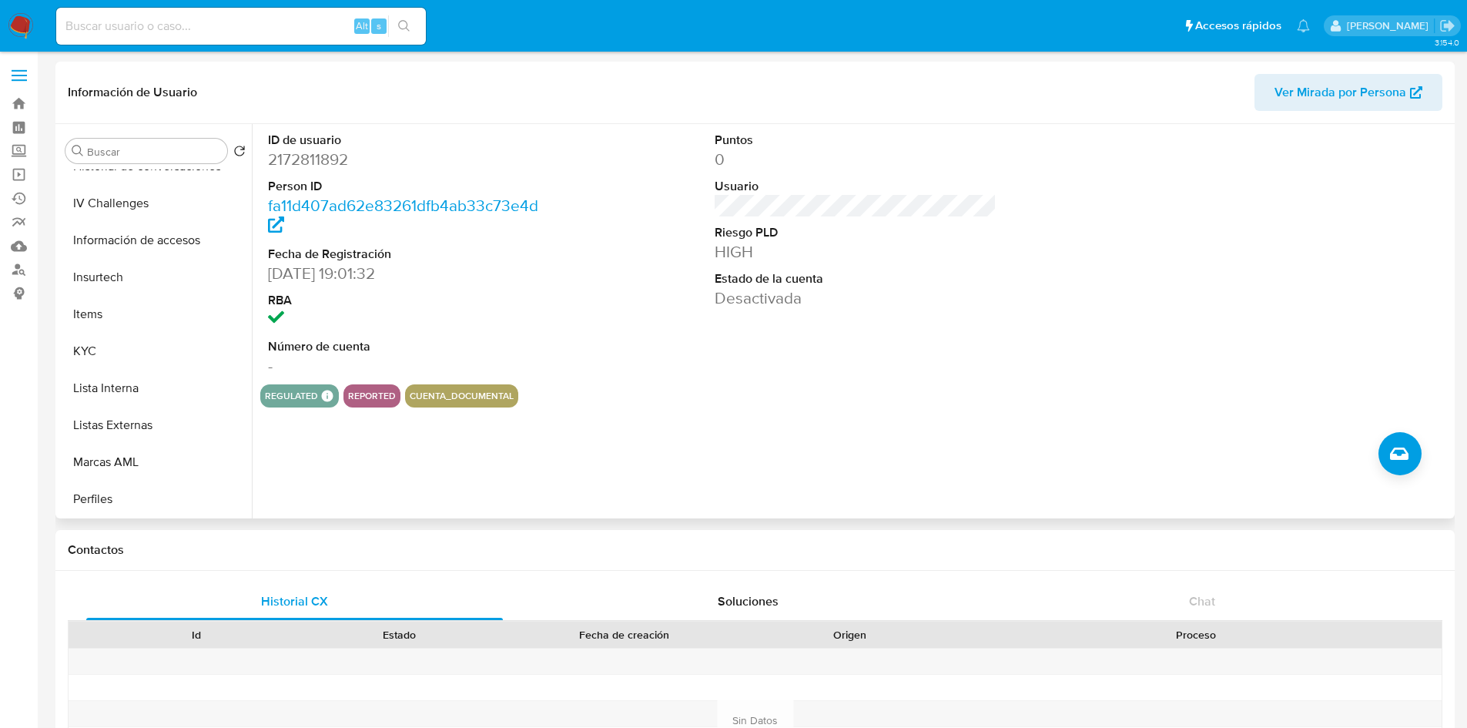
scroll to position [462, 0]
click at [141, 202] on button "Historial Riesgo PLD" at bounding box center [149, 206] width 180 height 37
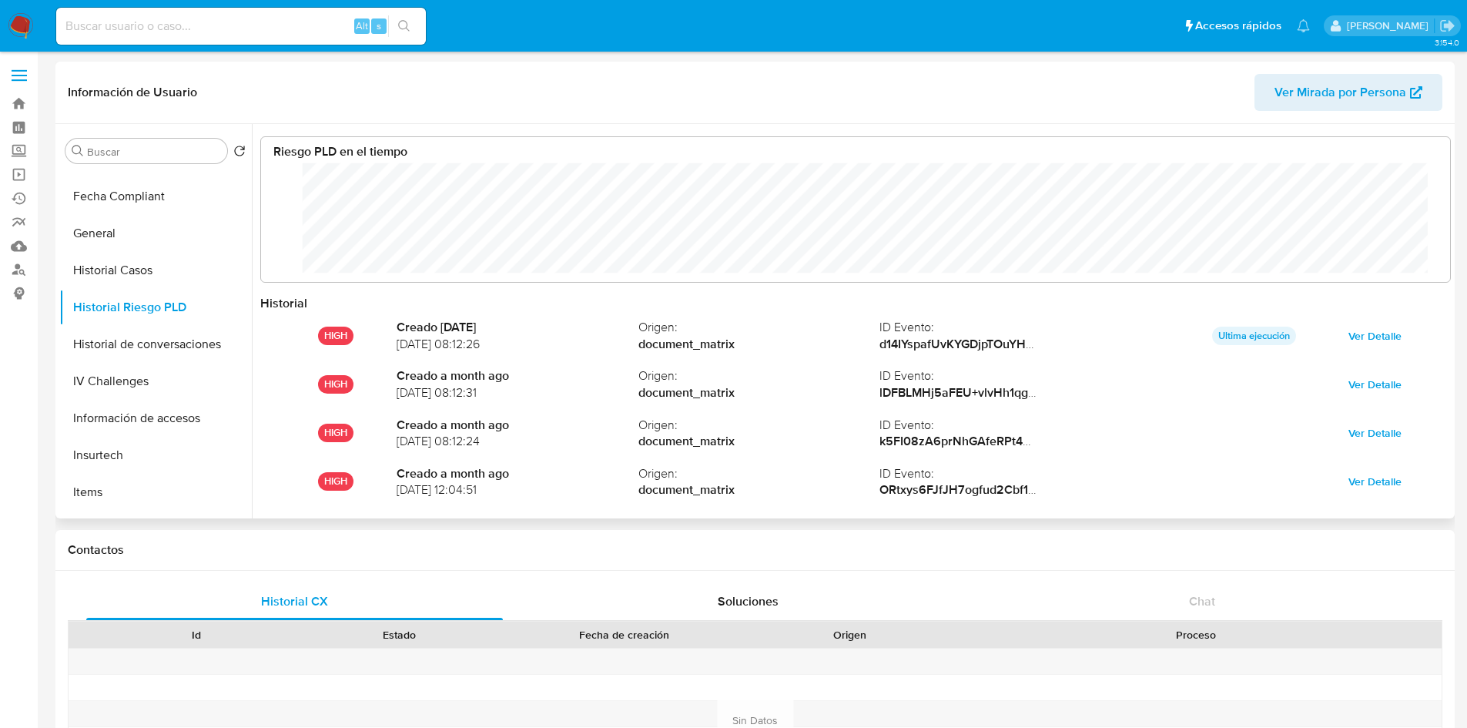
scroll to position [385, 0]
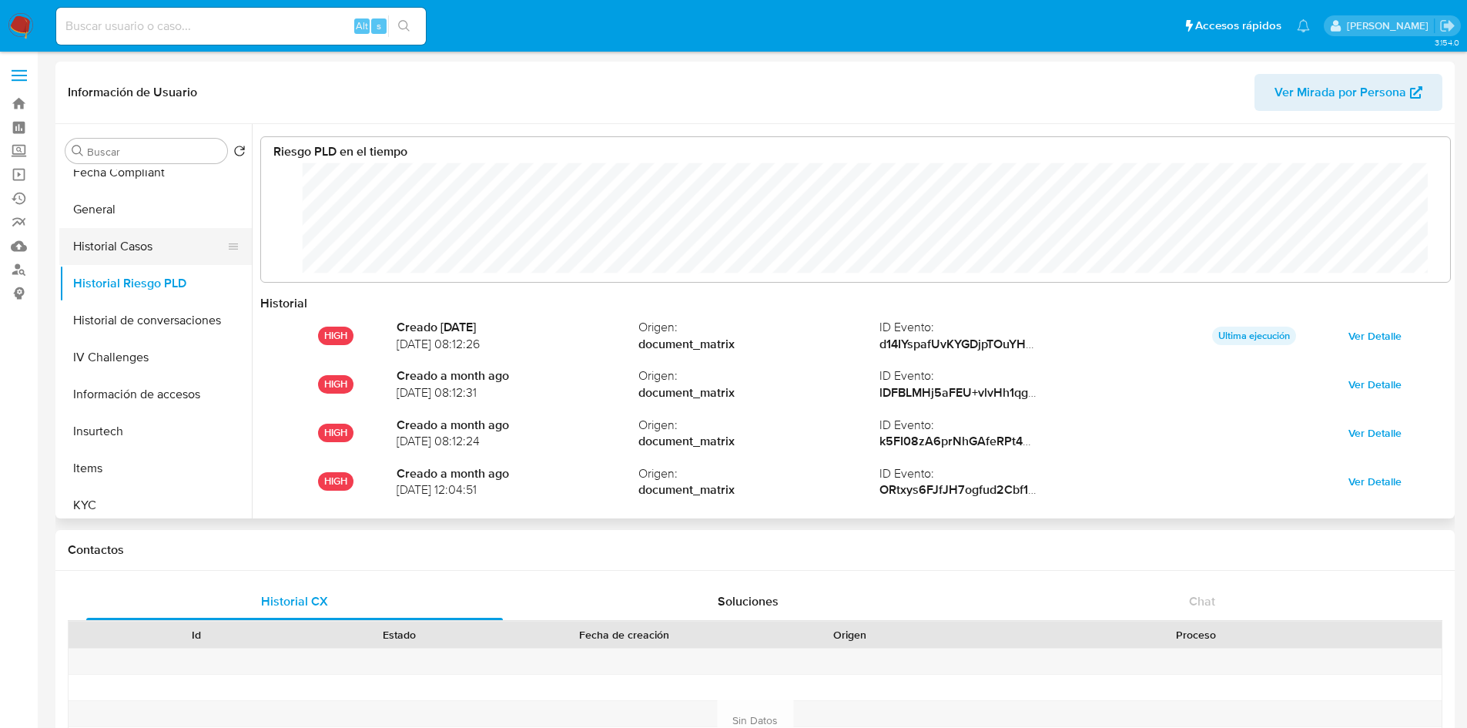
click at [140, 239] on button "Historial Casos" at bounding box center [149, 246] width 180 height 37
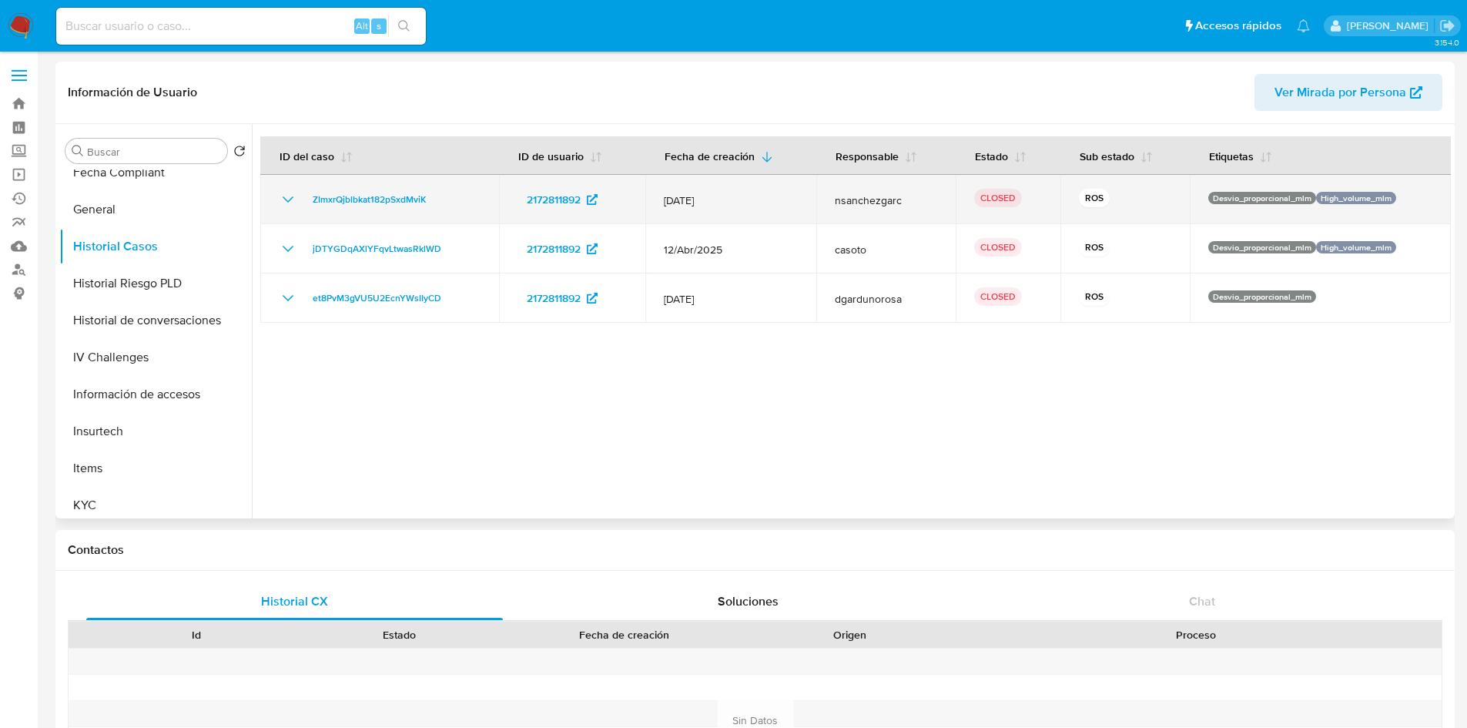
click at [286, 201] on icon "Mostrar/Ocultar" at bounding box center [288, 199] width 11 height 6
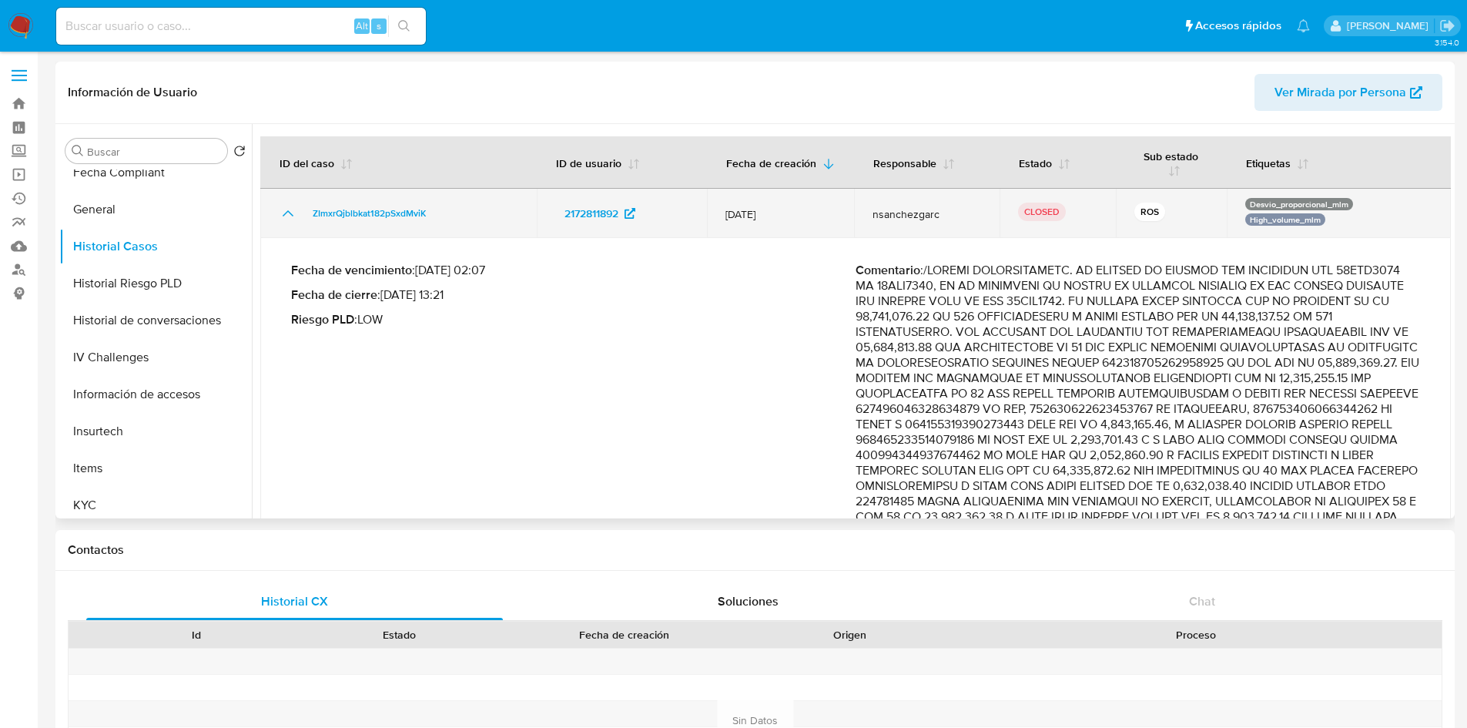
click at [286, 201] on td "ZImxrQjblbkat182pSxdMviK" at bounding box center [398, 213] width 276 height 49
click at [286, 208] on icon "Mostrar/Ocultar" at bounding box center [288, 213] width 18 height 18
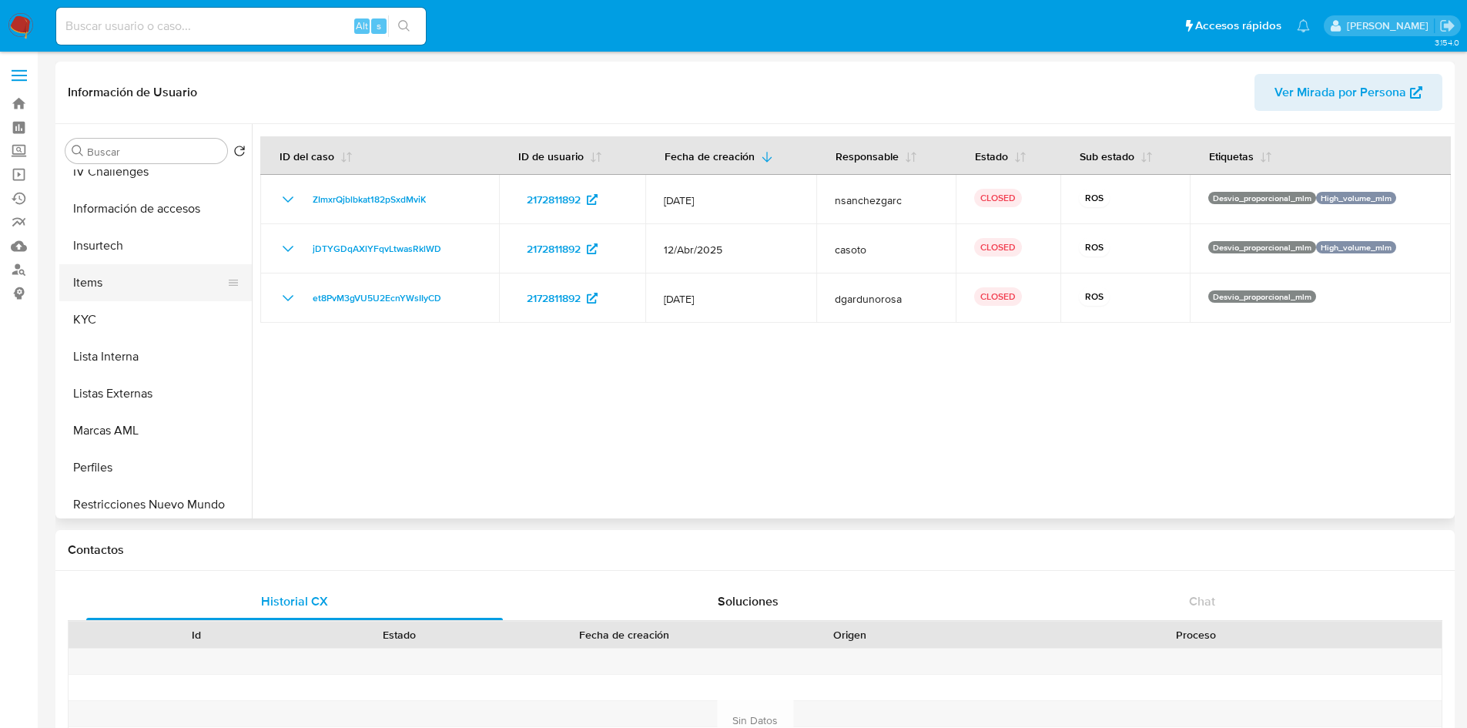
scroll to position [651, 0]
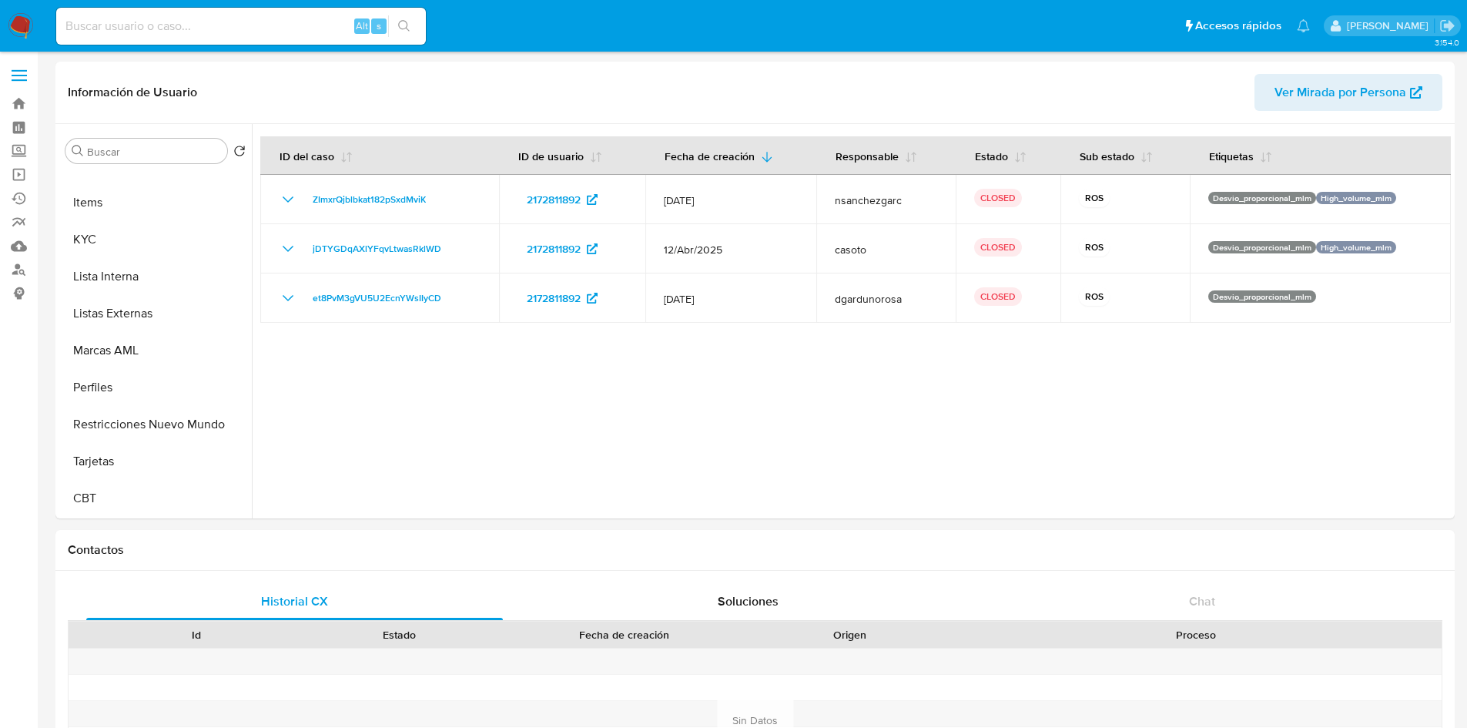
click at [8, 69] on label at bounding box center [19, 75] width 38 height 32
click at [0, 0] on input "checkbox" at bounding box center [0, 0] width 0 height 0
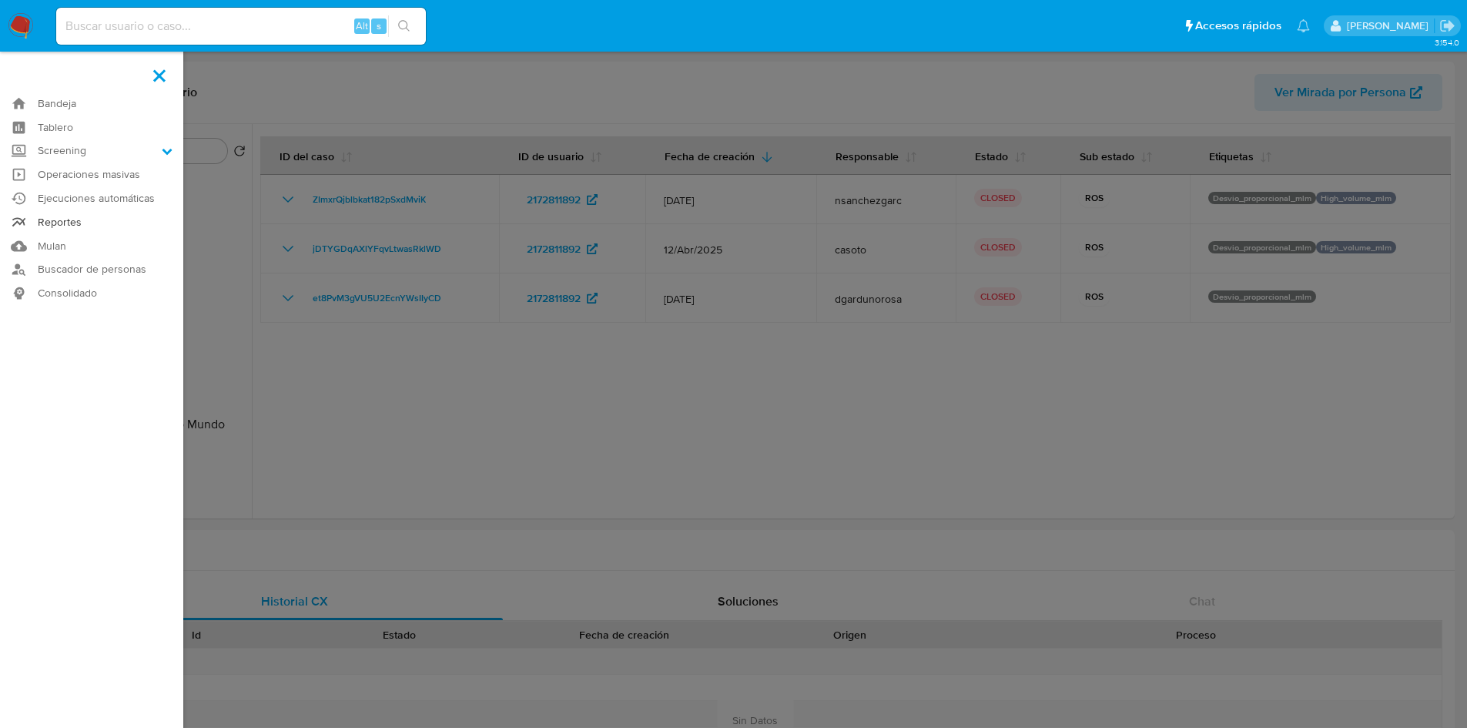
click at [65, 223] on link "Reportes" at bounding box center [91, 222] width 183 height 24
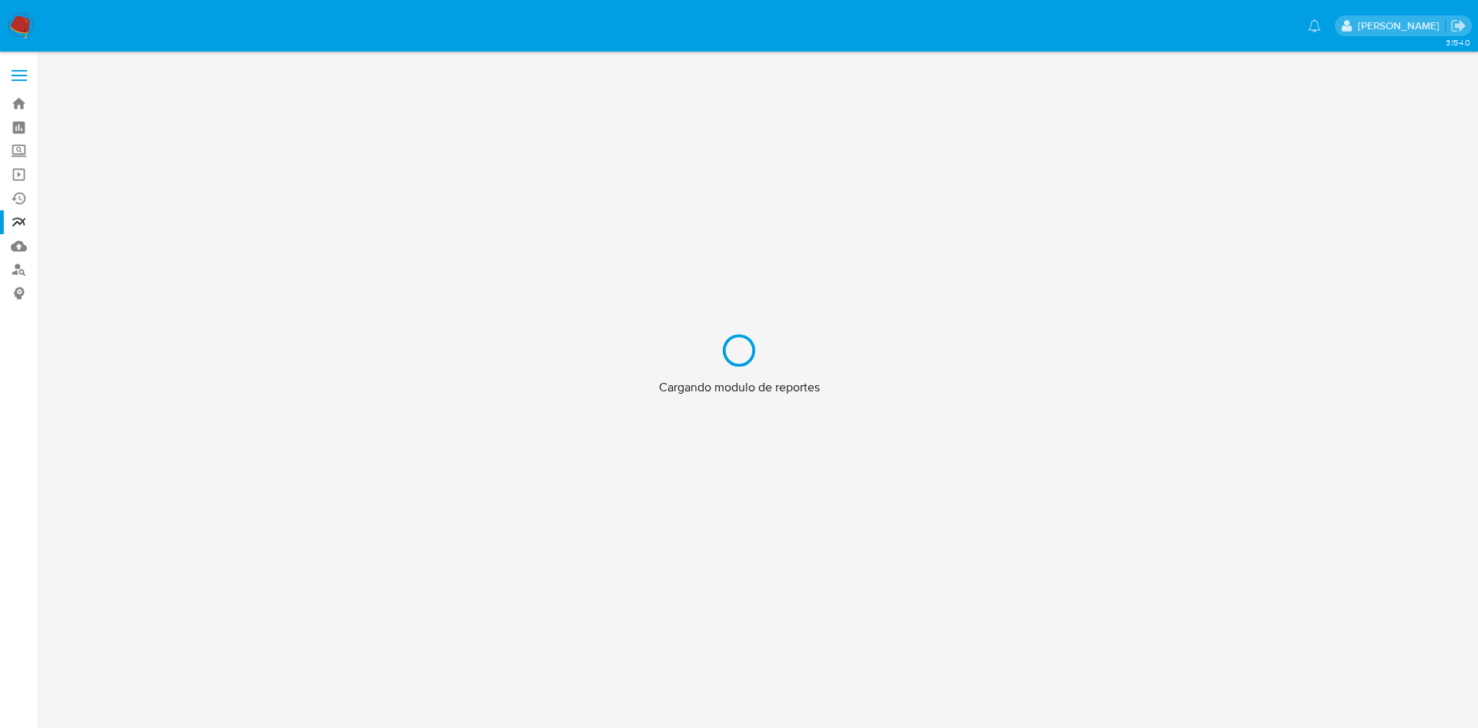
click at [16, 75] on div "Cargando modulo de reportes" at bounding box center [739, 364] width 1478 height 728
click at [18, 23] on div "Cargando modulo de reportes" at bounding box center [739, 364] width 1478 height 728
click at [23, 82] on div "Cargando modulo de reportes" at bounding box center [739, 364] width 1478 height 728
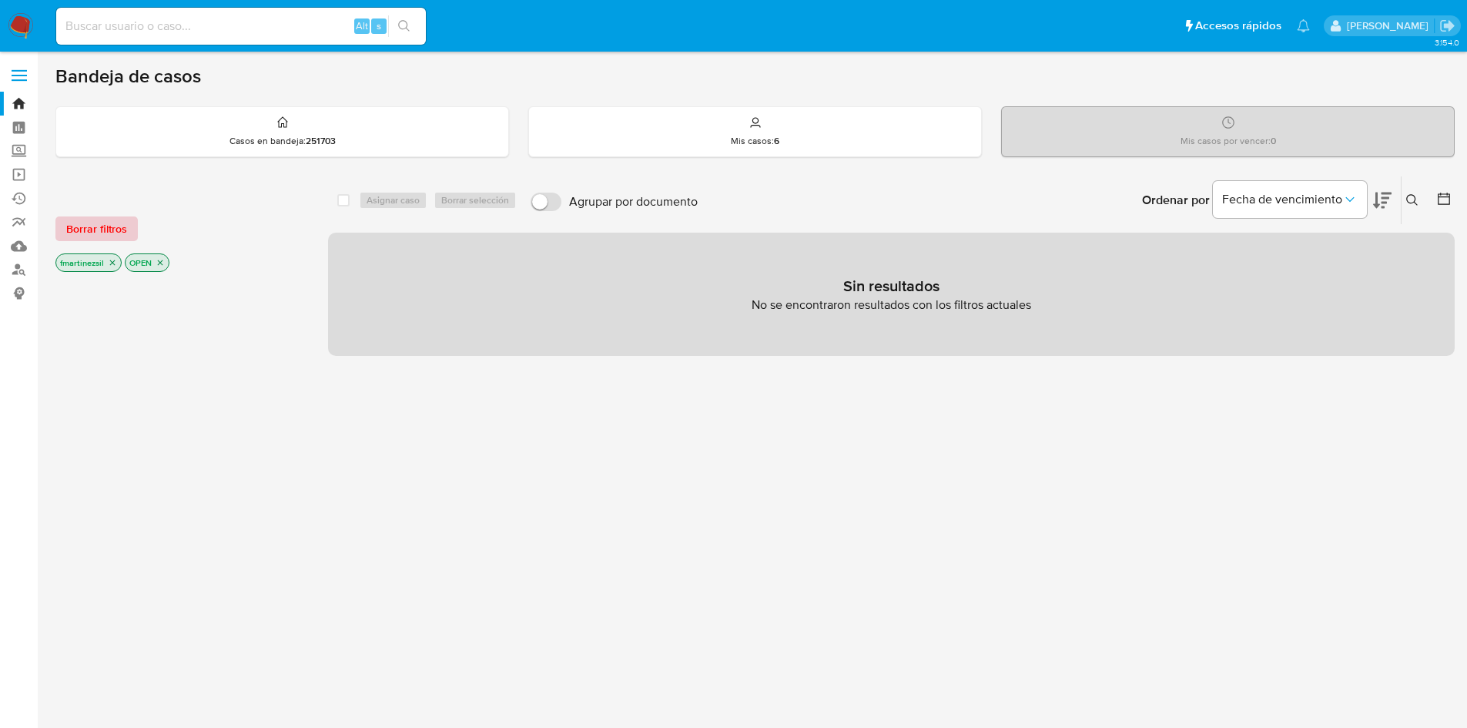
click at [107, 223] on span "Borrar filtros" at bounding box center [96, 229] width 61 height 22
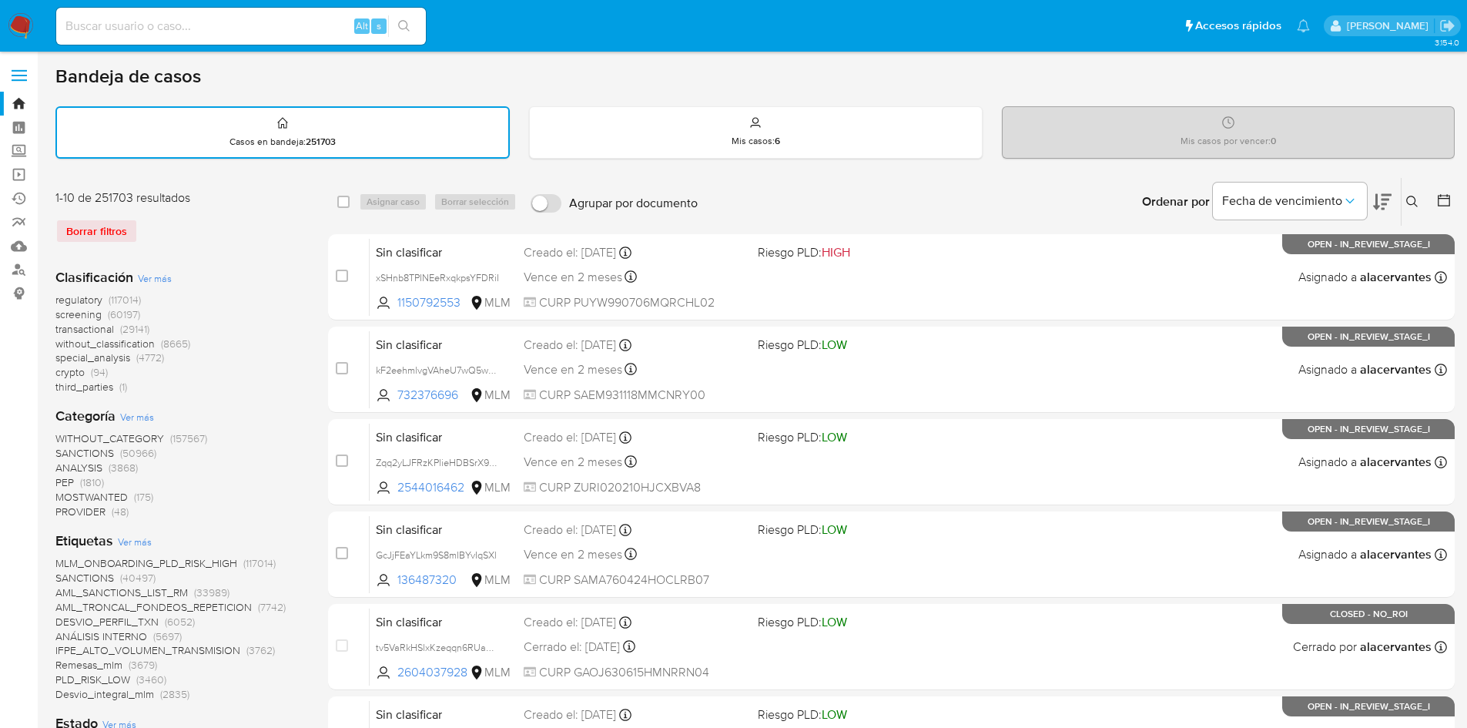
click at [14, 72] on span at bounding box center [19, 70] width 15 height 2
click at [0, 0] on input "checkbox" at bounding box center [0, 0] width 0 height 0
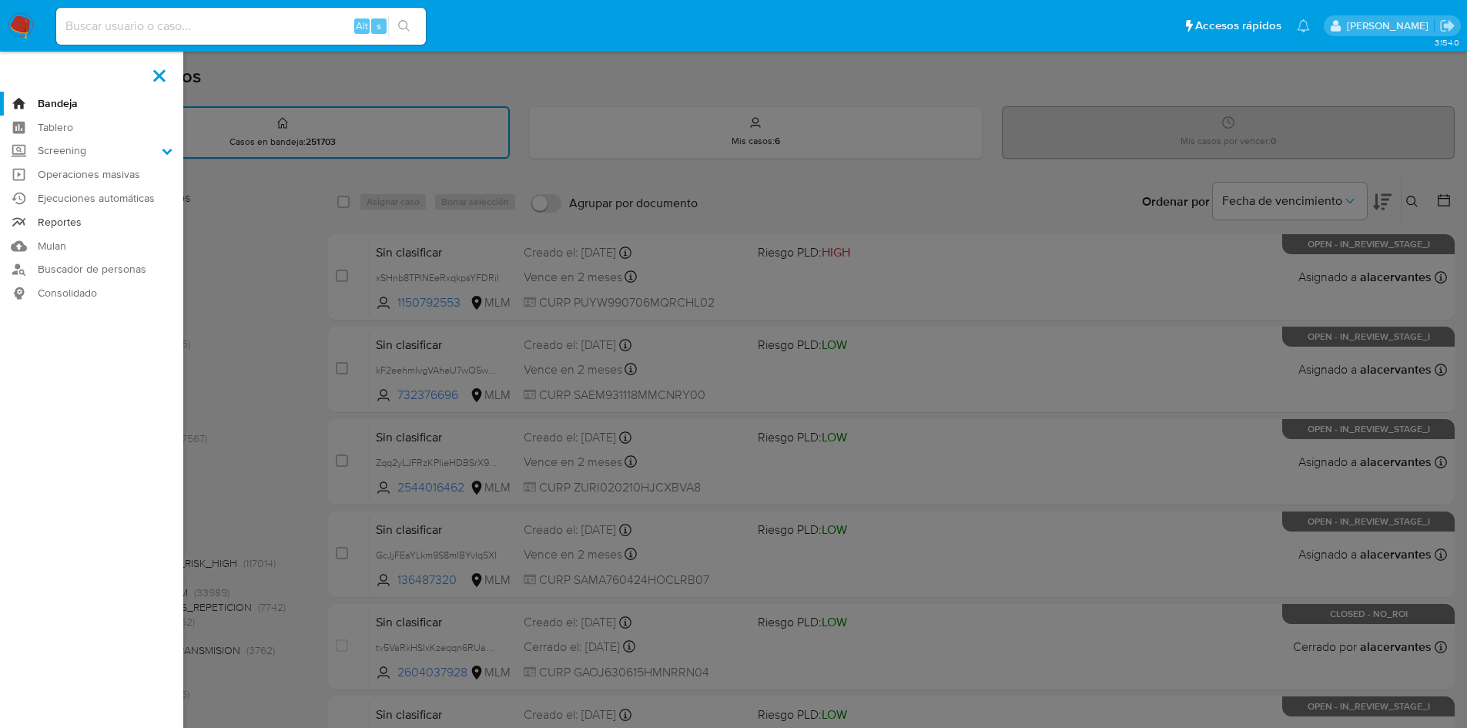
click at [79, 221] on link "Reportes" at bounding box center [91, 222] width 183 height 24
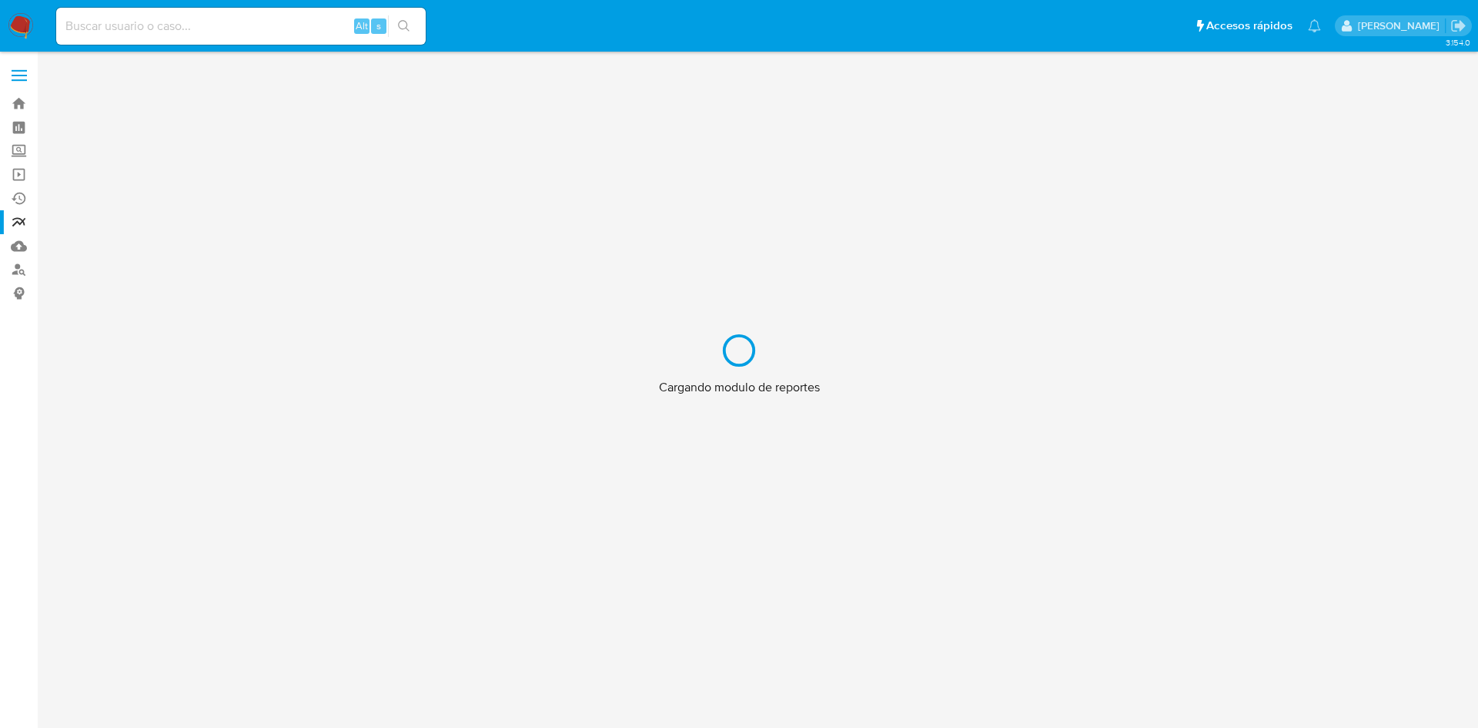
click at [18, 80] on div "Cargando modulo de reportes" at bounding box center [739, 364] width 1478 height 728
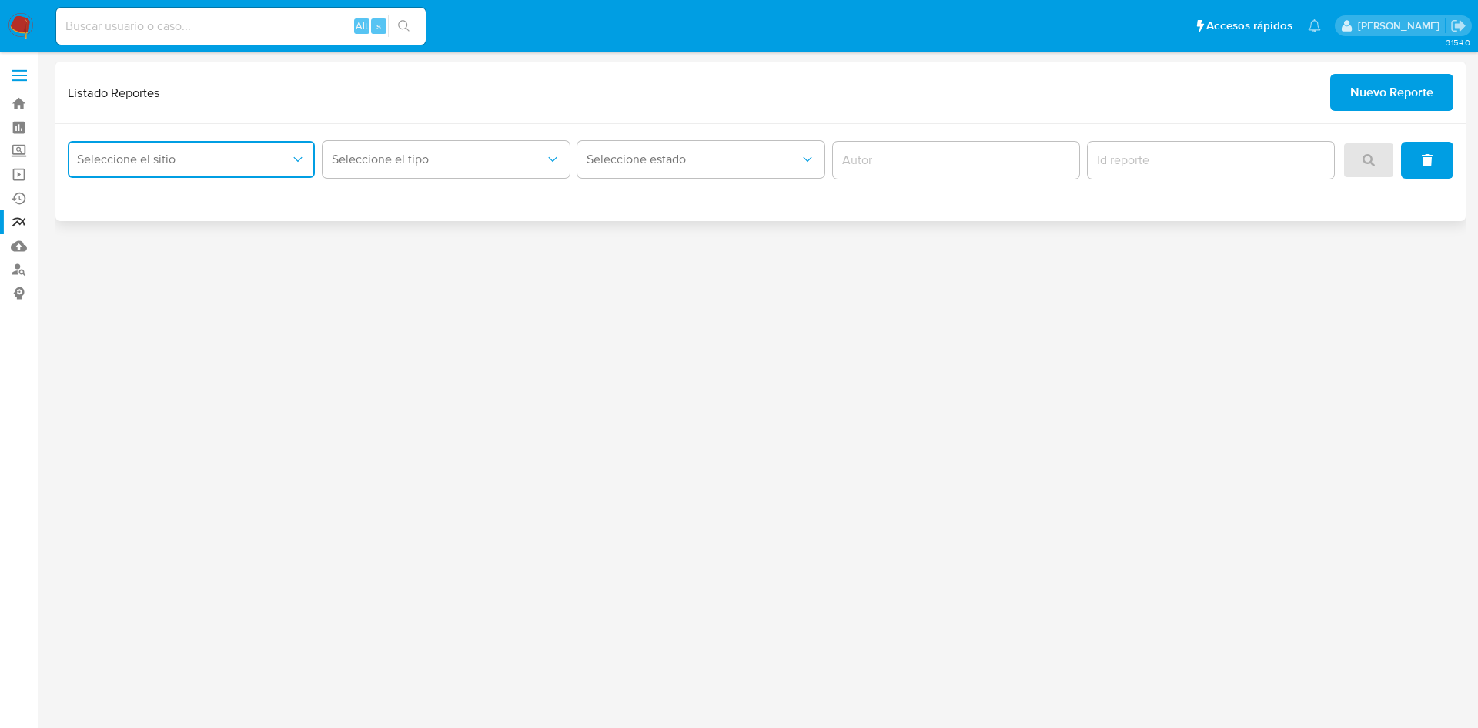
click at [92, 155] on span "Seleccione el sitio" at bounding box center [183, 159] width 213 height 15
click at [134, 557] on span "MLM" at bounding box center [147, 564] width 26 height 15
click at [545, 167] on icon "report-type" at bounding box center [552, 159] width 15 height 15
click at [402, 153] on span "Seleccione el tipo" at bounding box center [438, 159] width 213 height 15
click at [518, 156] on span "Seleccione el tipo" at bounding box center [438, 159] width 213 height 15
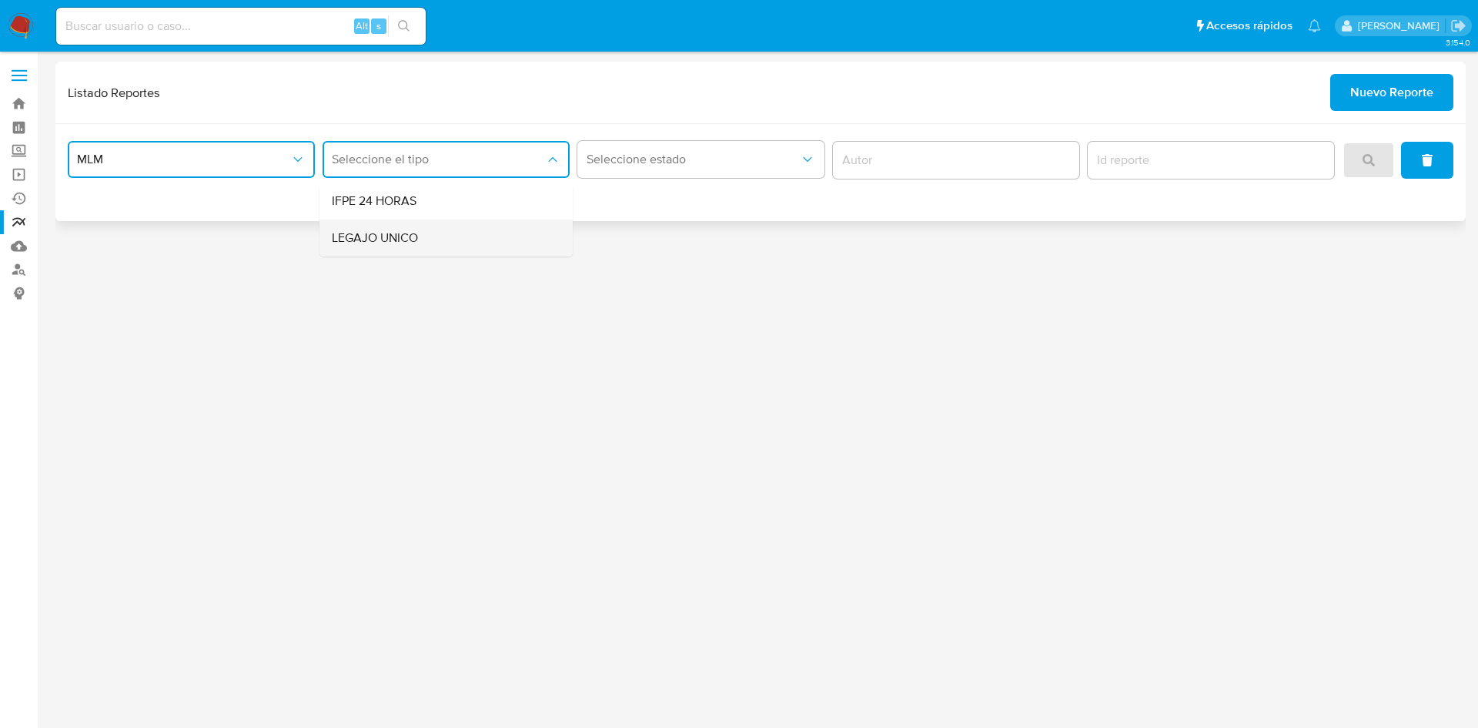
click at [452, 246] on div "LEGAJO UNICO" at bounding box center [441, 237] width 219 height 37
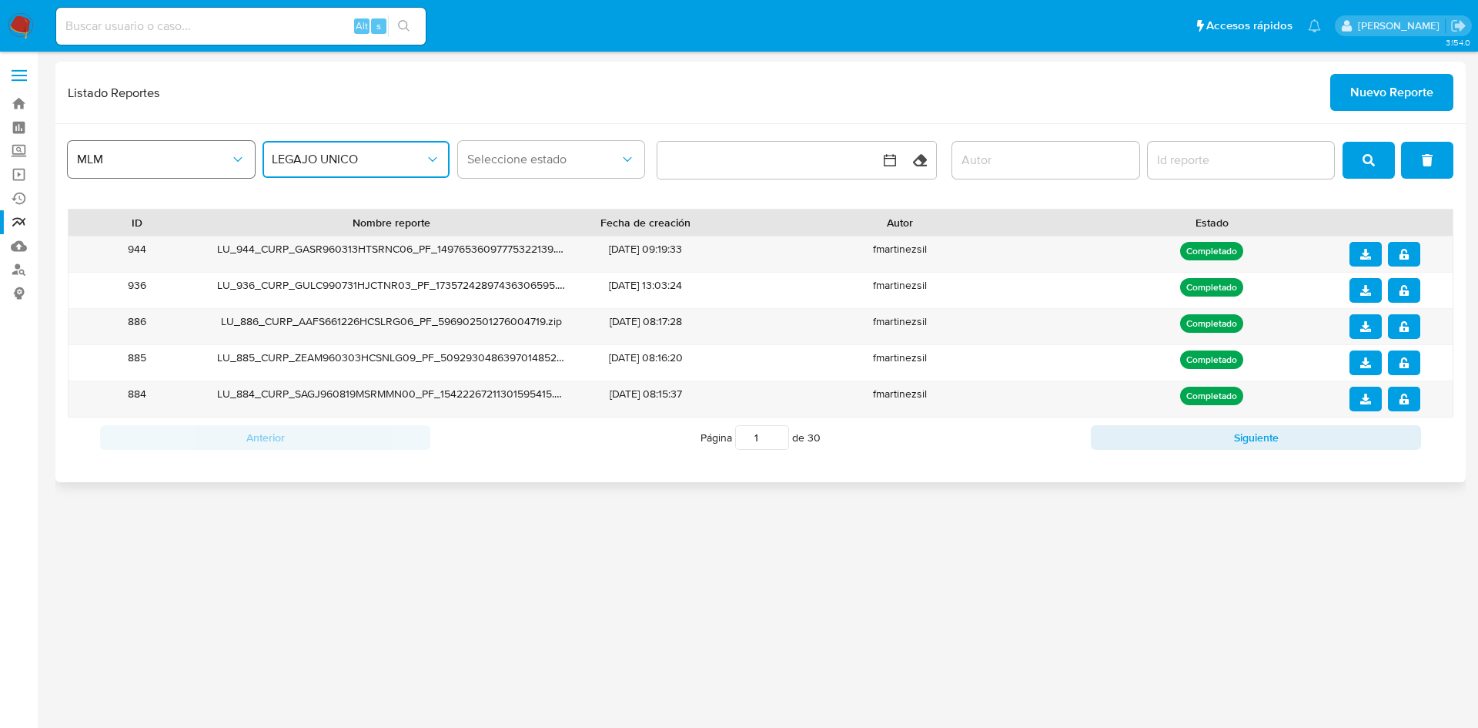
click at [187, 151] on button "MLM" at bounding box center [161, 159] width 187 height 37
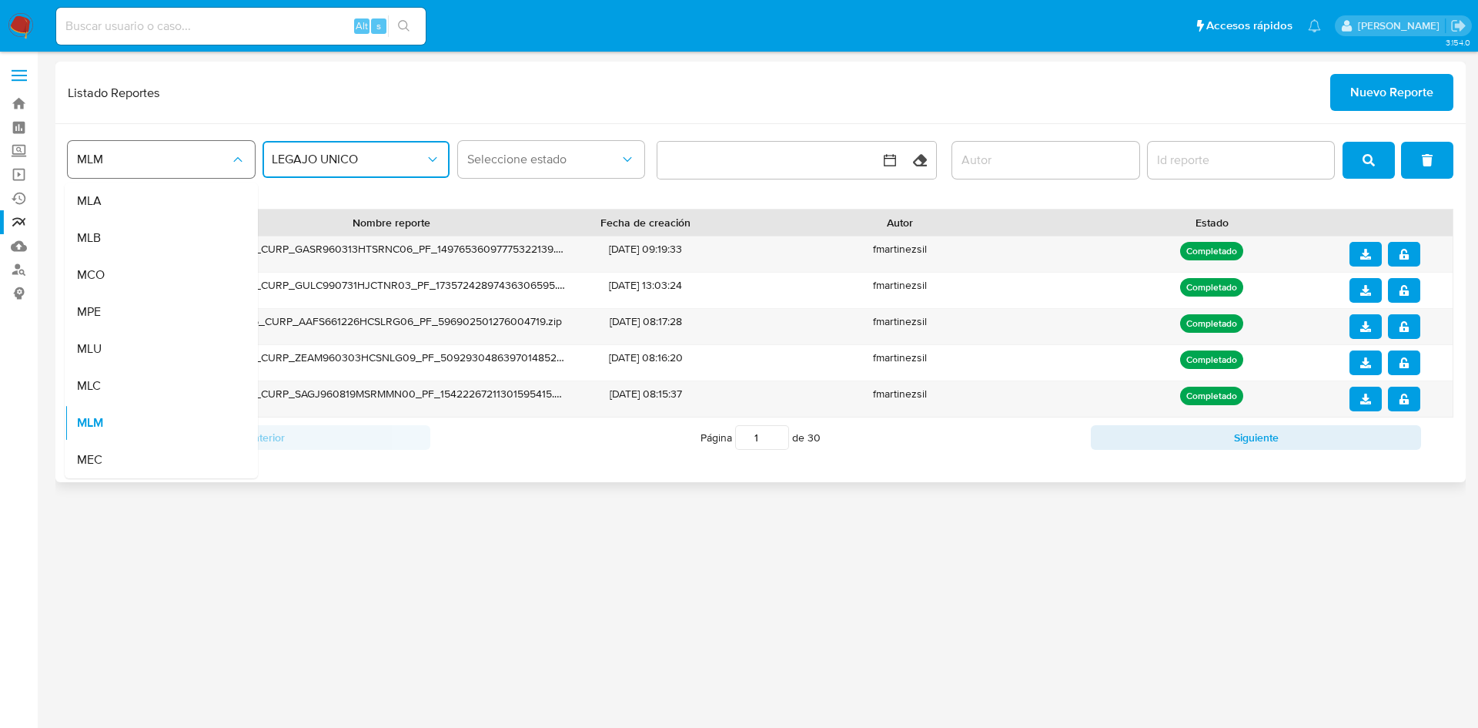
click at [187, 151] on button "MLM" at bounding box center [161, 159] width 187 height 37
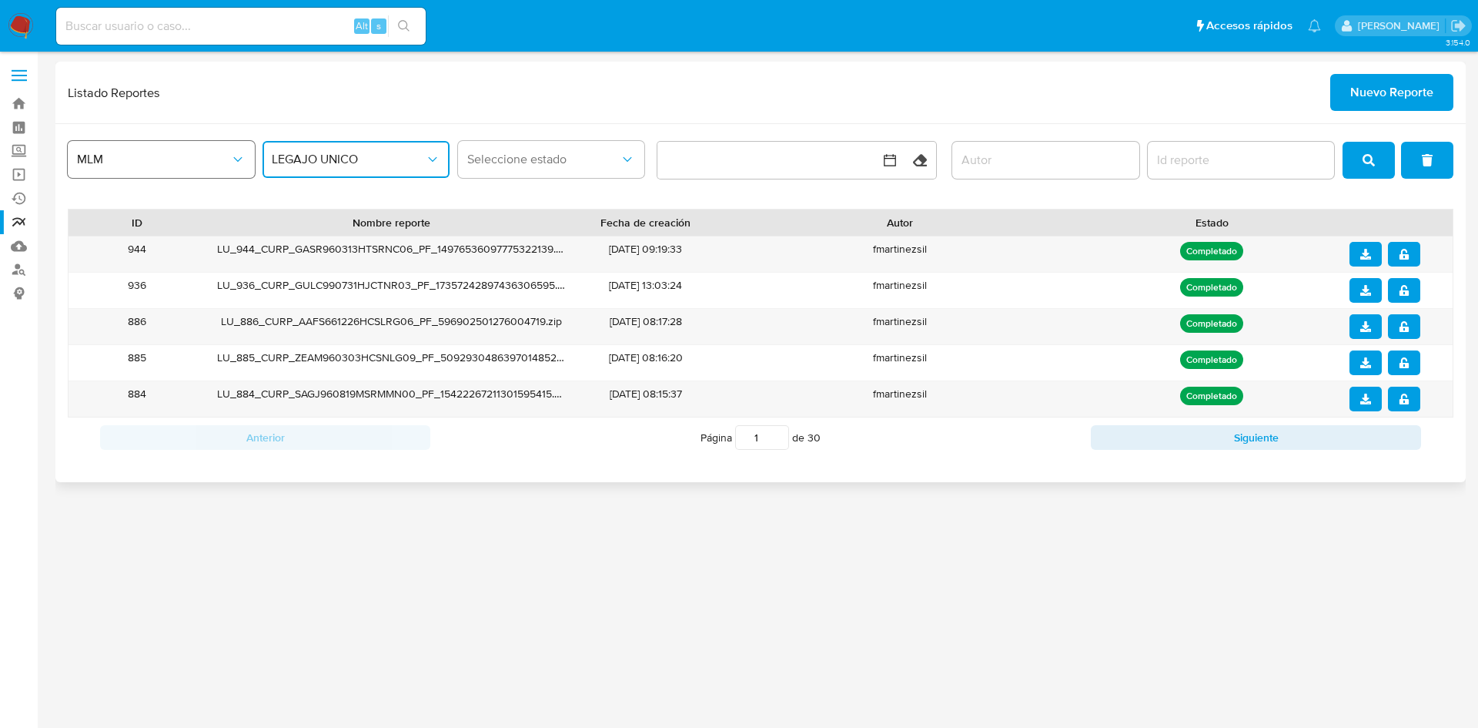
click at [162, 156] on span "MLM" at bounding box center [153, 159] width 153 height 15
click at [856, 149] on button "button" at bounding box center [781, 160] width 246 height 37
click at [1256, 124] on div "Listado Reportes Nuevo Reporte MLM LEGAJO UNICO Seleccione estado Limpiar ID No…" at bounding box center [760, 272] width 1411 height 420
click at [1347, 92] on button "Nuevo Reporte" at bounding box center [1392, 92] width 123 height 37
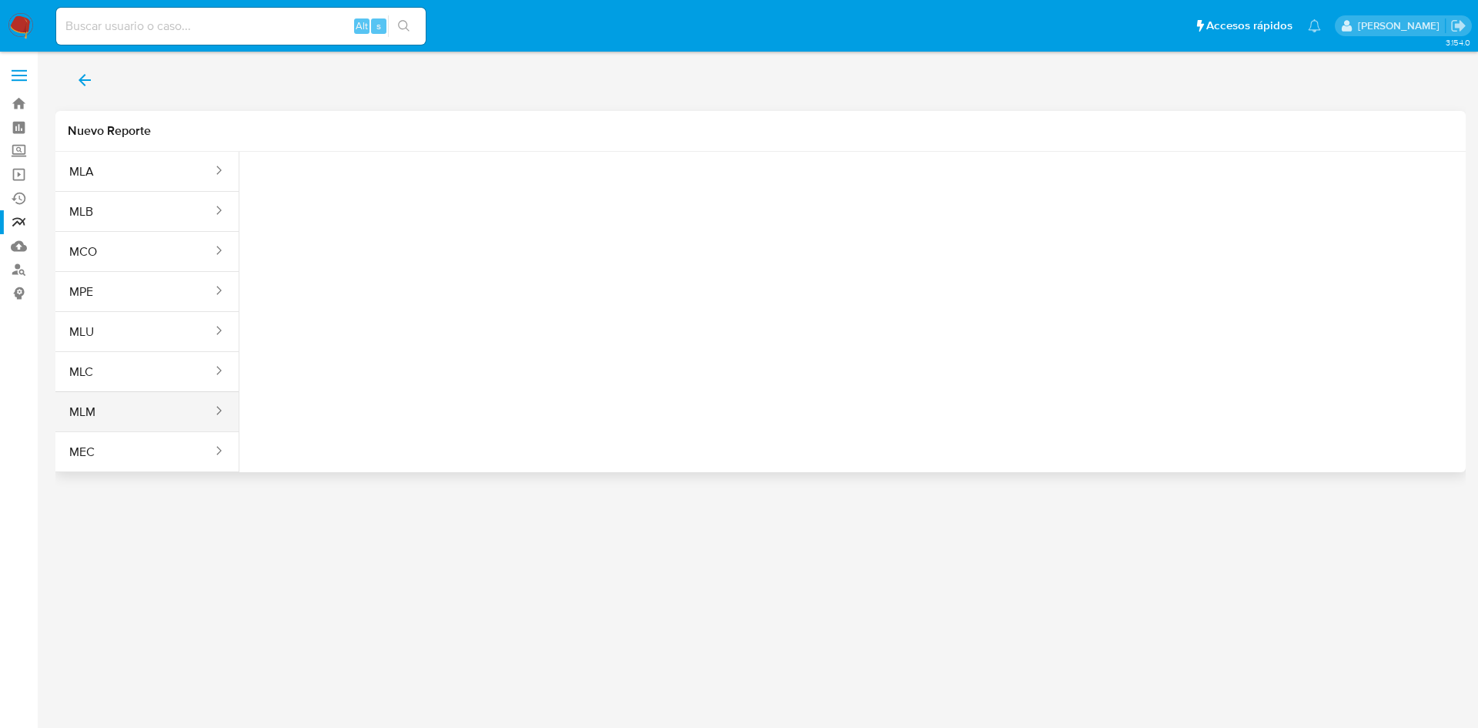
click at [149, 426] on button "MLM" at bounding box center [134, 411] width 159 height 37
click at [399, 205] on button "Seleccione una opcion" at bounding box center [336, 192] width 169 height 37
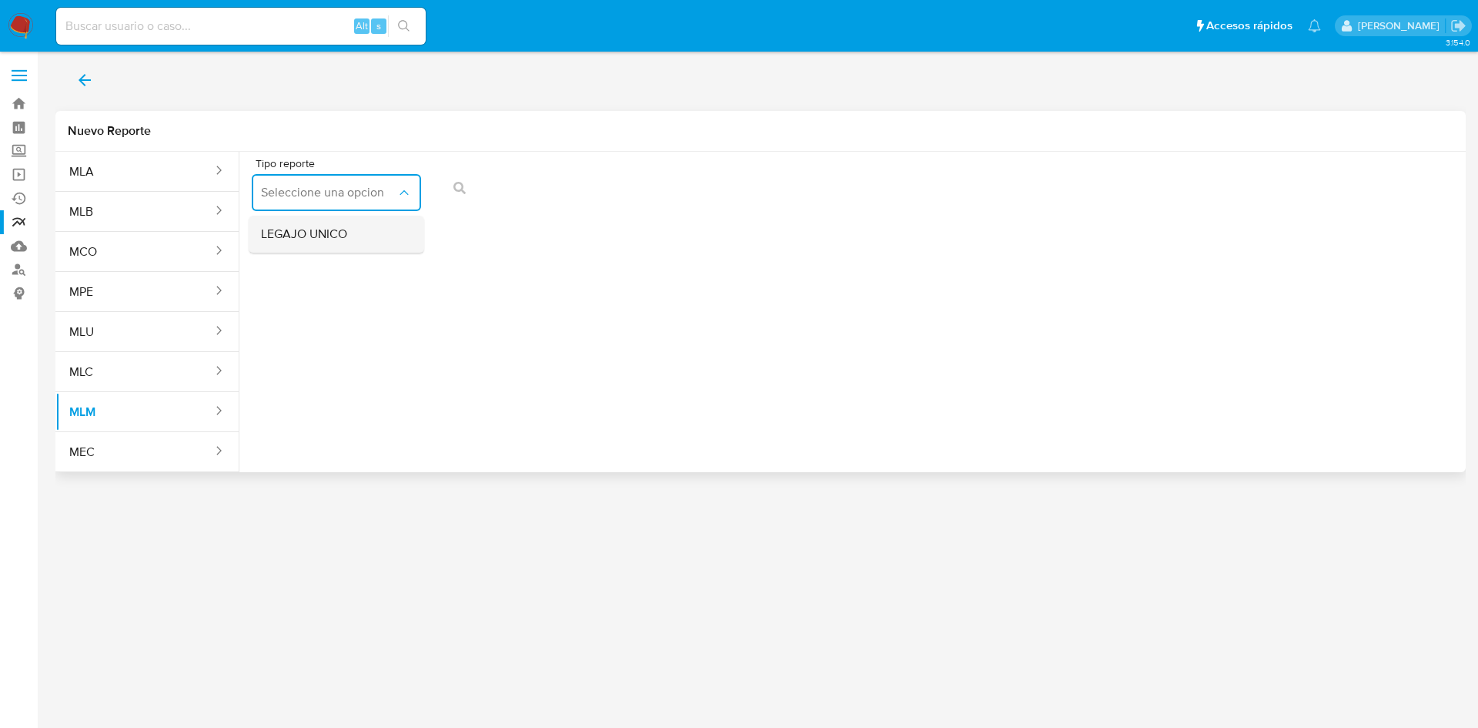
click at [333, 240] on span "LEGAJO UNICO" at bounding box center [304, 233] width 86 height 15
click at [541, 191] on span "RFC" at bounding box center [511, 192] width 136 height 15
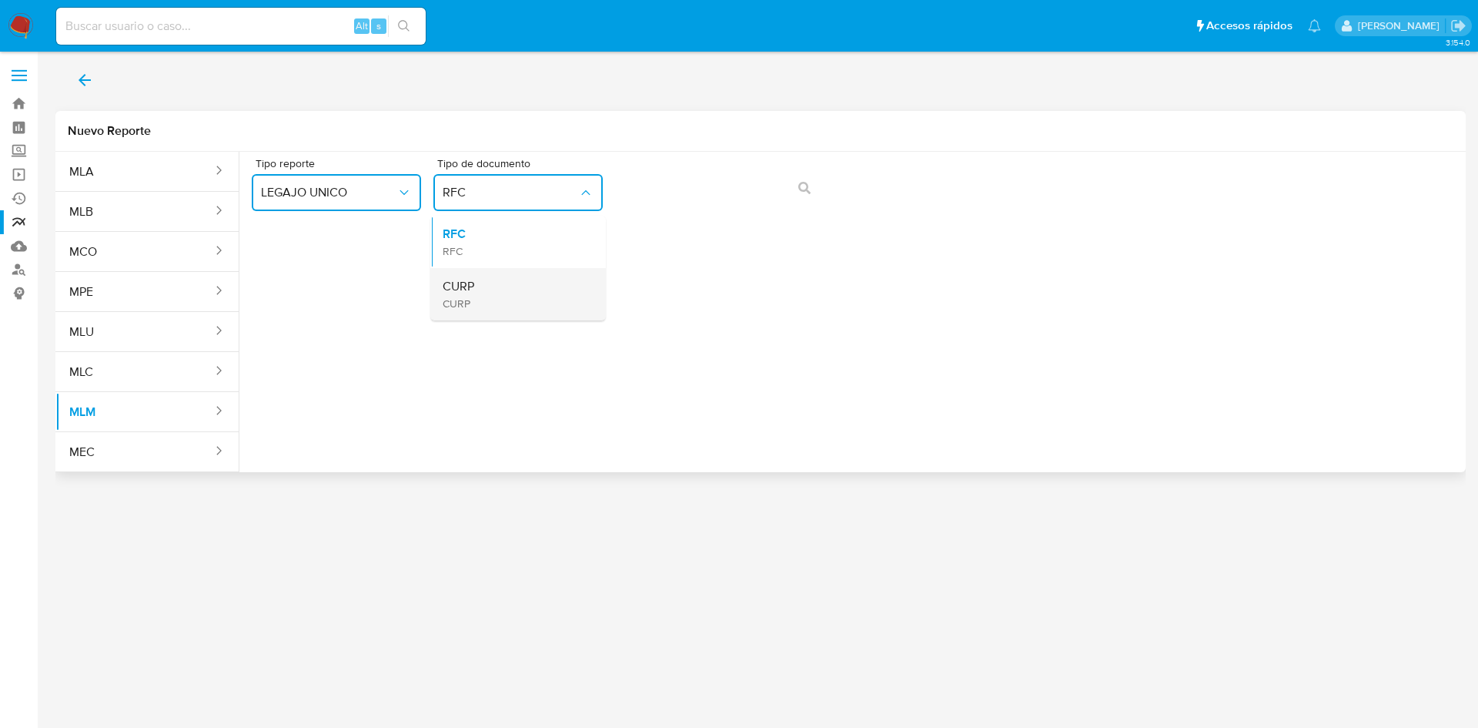
click at [518, 294] on div "CURP CURP" at bounding box center [514, 294] width 142 height 52
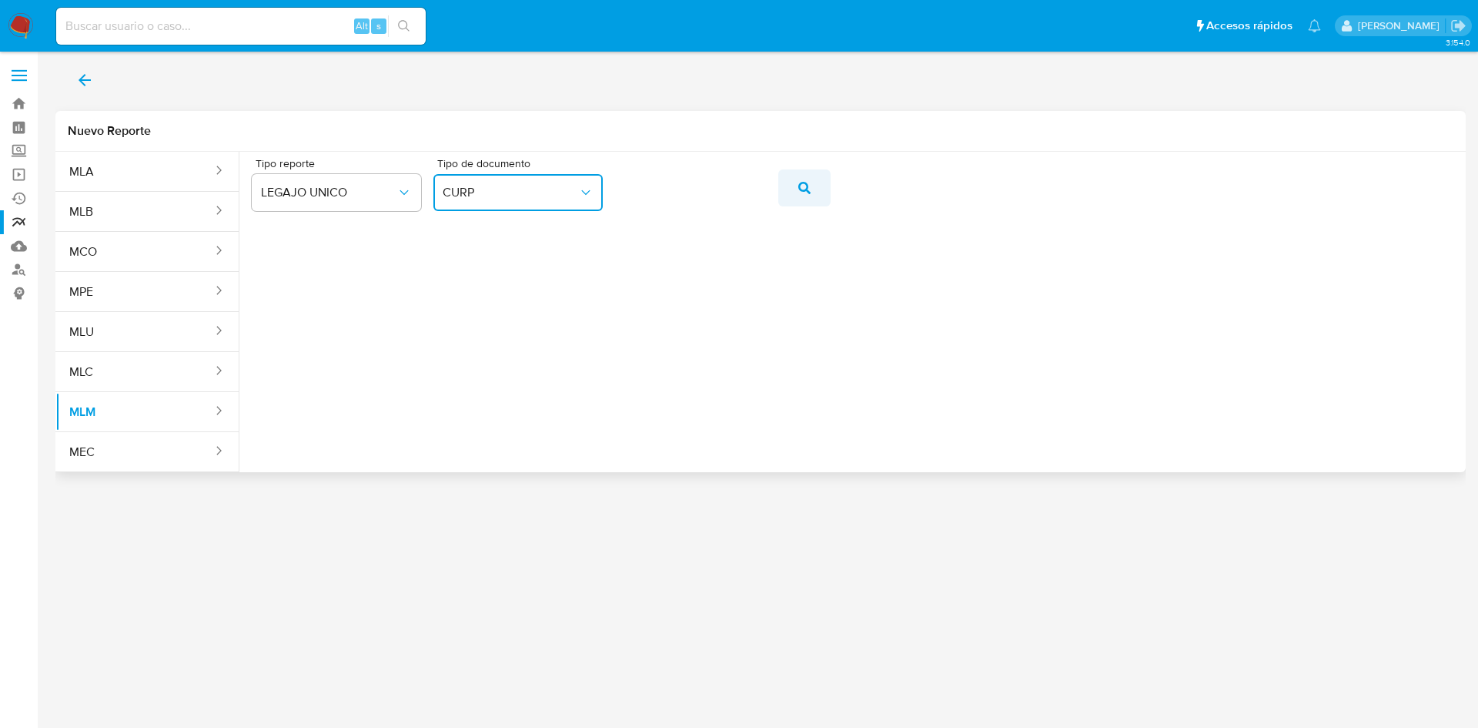
click at [808, 191] on icon "action-search" at bounding box center [804, 188] width 12 height 12
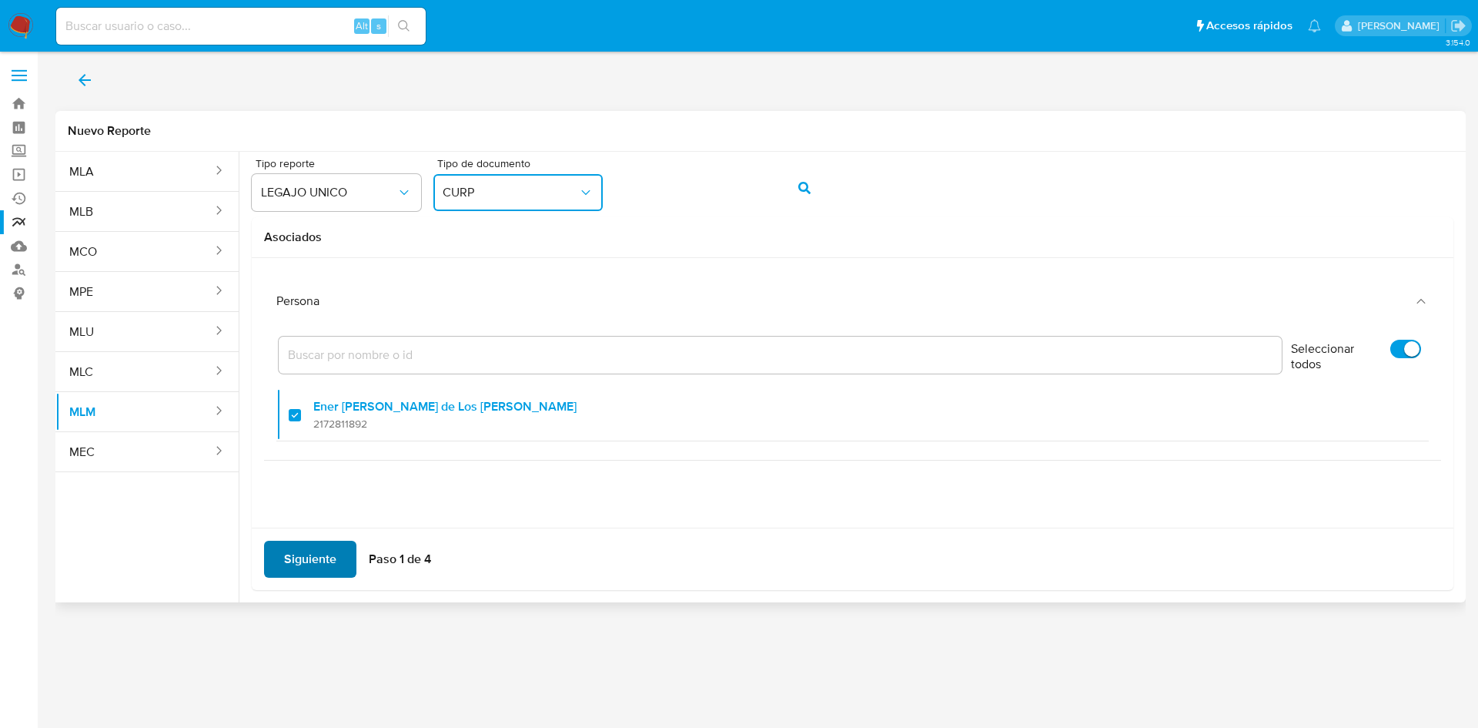
click at [292, 558] on span "Siguiente" at bounding box center [310, 559] width 52 height 34
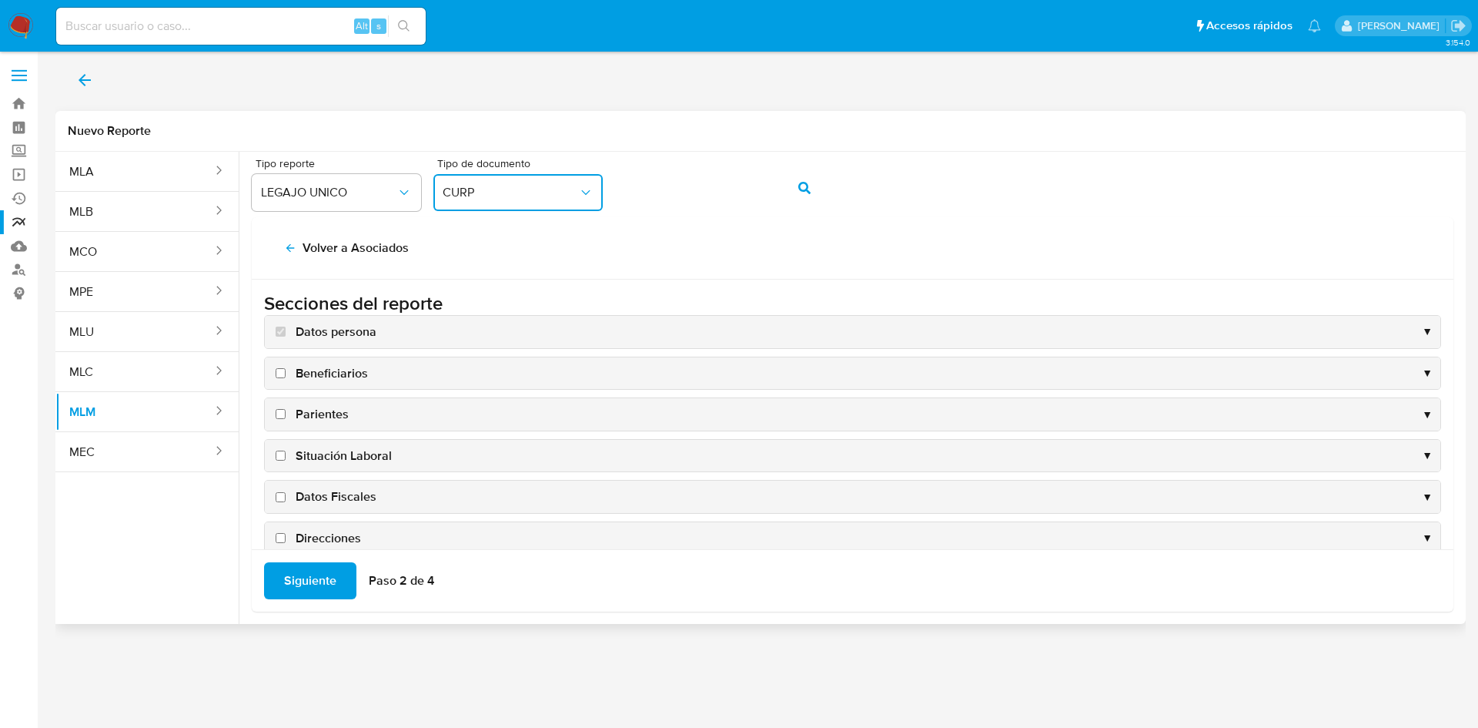
click at [283, 377] on input "Beneficiarios" at bounding box center [281, 373] width 10 height 10
checkbox input "true"
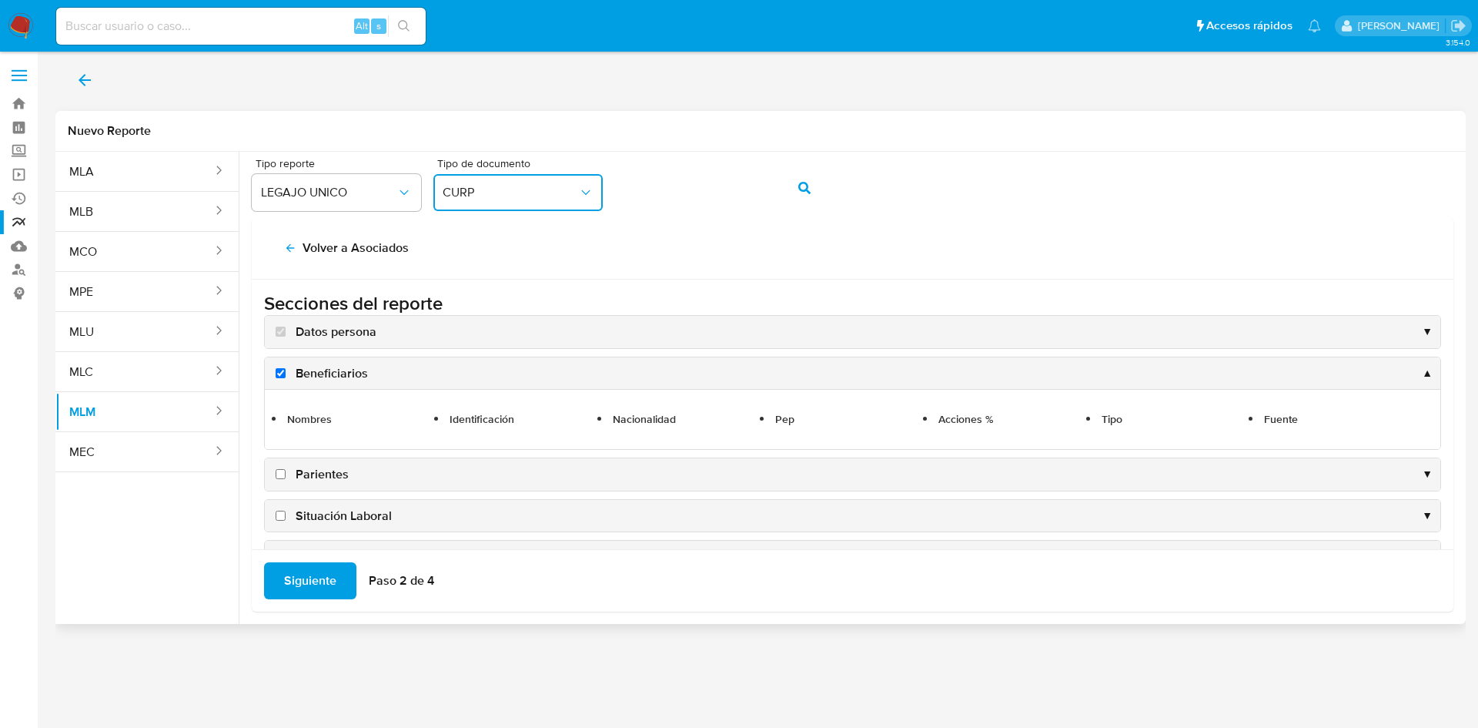
click at [278, 470] on input "Parientes" at bounding box center [281, 474] width 10 height 10
checkbox input "true"
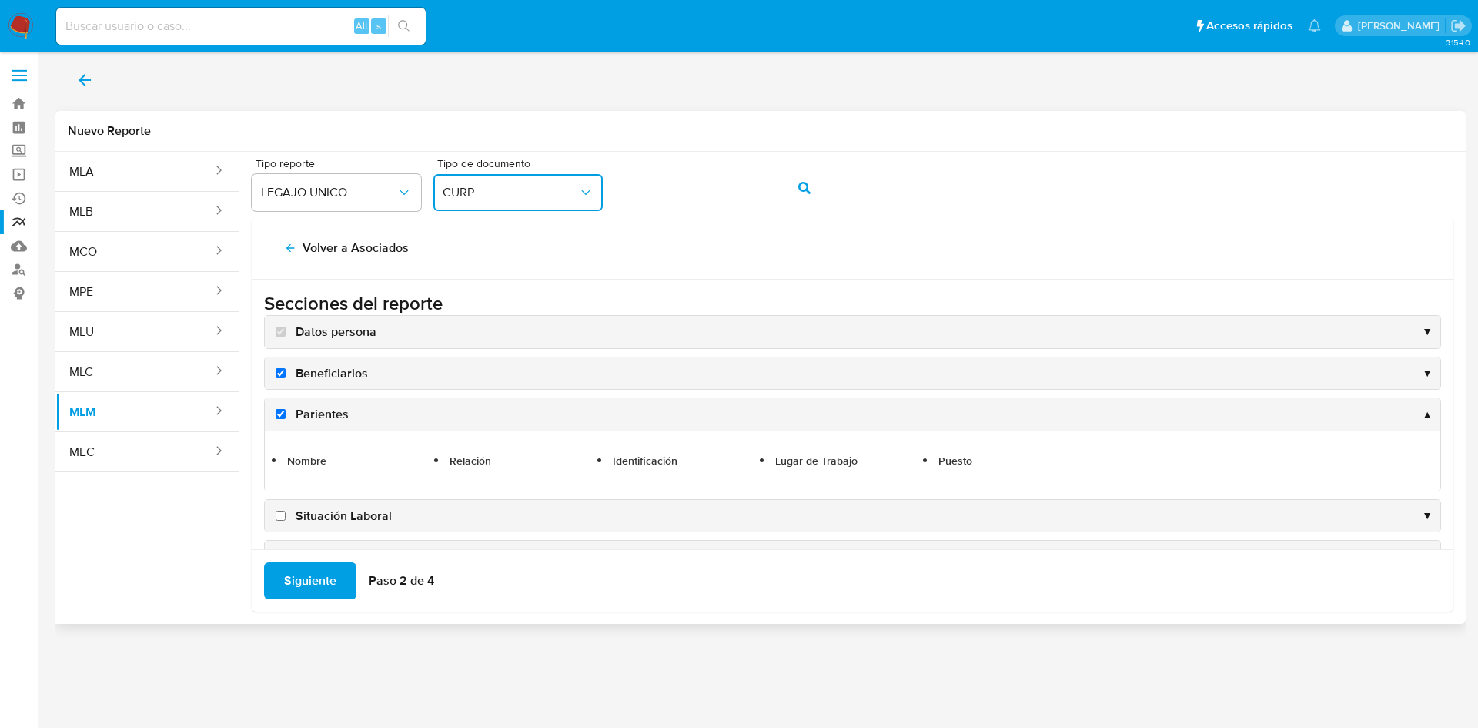
scroll to position [77, 0]
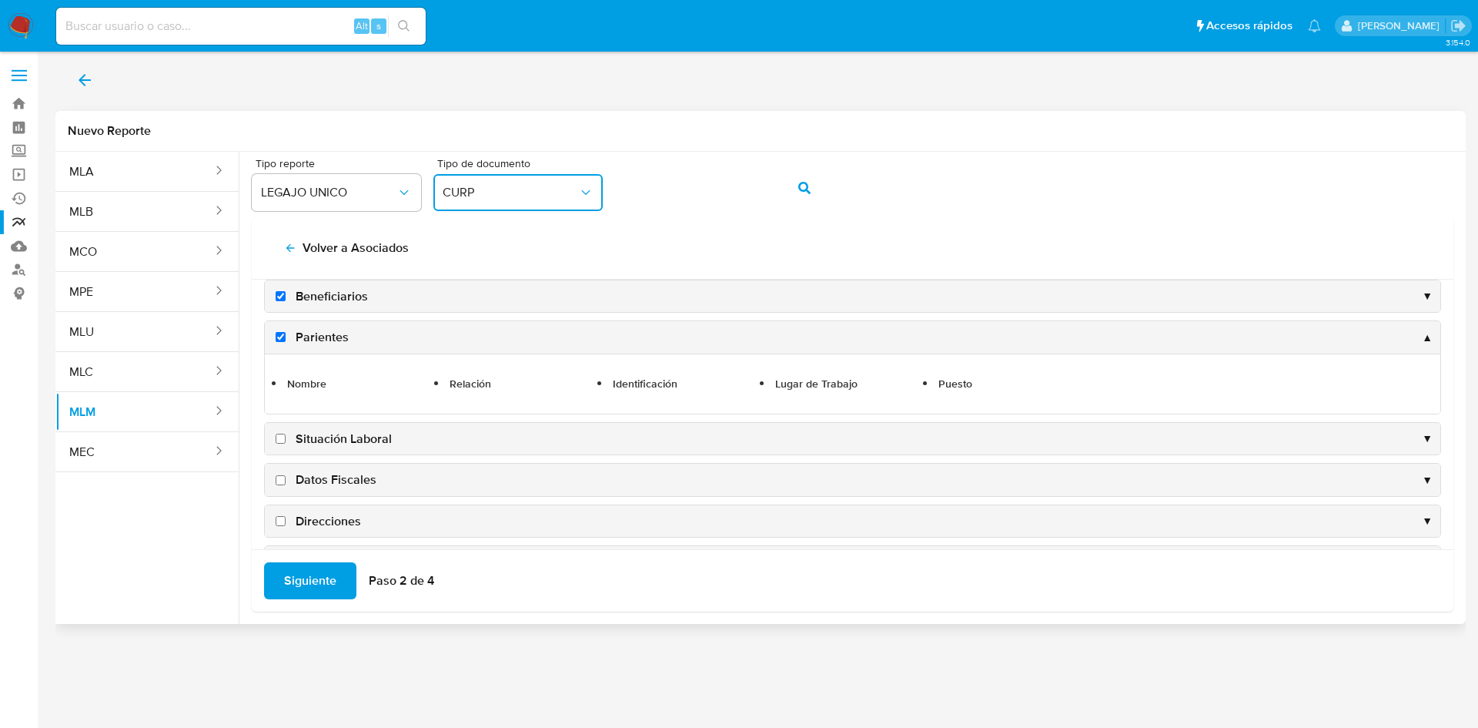
click at [290, 440] on label "Situación Laboral" at bounding box center [332, 438] width 119 height 17
click at [286, 440] on input "Situación Laboral" at bounding box center [281, 439] width 10 height 10
checkbox input "true"
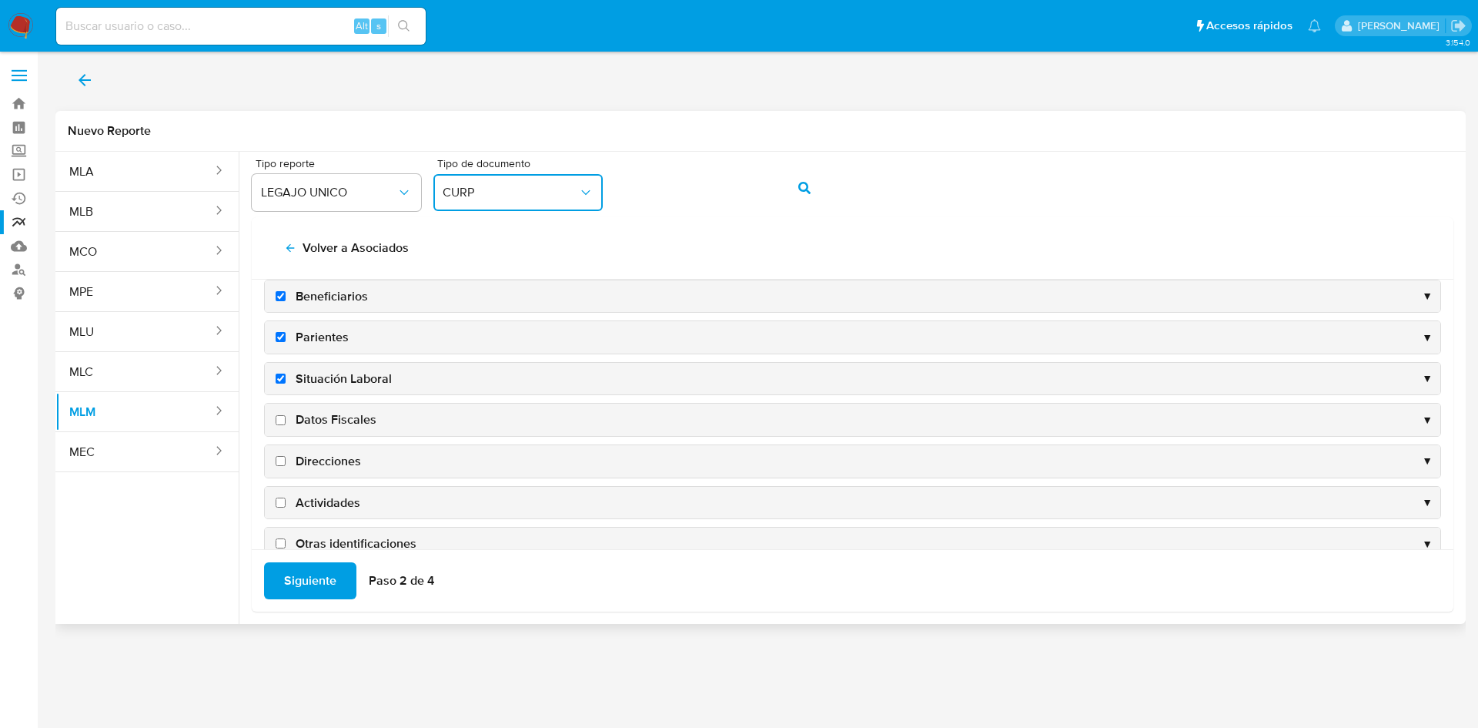
click at [284, 422] on input "Datos Fiscales" at bounding box center [281, 420] width 10 height 10
checkbox input "true"
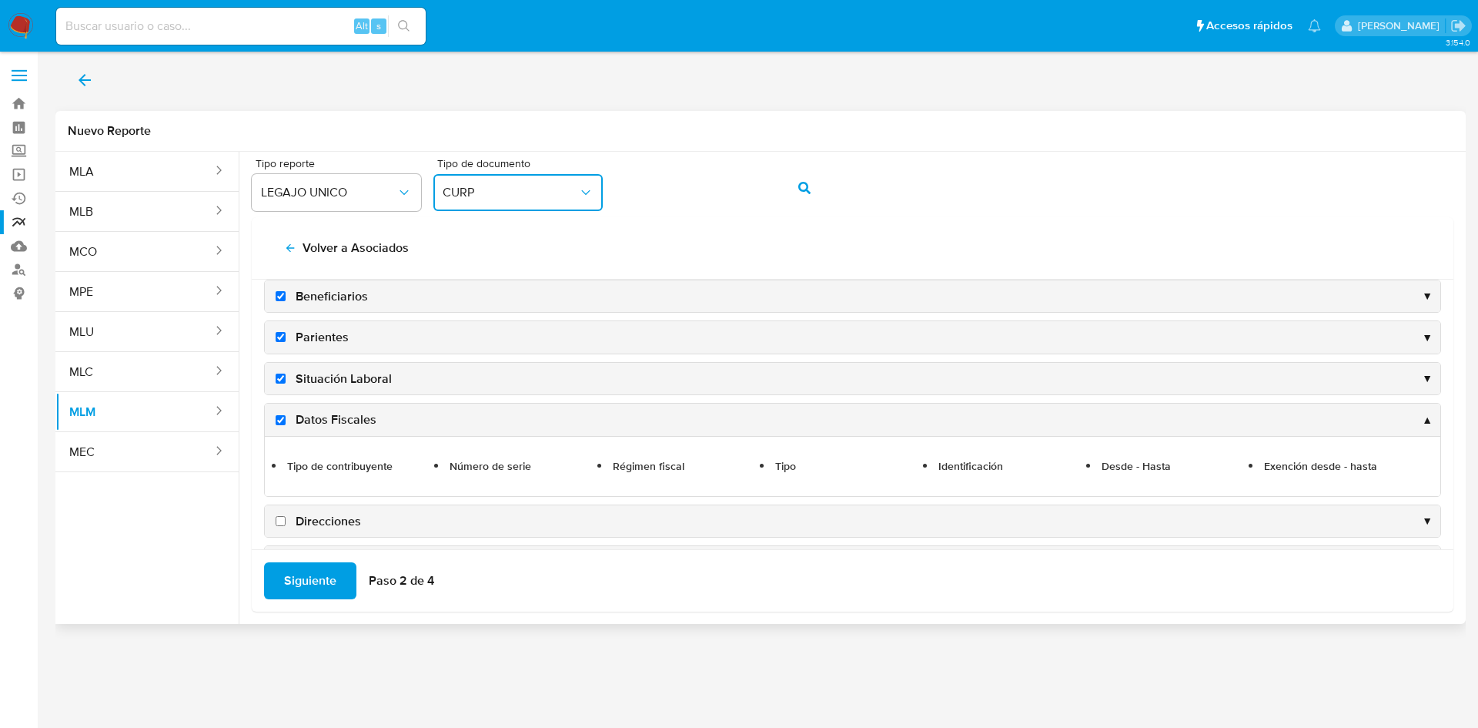
scroll to position [209, 0]
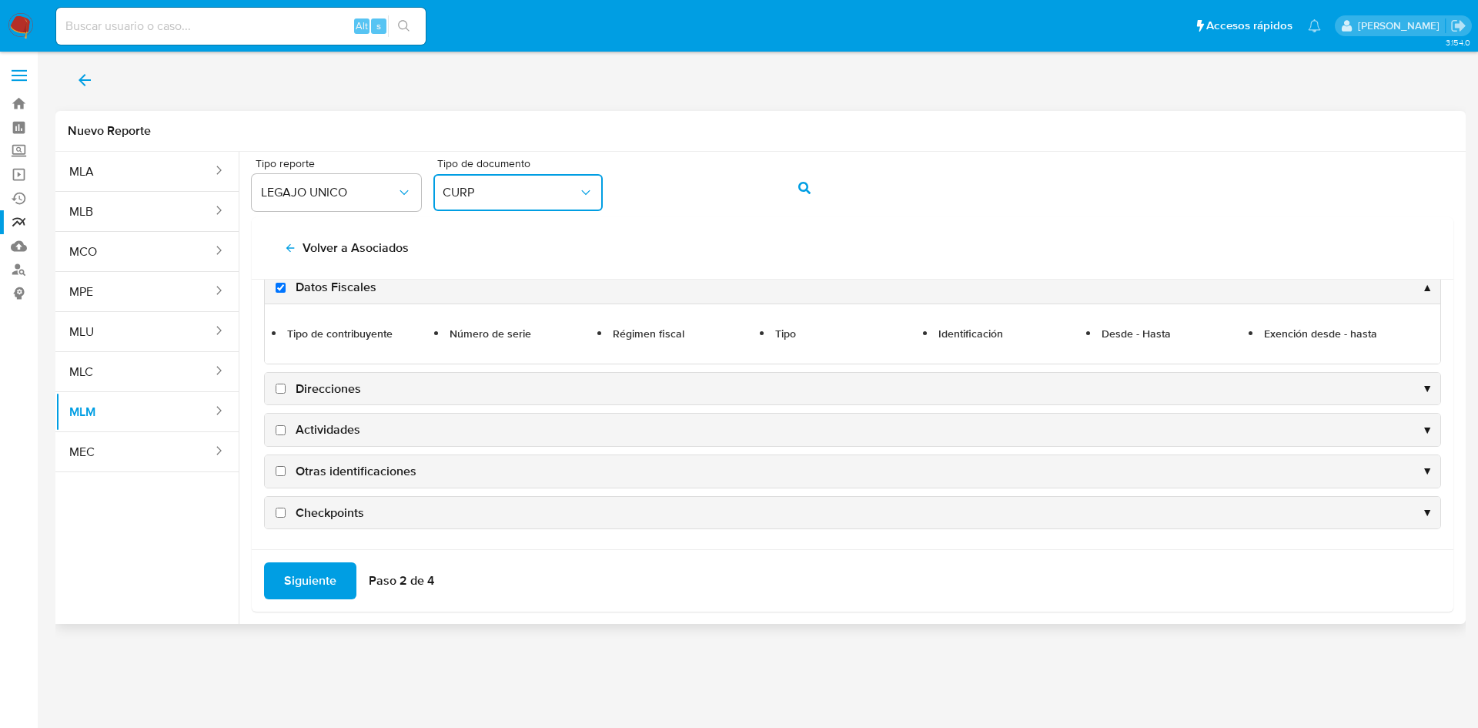
click at [276, 387] on input "Direcciones" at bounding box center [281, 388] width 10 height 10
checkbox input "true"
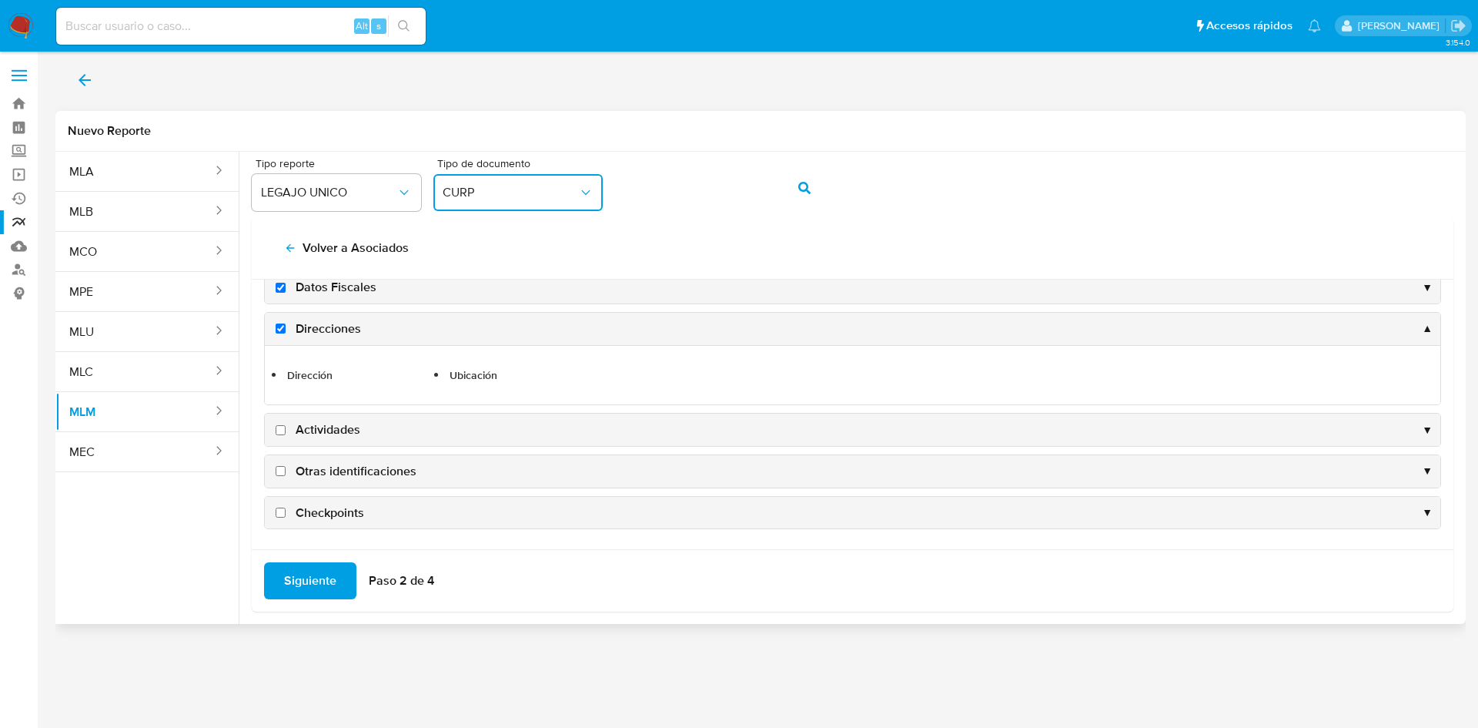
click at [292, 433] on label "Actividades" at bounding box center [317, 429] width 88 height 17
click at [286, 433] on input "Actividades" at bounding box center [281, 430] width 10 height 10
checkbox input "true"
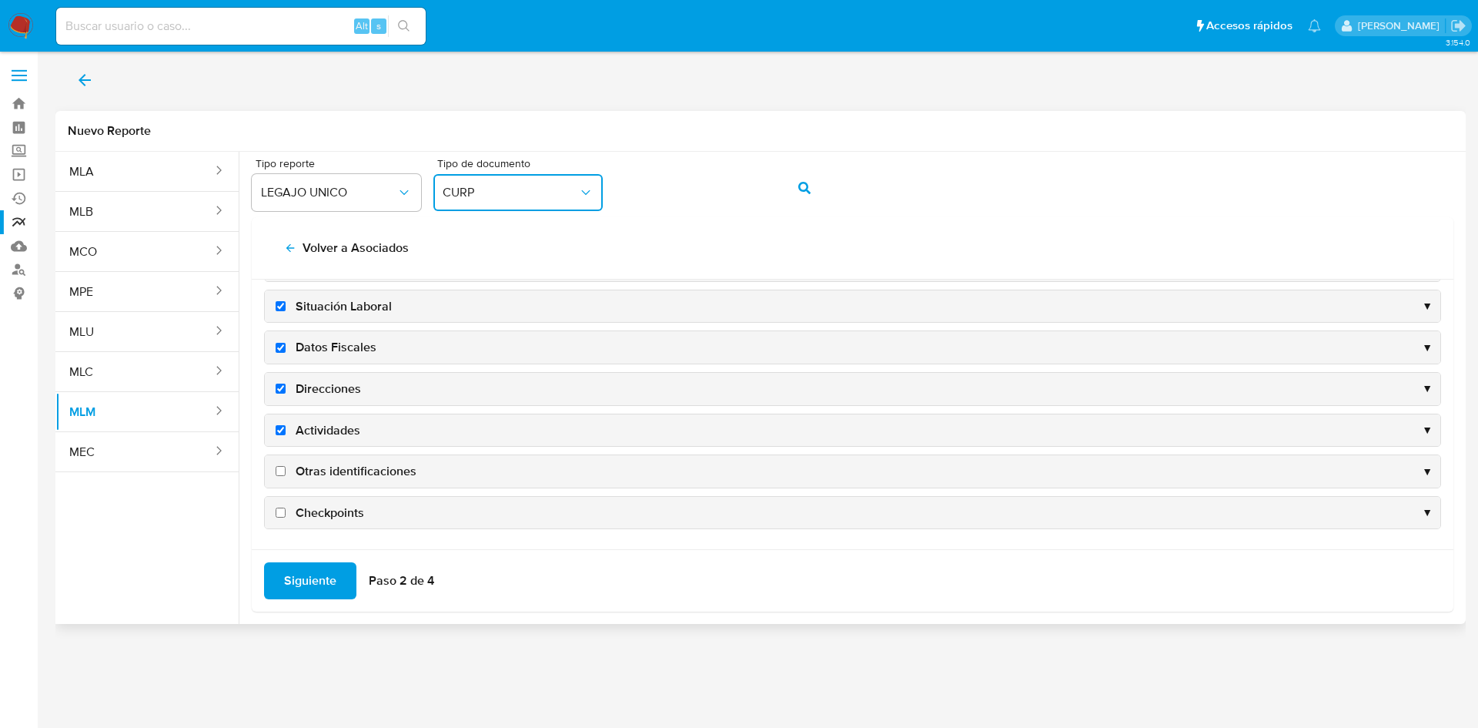
click at [283, 470] on input "Otras identificaciones" at bounding box center [281, 471] width 10 height 10
checkbox input "true"
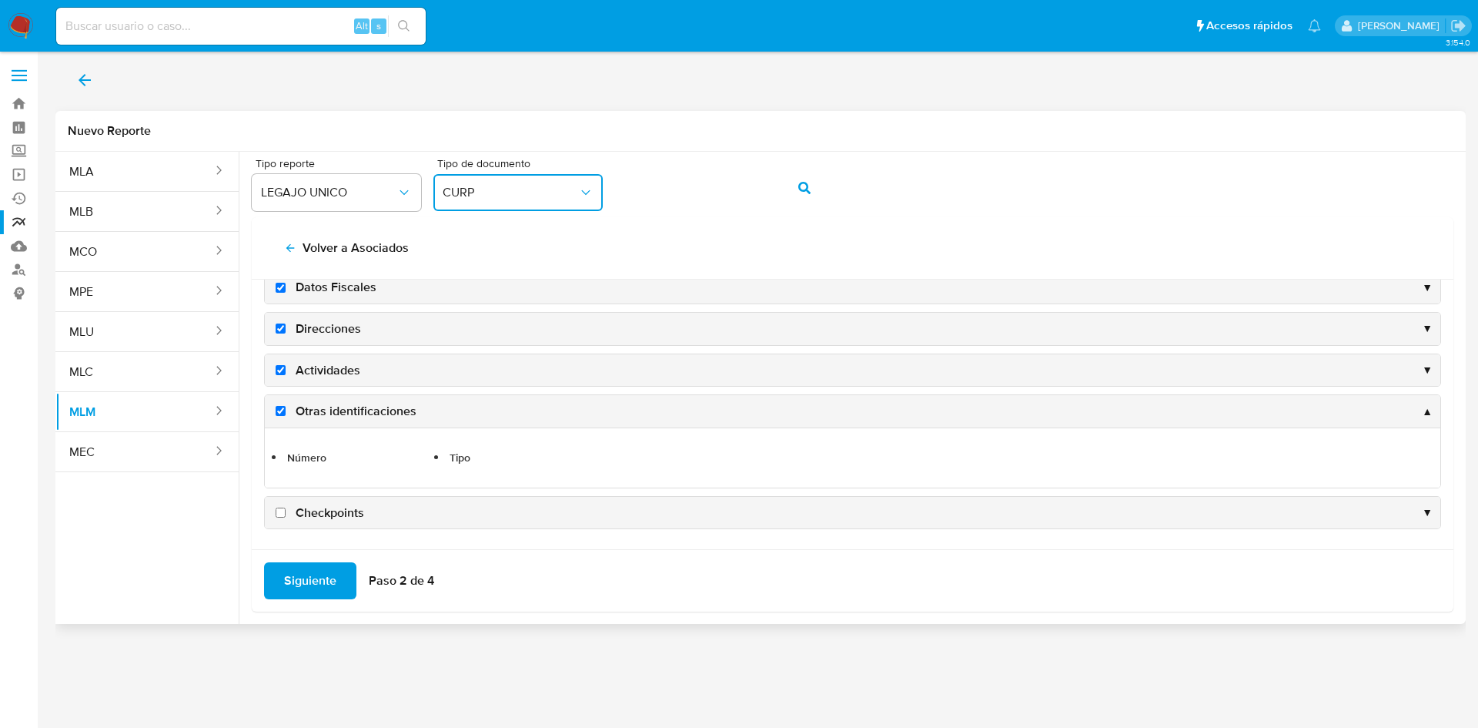
click at [280, 514] on input "Checkpoints" at bounding box center [281, 512] width 10 height 10
checkbox input "true"
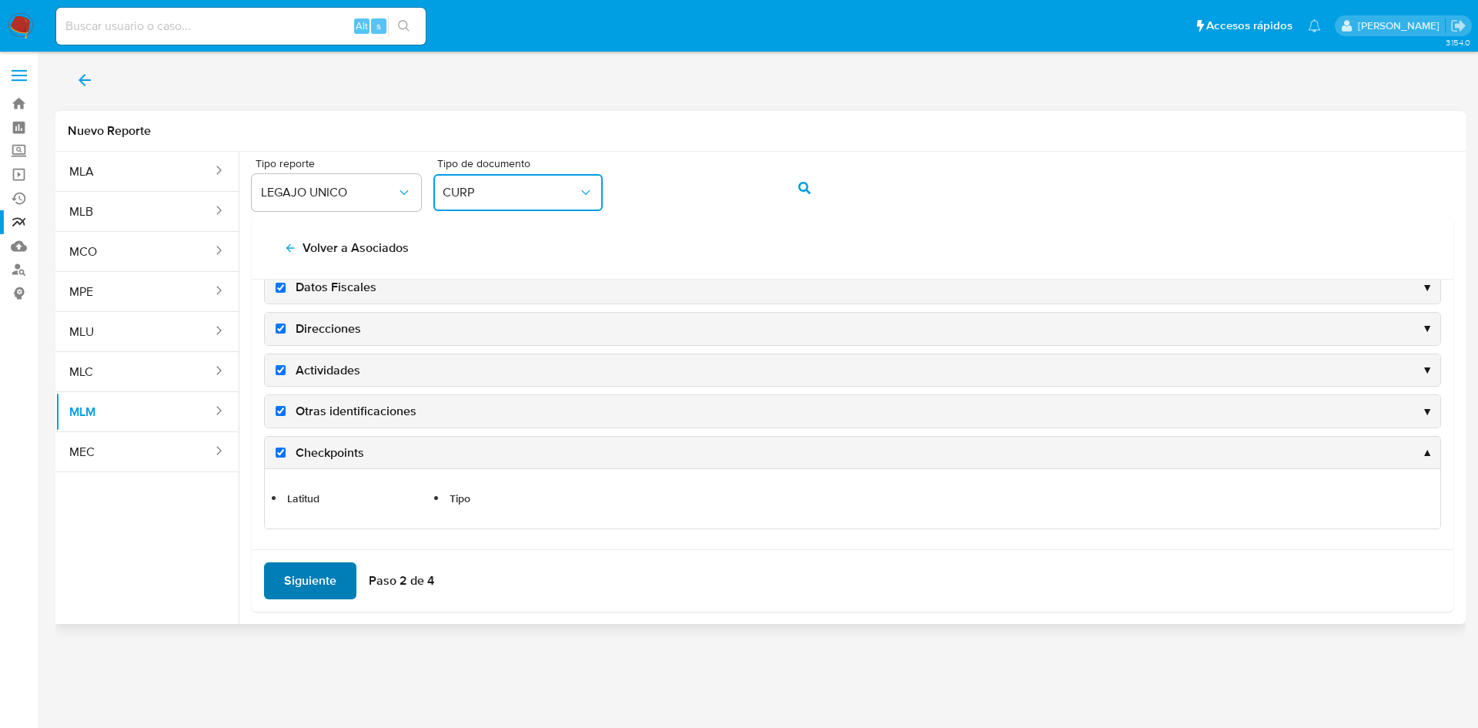
click at [332, 595] on span "Siguiente" at bounding box center [310, 581] width 52 height 34
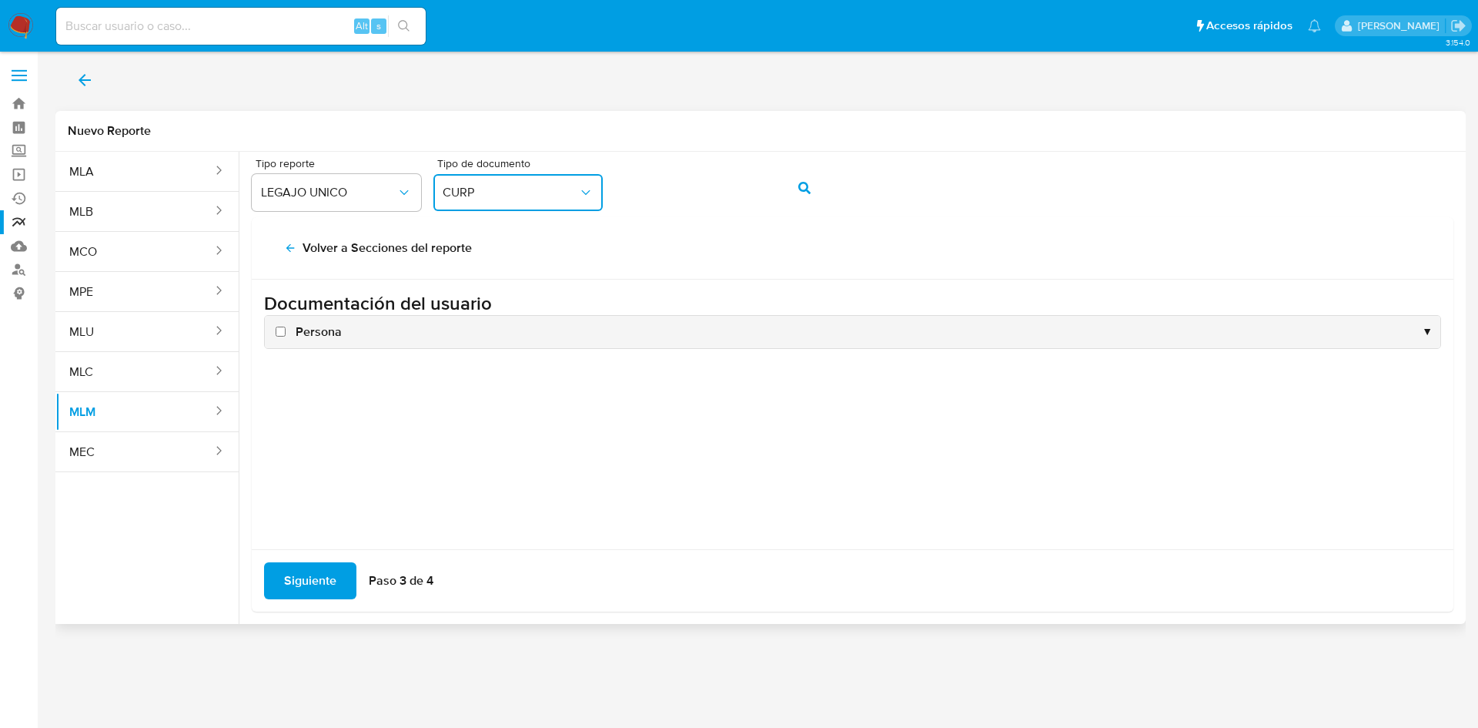
click at [274, 329] on label "Persona" at bounding box center [307, 331] width 69 height 17
click at [276, 329] on input "Persona" at bounding box center [281, 331] width 10 height 10
checkbox input "true"
click at [332, 573] on span "Siguiente" at bounding box center [310, 581] width 52 height 34
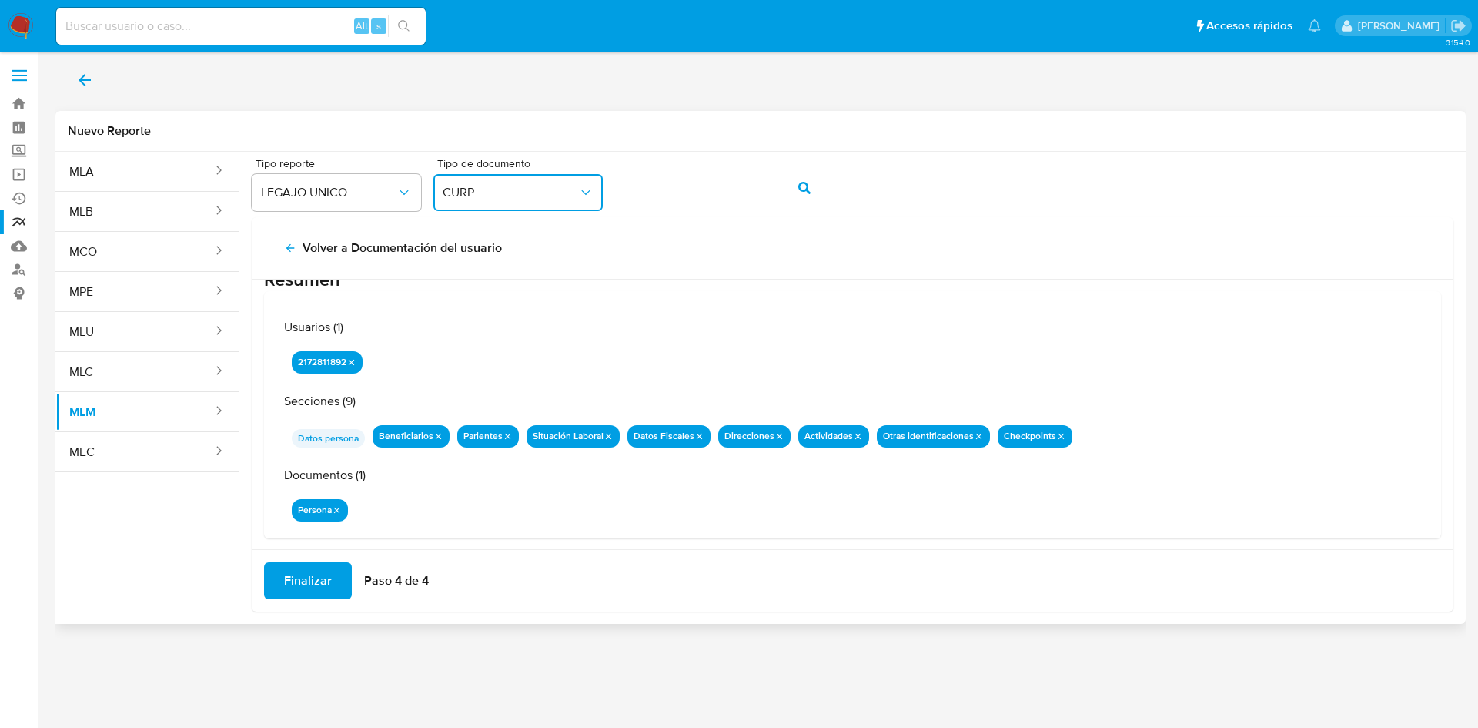
scroll to position [50, 0]
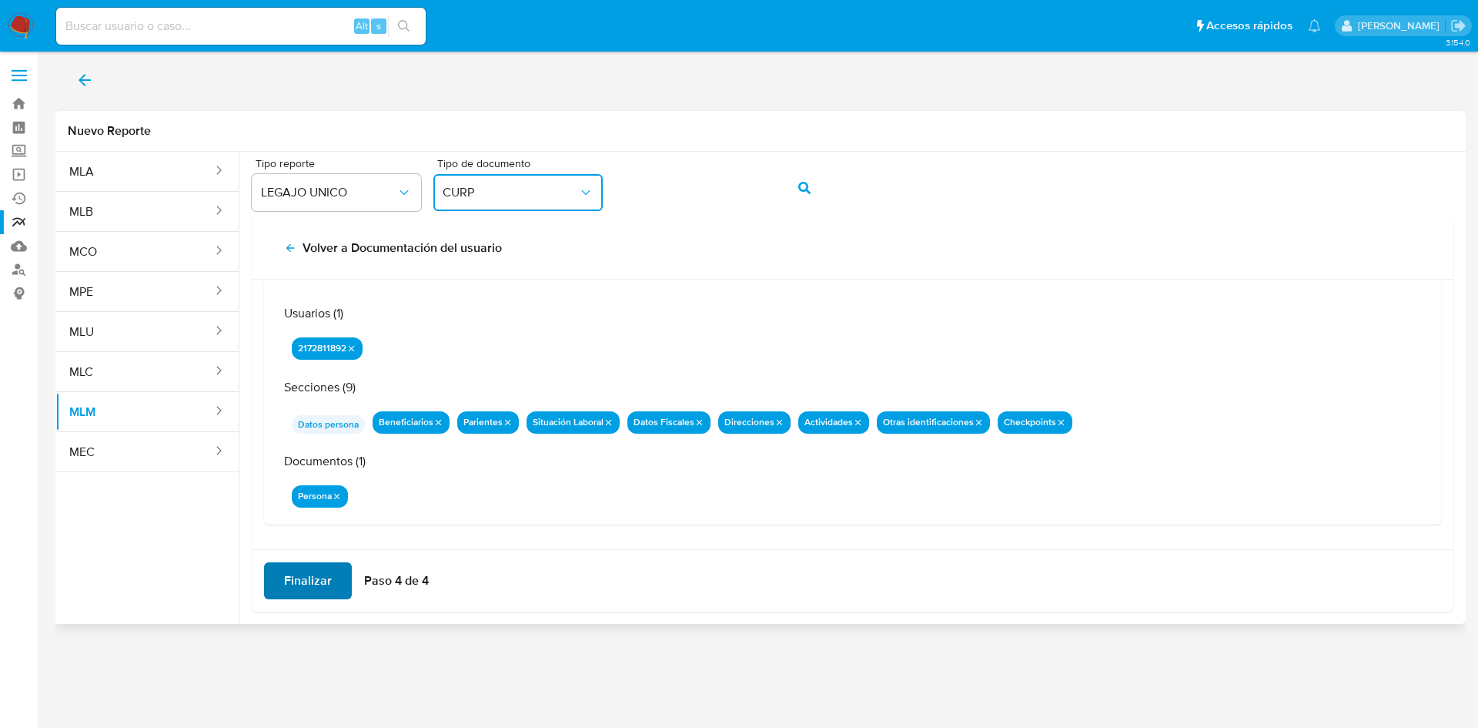
click at [303, 584] on span "Finalizar" at bounding box center [308, 581] width 48 height 34
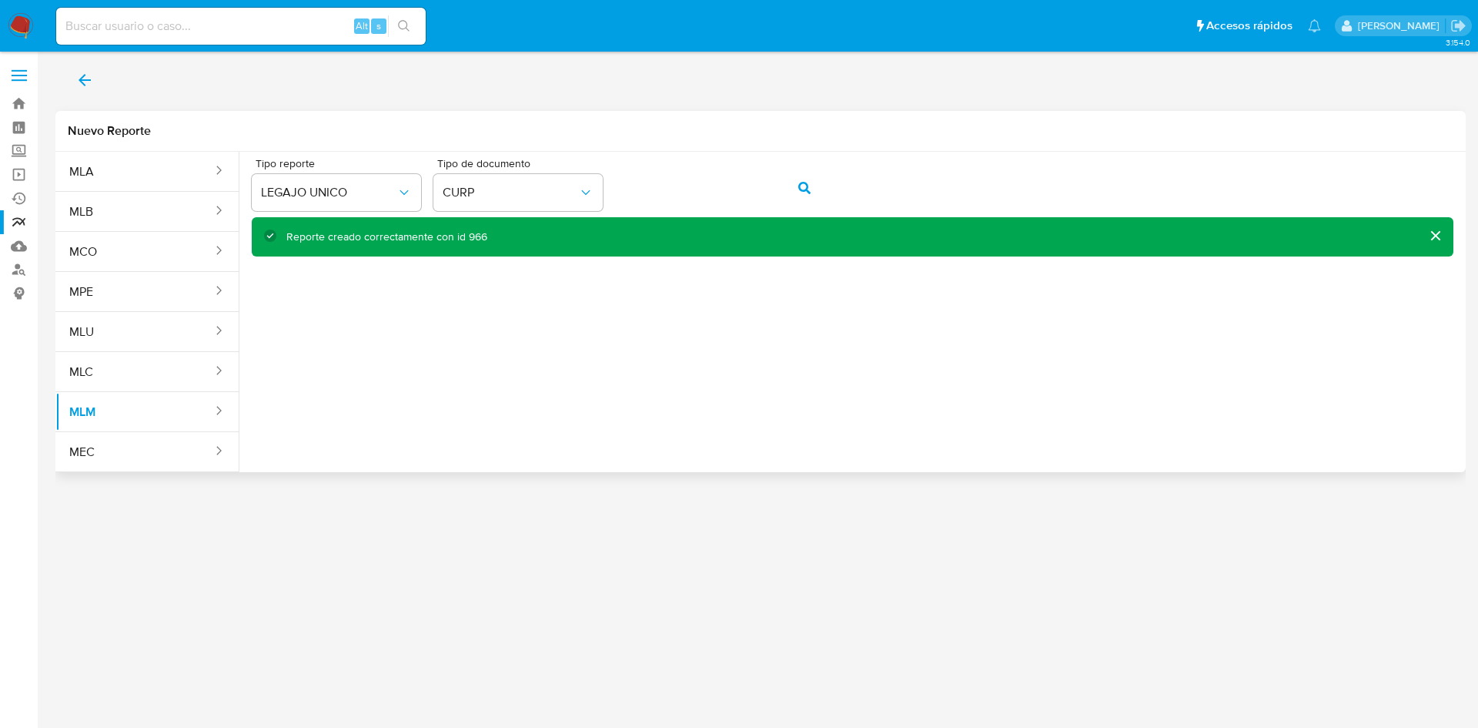
click at [95, 85] on button "back" at bounding box center [84, 80] width 59 height 37
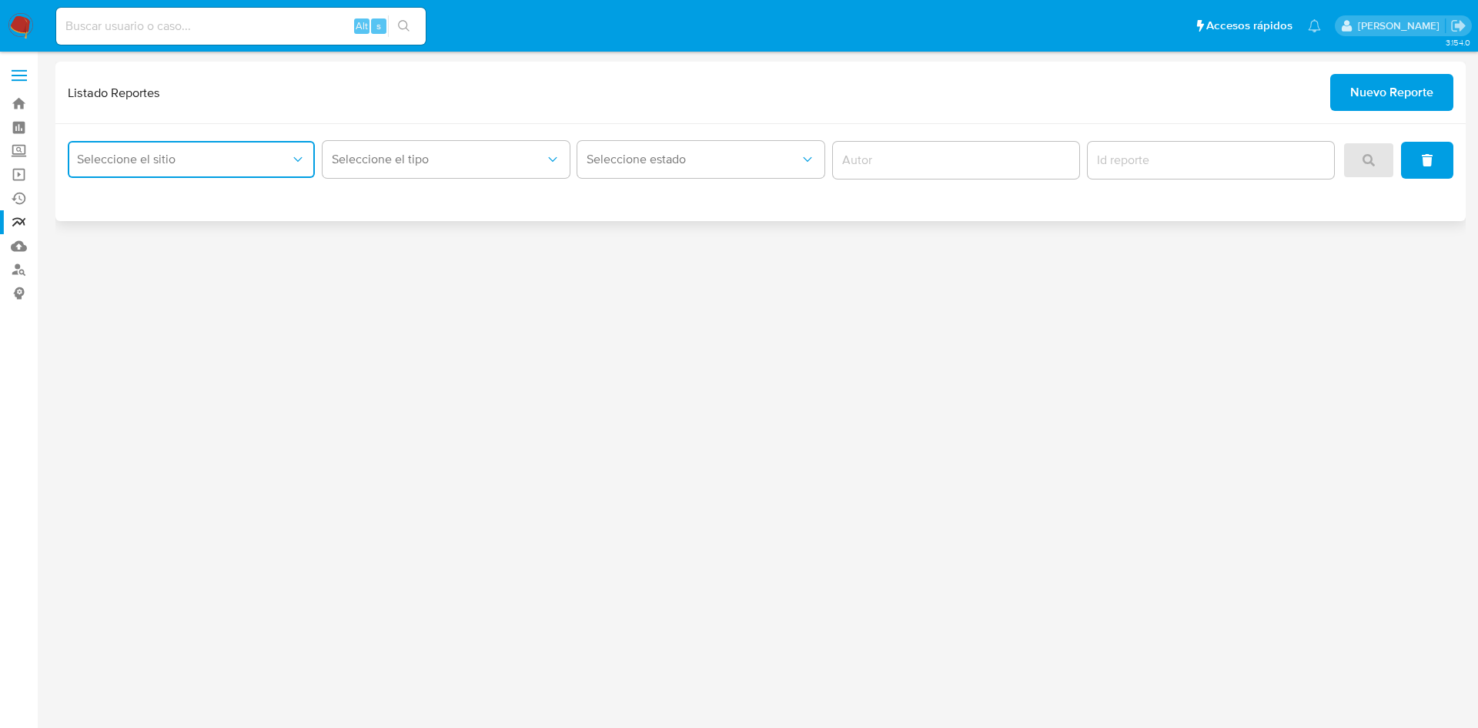
click at [253, 163] on span "Seleccione el sitio" at bounding box center [183, 159] width 213 height 15
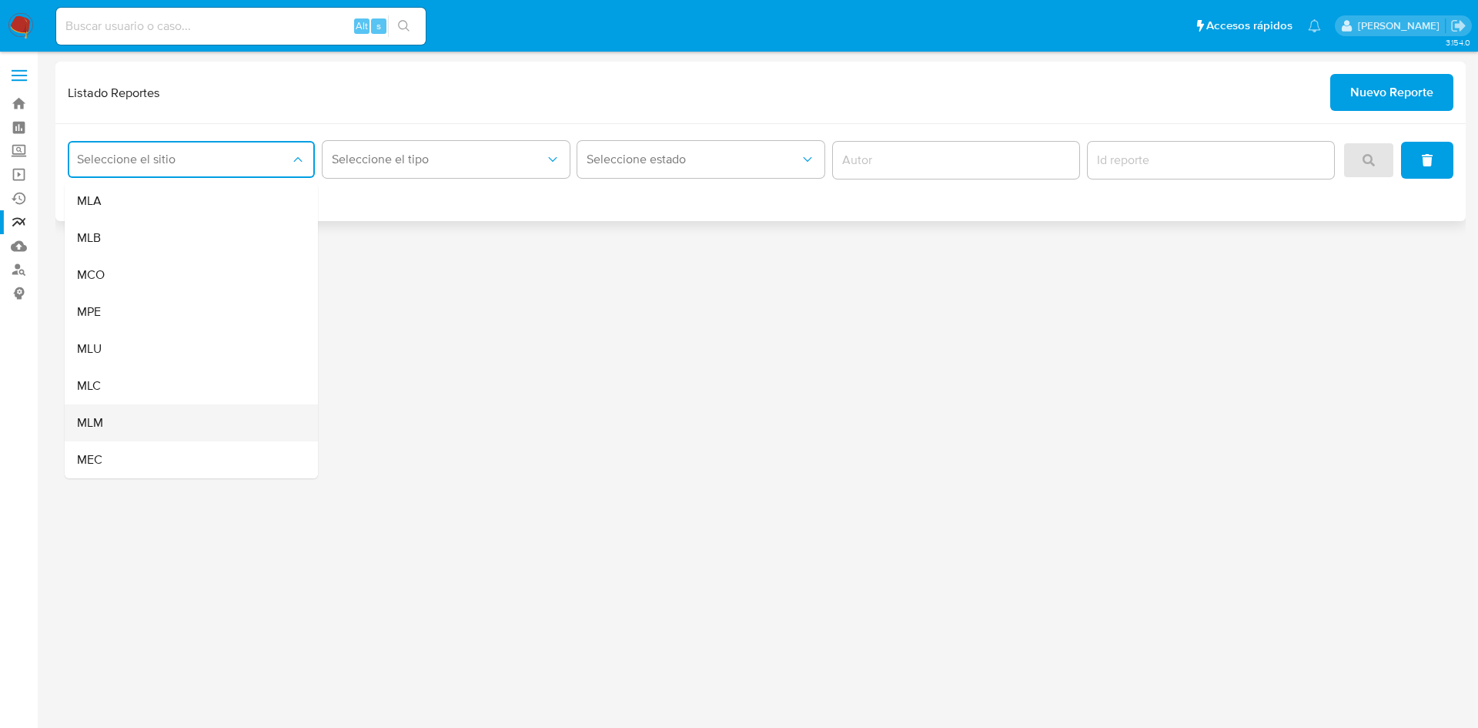
click at [116, 419] on div "MLM" at bounding box center [186, 422] width 219 height 37
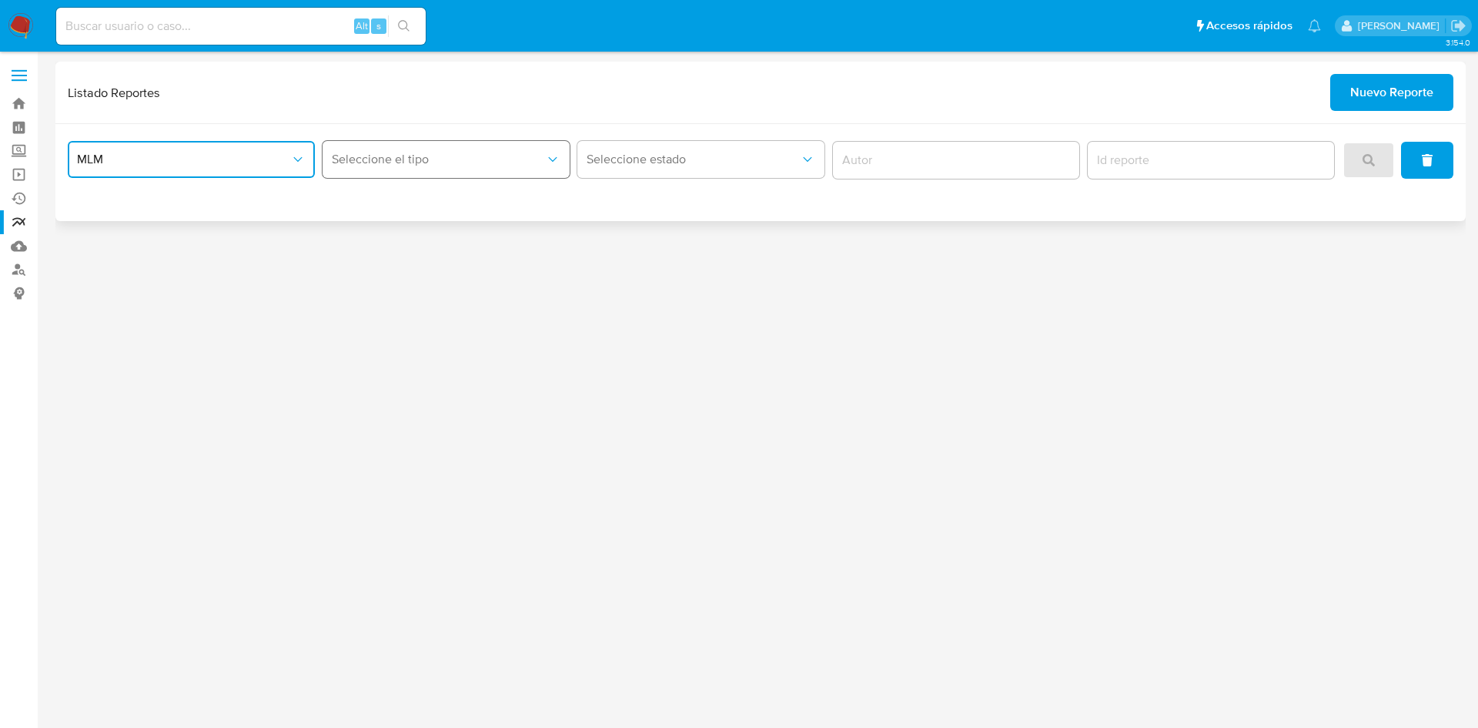
click at [373, 155] on span "Seleccione el tipo" at bounding box center [438, 159] width 213 height 15
click at [413, 236] on span "LEGAJO UNICO" at bounding box center [375, 237] width 86 height 15
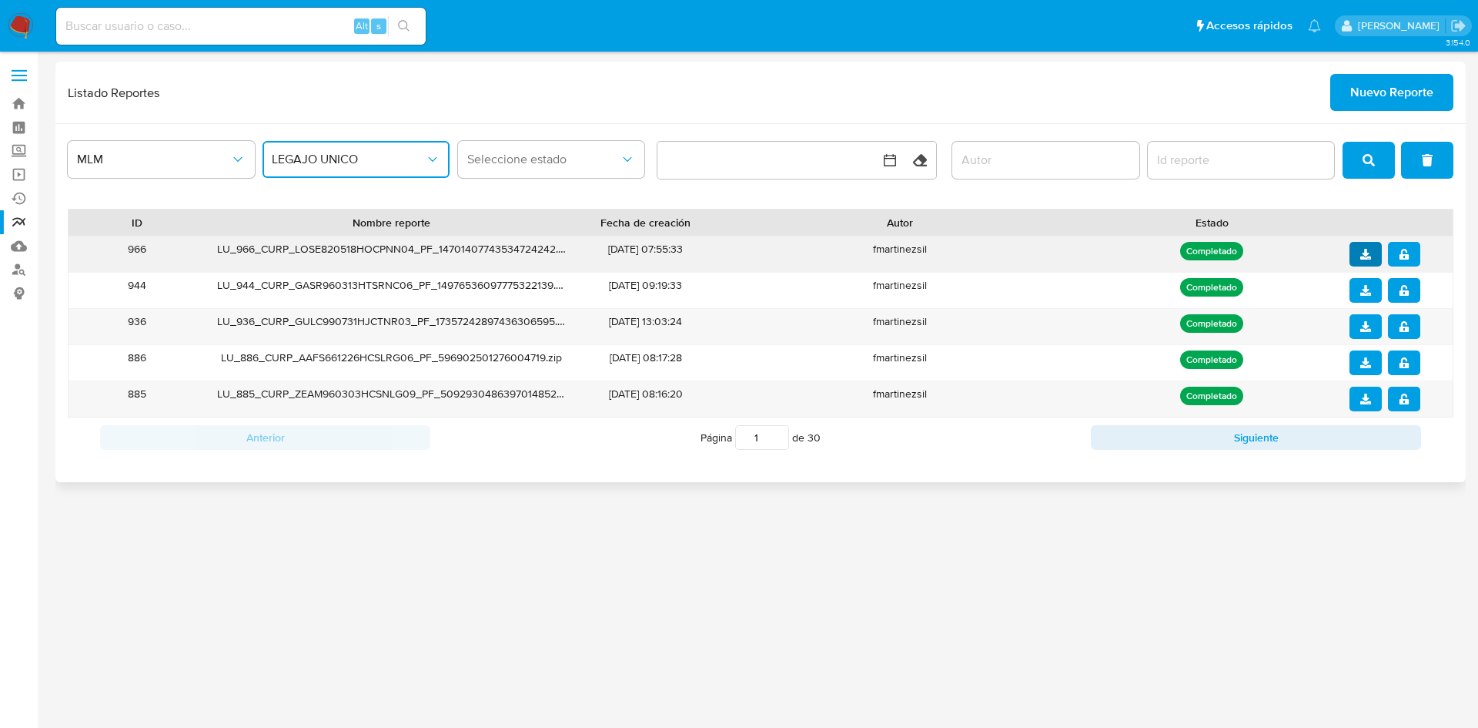
click at [1357, 256] on button "download" at bounding box center [1366, 254] width 32 height 25
click at [1404, 258] on icon "notify_security" at bounding box center [1404, 254] width 11 height 11
click at [20, 76] on span at bounding box center [19, 76] width 15 height 2
click at [0, 0] on input "checkbox" at bounding box center [0, 0] width 0 height 0
